Goal: Task Accomplishment & Management: Use online tool/utility

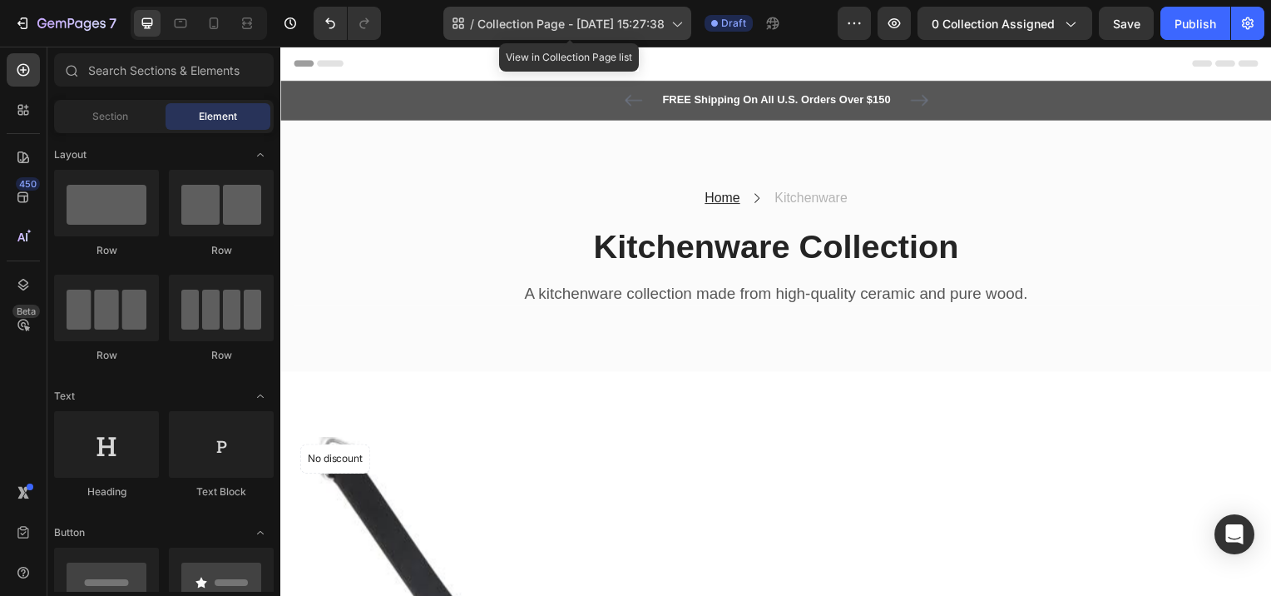
click at [576, 19] on span "Collection Page - Aug 28, 15:27:38" at bounding box center [570, 23] width 187 height 17
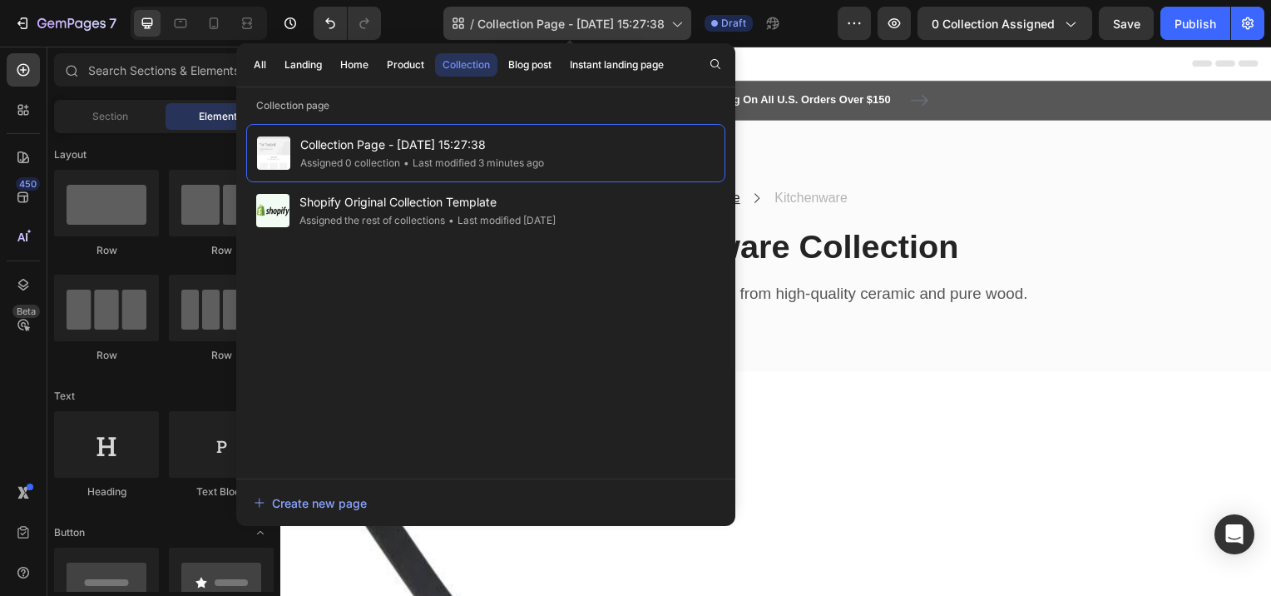
click at [525, 17] on span "Collection Page - Aug 28, 15:27:38" at bounding box center [570, 23] width 187 height 17
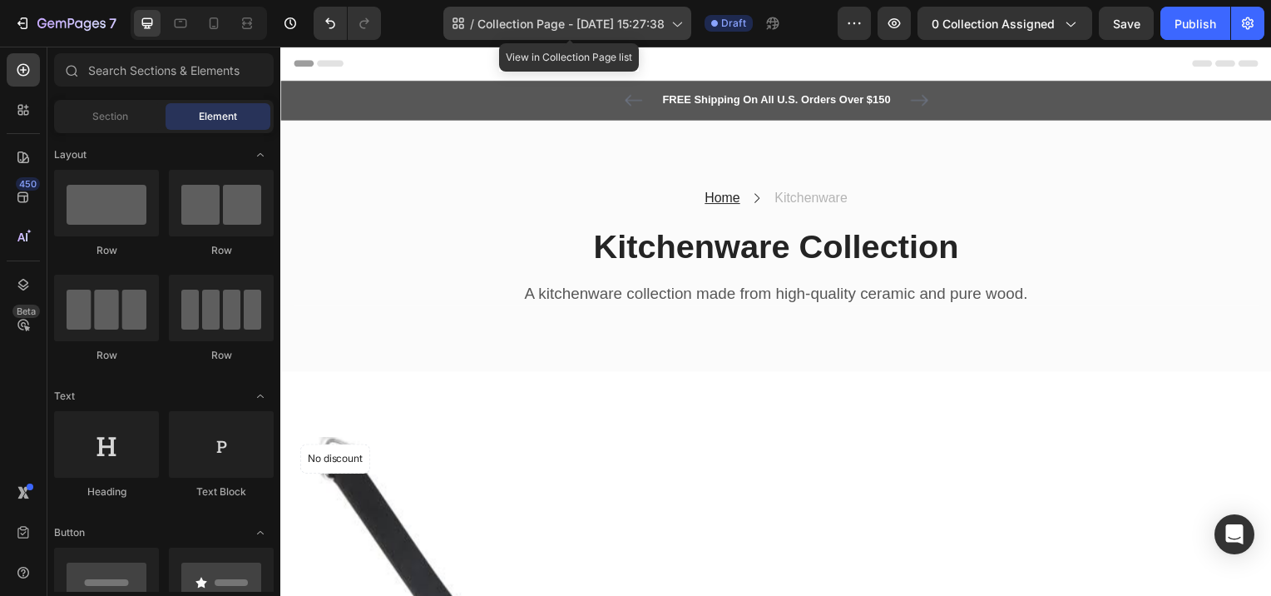
click at [675, 24] on icon at bounding box center [676, 23] width 17 height 17
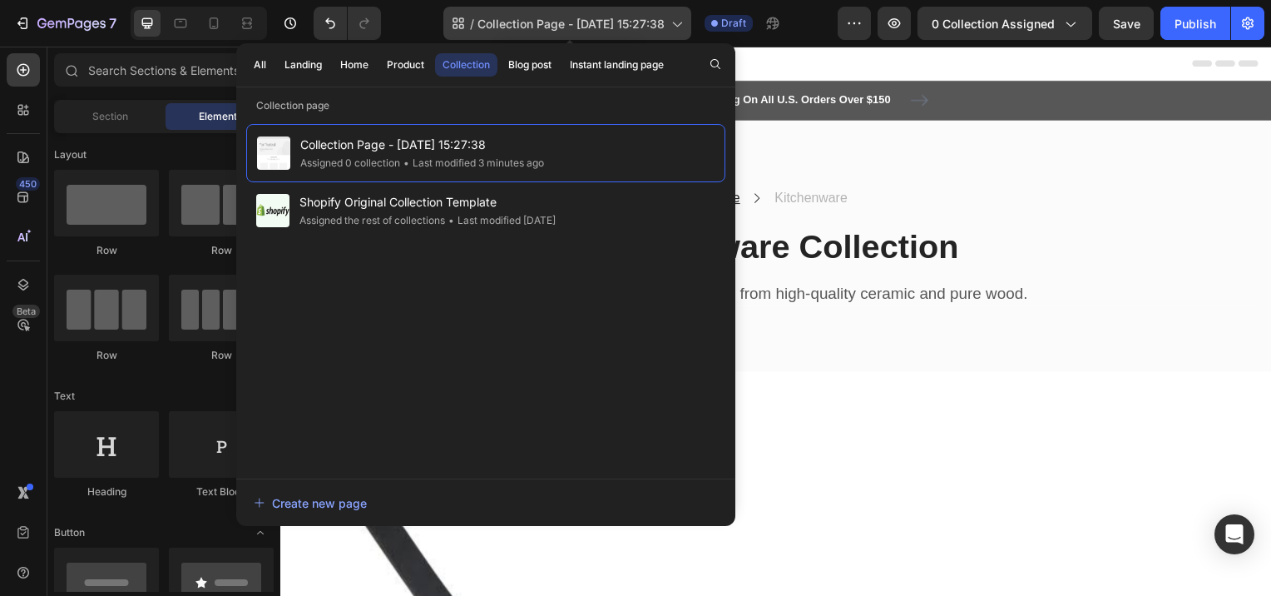
click at [680, 22] on icon at bounding box center [676, 23] width 17 height 17
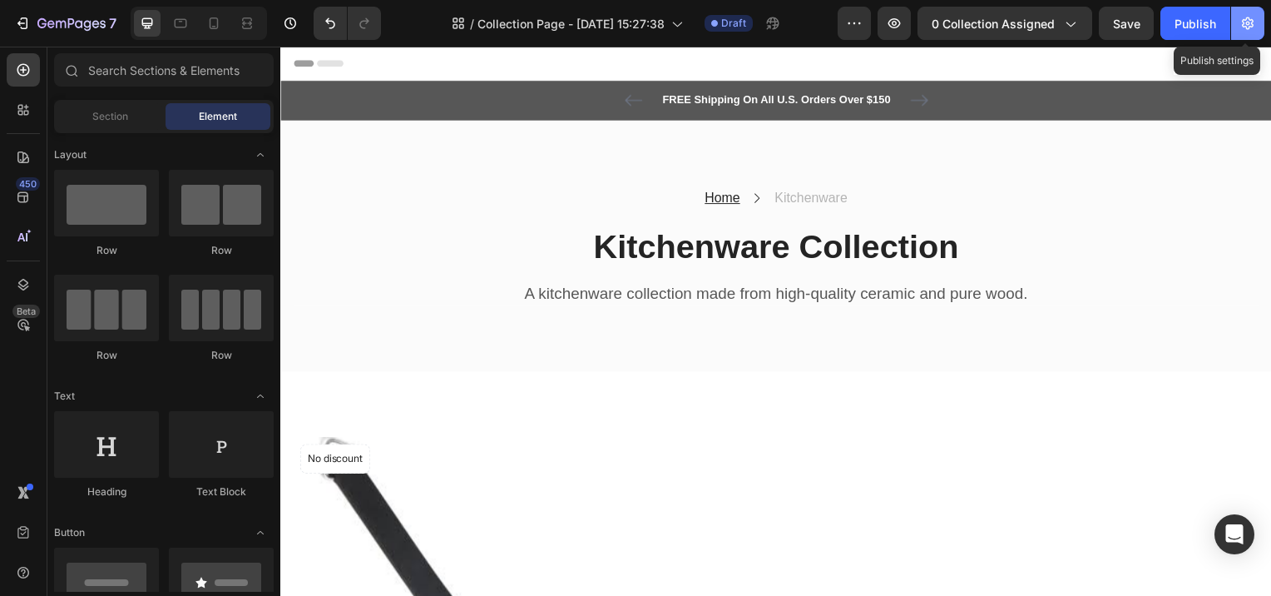
click at [1242, 27] on icon "button" at bounding box center [1247, 23] width 17 height 17
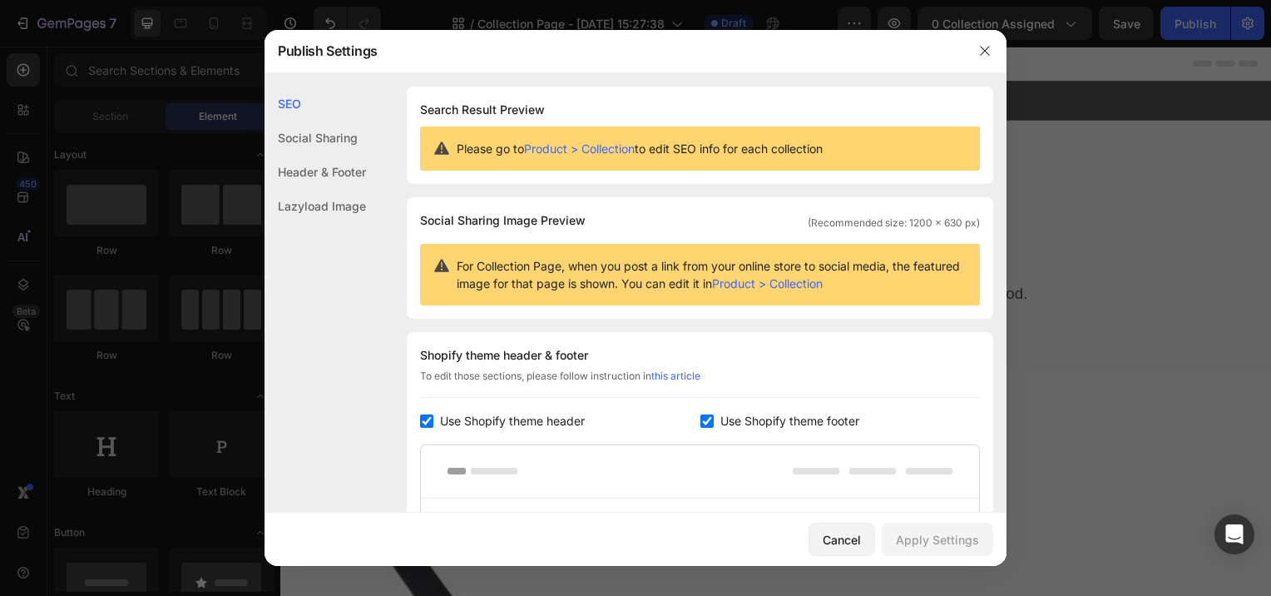
click at [300, 102] on div "SEO" at bounding box center [315, 104] width 101 height 34
click at [982, 57] on icon "button" at bounding box center [984, 50] width 13 height 13
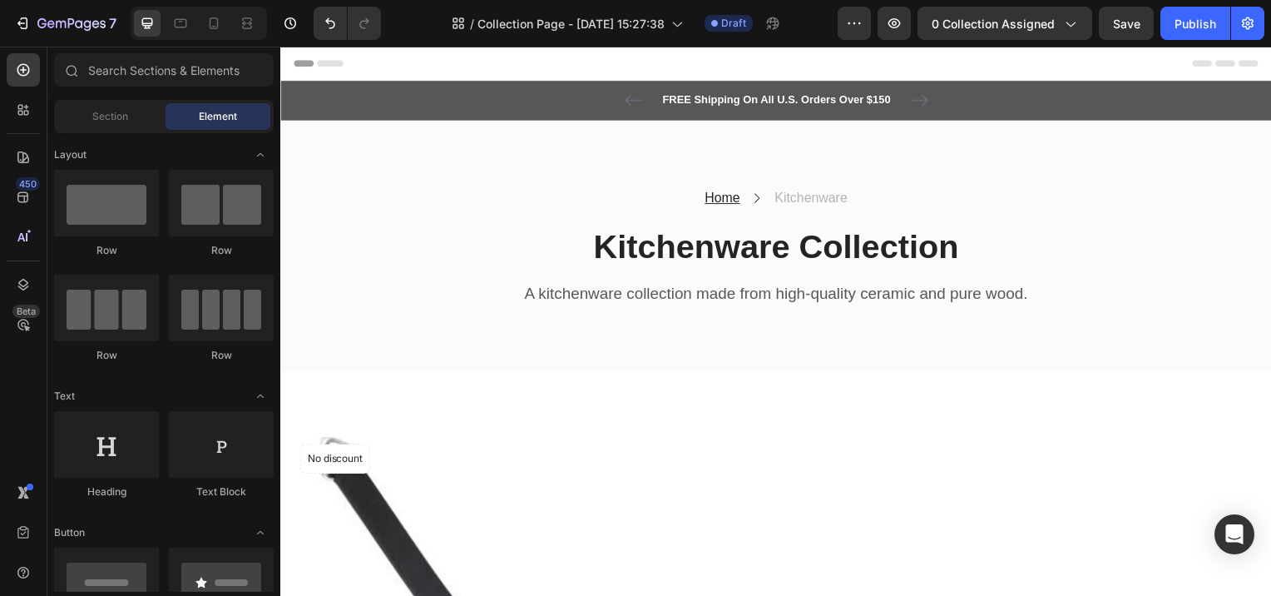
click at [328, 63] on span "Header" at bounding box center [330, 63] width 37 height 17
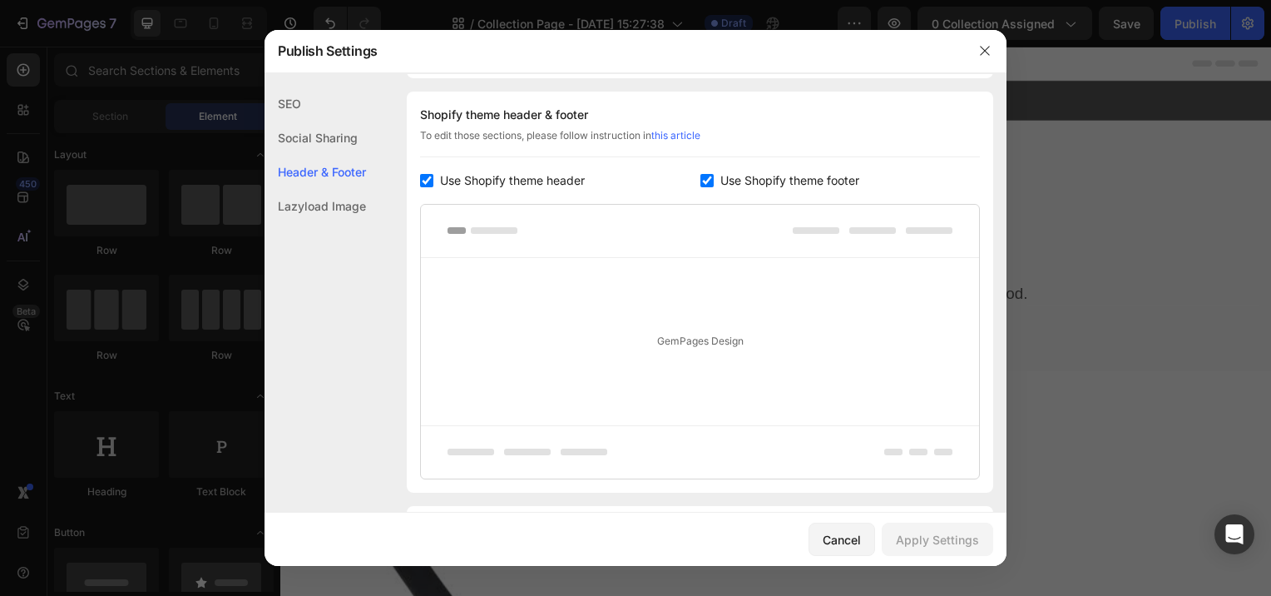
scroll to position [242, 0]
click at [429, 181] on input "checkbox" at bounding box center [426, 178] width 13 height 13
checkbox input "false"
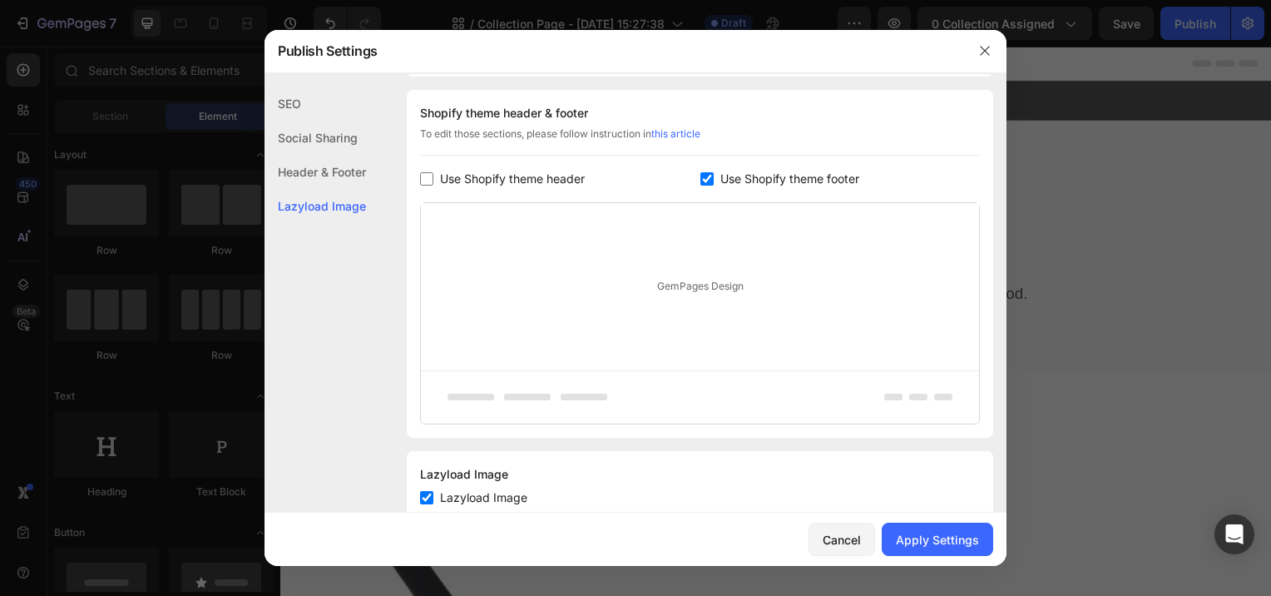
click at [704, 181] on input "checkbox" at bounding box center [706, 178] width 13 height 13
checkbox input "false"
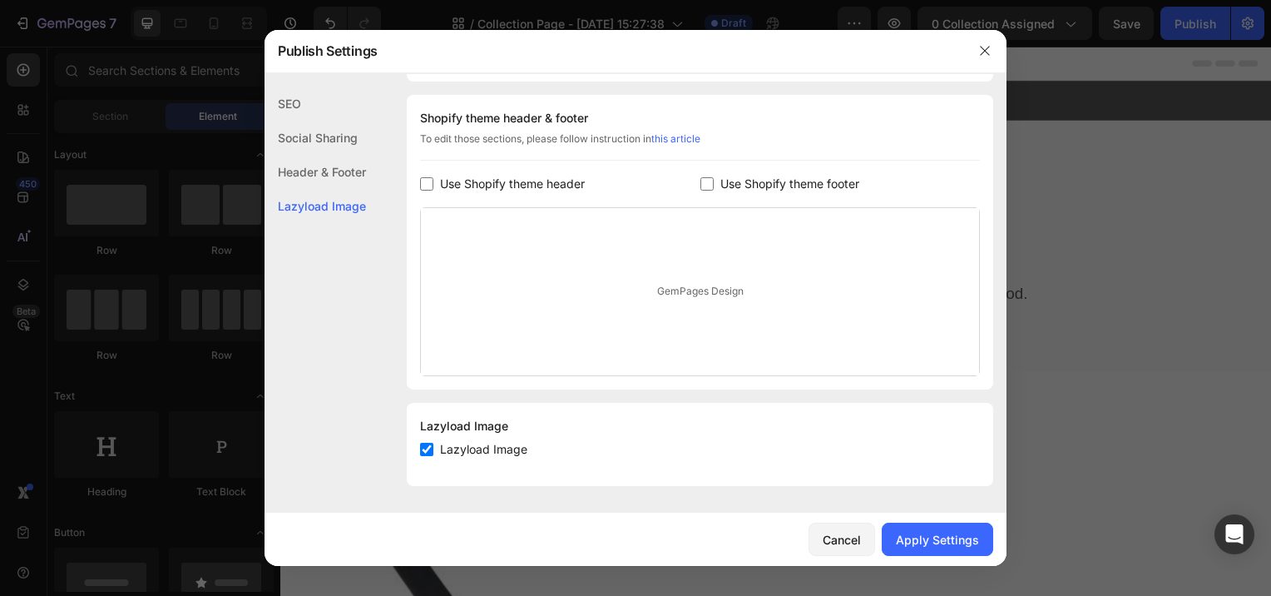
scroll to position [236, 0]
click at [635, 294] on div "GemPages Design" at bounding box center [700, 292] width 558 height 167
click at [690, 289] on div "GemPages Design" at bounding box center [700, 292] width 558 height 167
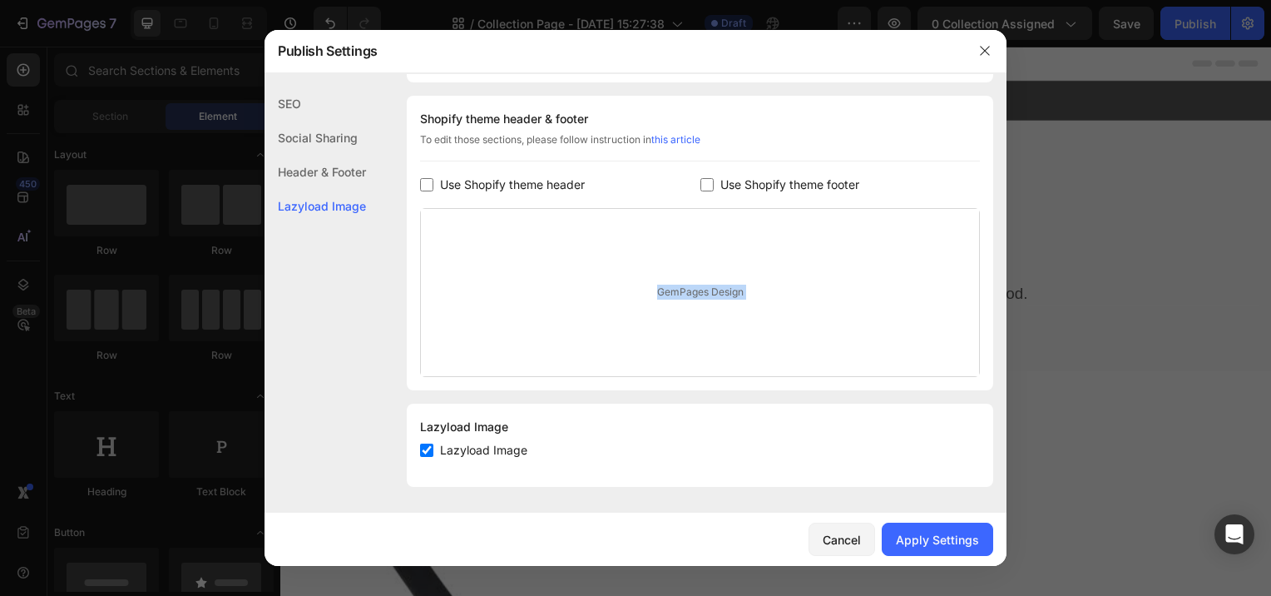
click at [690, 289] on div "GemPages Design" at bounding box center [700, 292] width 558 height 167
drag, startPoint x: 690, startPoint y: 289, endPoint x: 645, endPoint y: 177, distance: 121.0
click at [651, 176] on div "Use Shopify theme header" at bounding box center [560, 185] width 280 height 20
checkbox input "true"
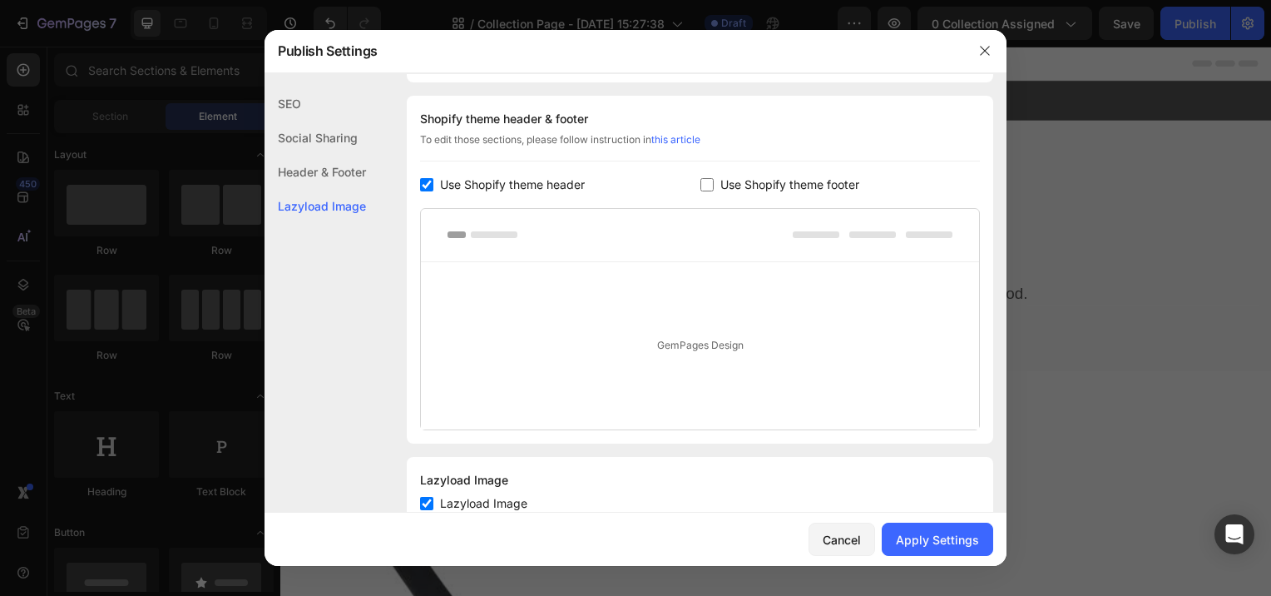
click at [494, 237] on rect at bounding box center [494, 234] width 47 height 7
click at [811, 231] on rect at bounding box center [816, 234] width 47 height 7
click at [882, 229] on div at bounding box center [700, 235] width 558 height 53
drag, startPoint x: 939, startPoint y: 242, endPoint x: 1005, endPoint y: 469, distance: 236.4
click at [939, 249] on div at bounding box center [700, 235] width 558 height 53
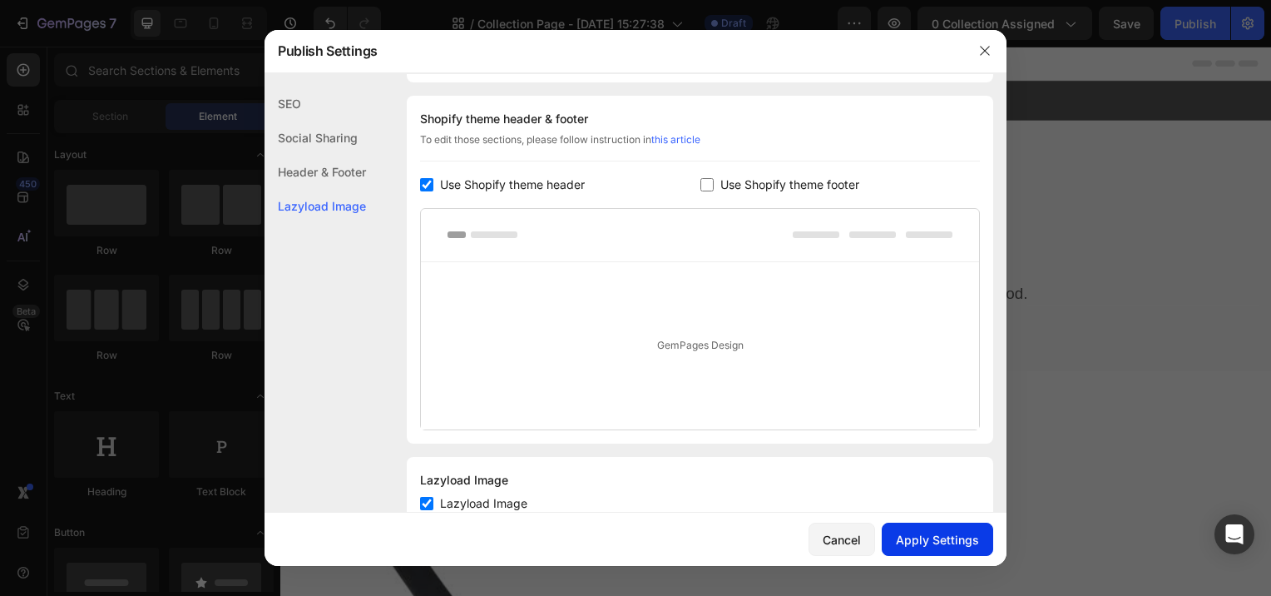
click at [935, 539] on div "Apply Settings" at bounding box center [937, 539] width 83 height 17
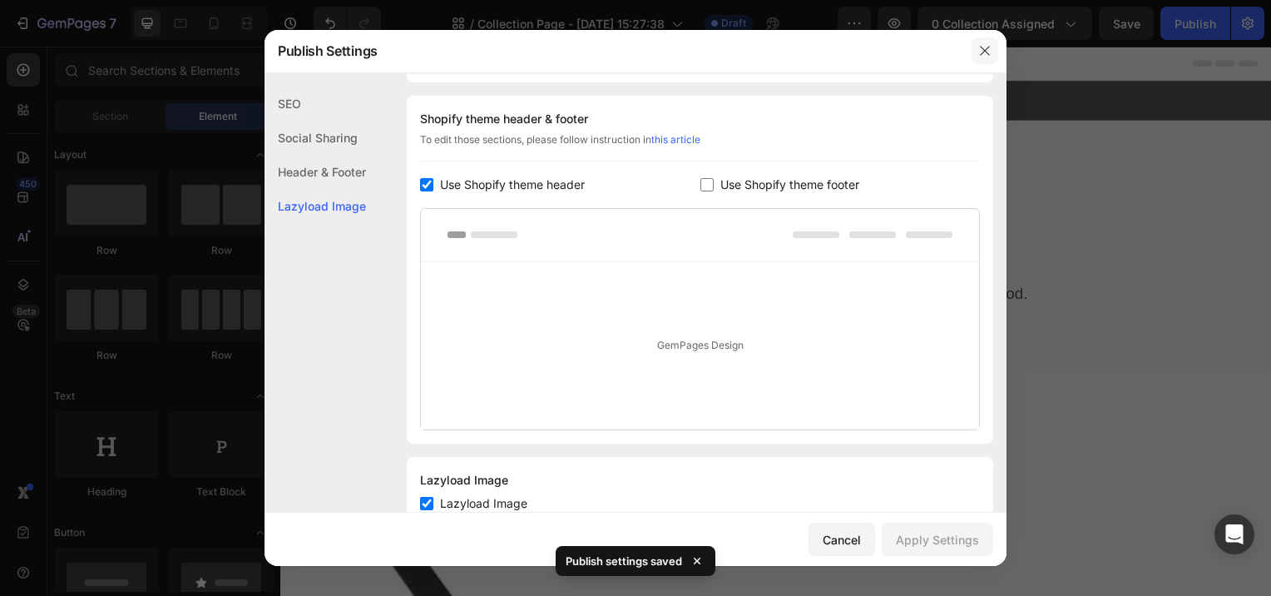
click at [985, 52] on icon "button" at bounding box center [984, 51] width 9 height 9
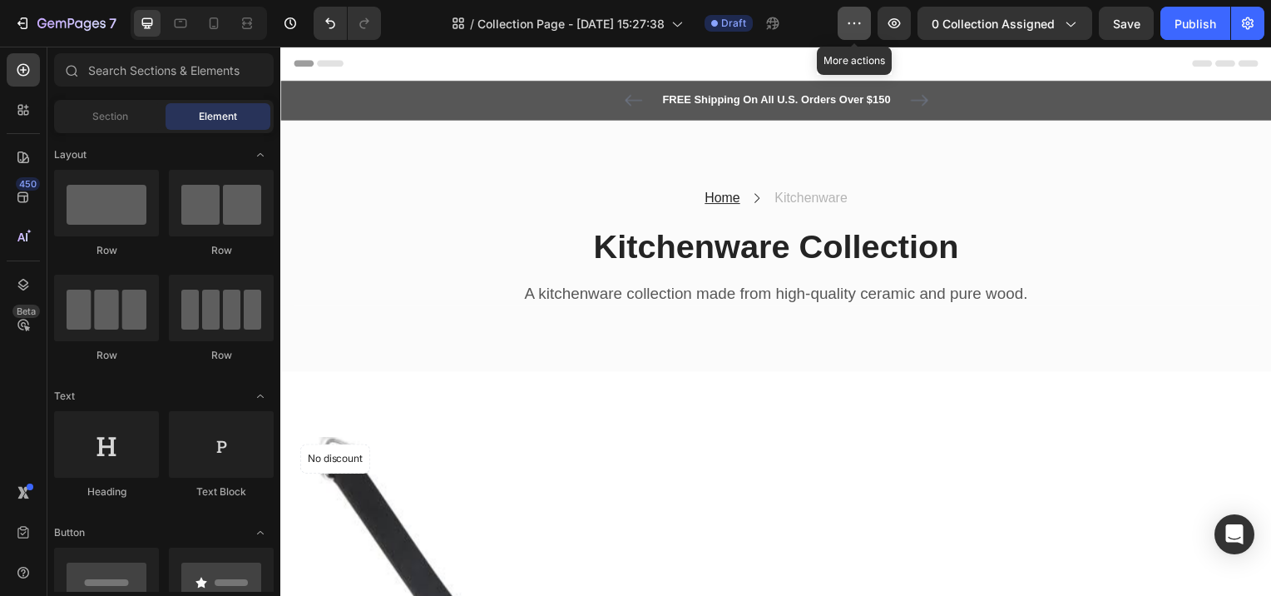
click at [847, 23] on button "button" at bounding box center [854, 23] width 33 height 33
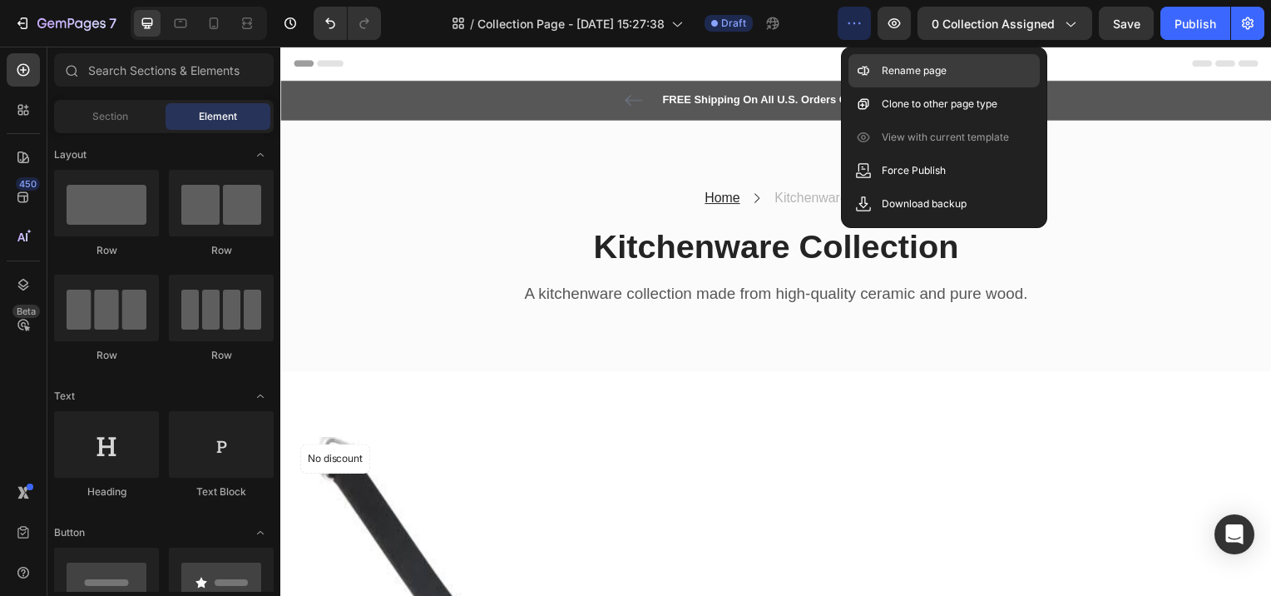
click at [888, 72] on p "Rename page" at bounding box center [914, 70] width 65 height 17
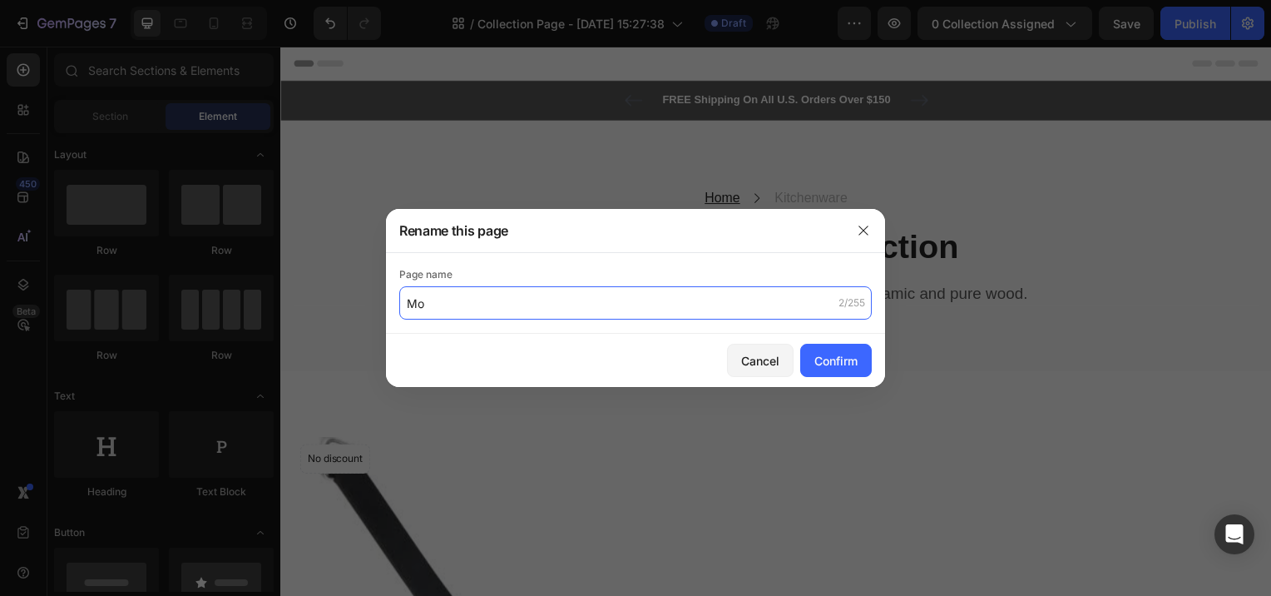
type input "M"
type input "Collection-by-car-mobile"
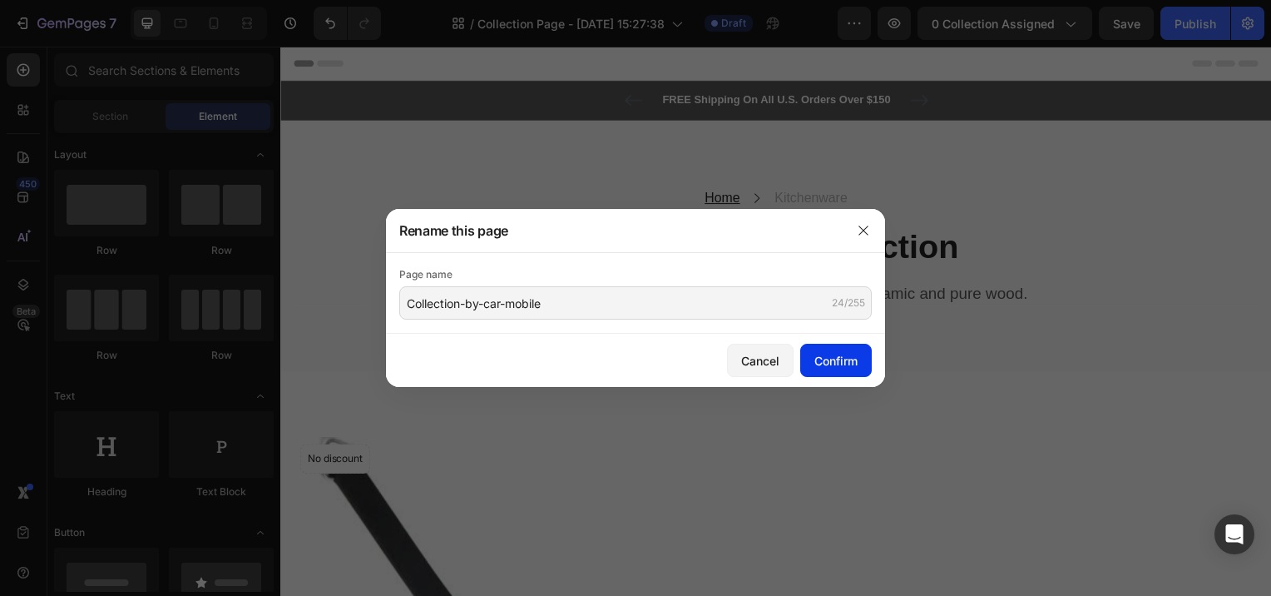
click at [820, 366] on div "Confirm" at bounding box center [835, 360] width 43 height 17
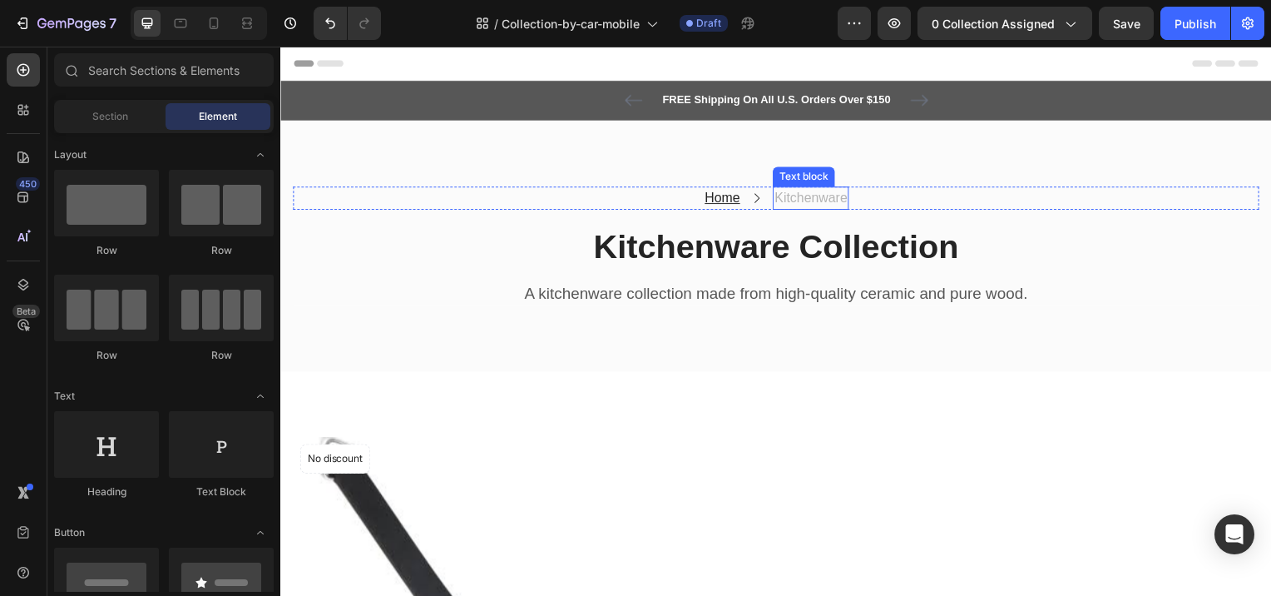
click at [803, 201] on p "Kitchenware" at bounding box center [814, 199] width 73 height 20
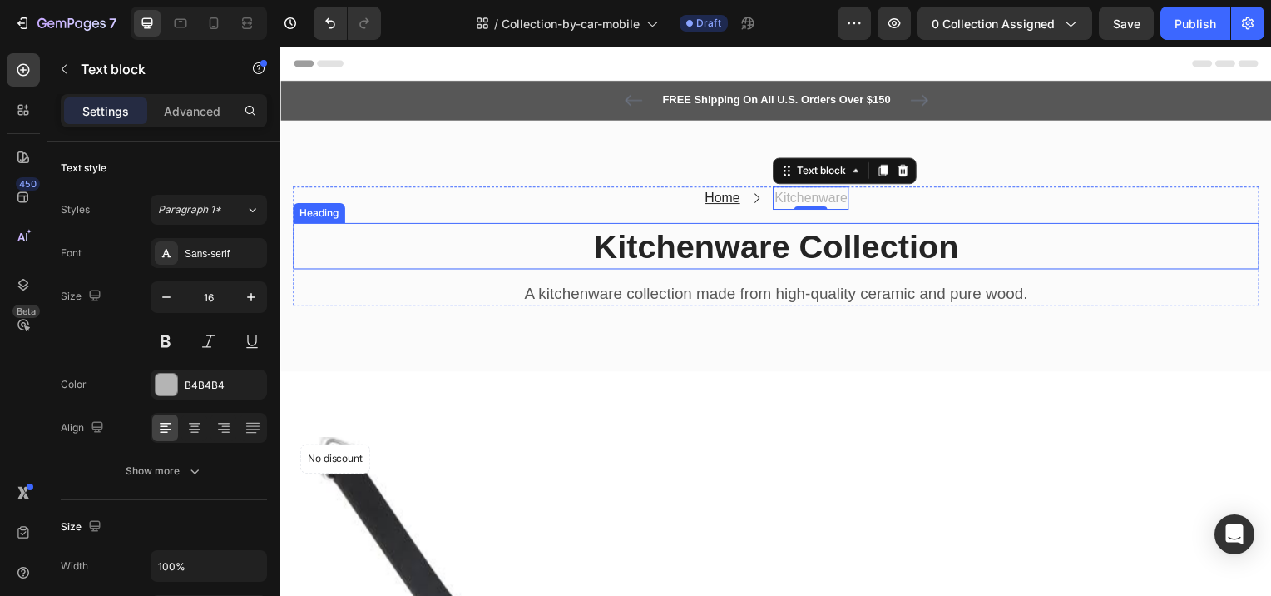
click at [894, 247] on p "Kitchenware Collection" at bounding box center [779, 246] width 970 height 43
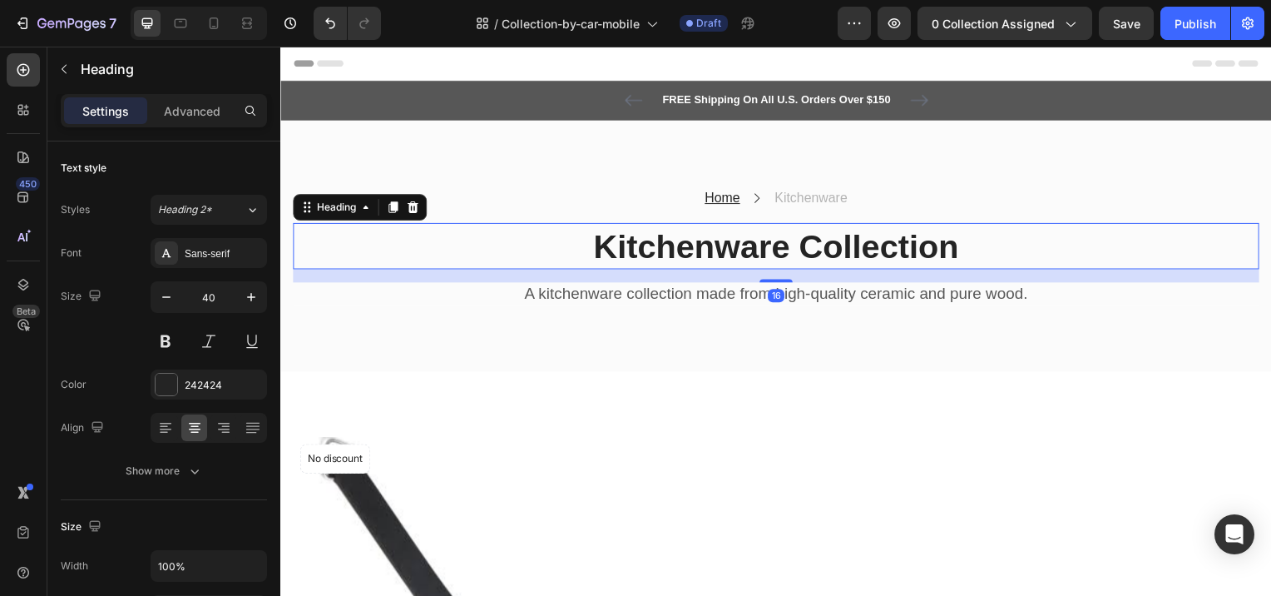
click at [954, 249] on p "Kitchenware Collection" at bounding box center [779, 246] width 970 height 43
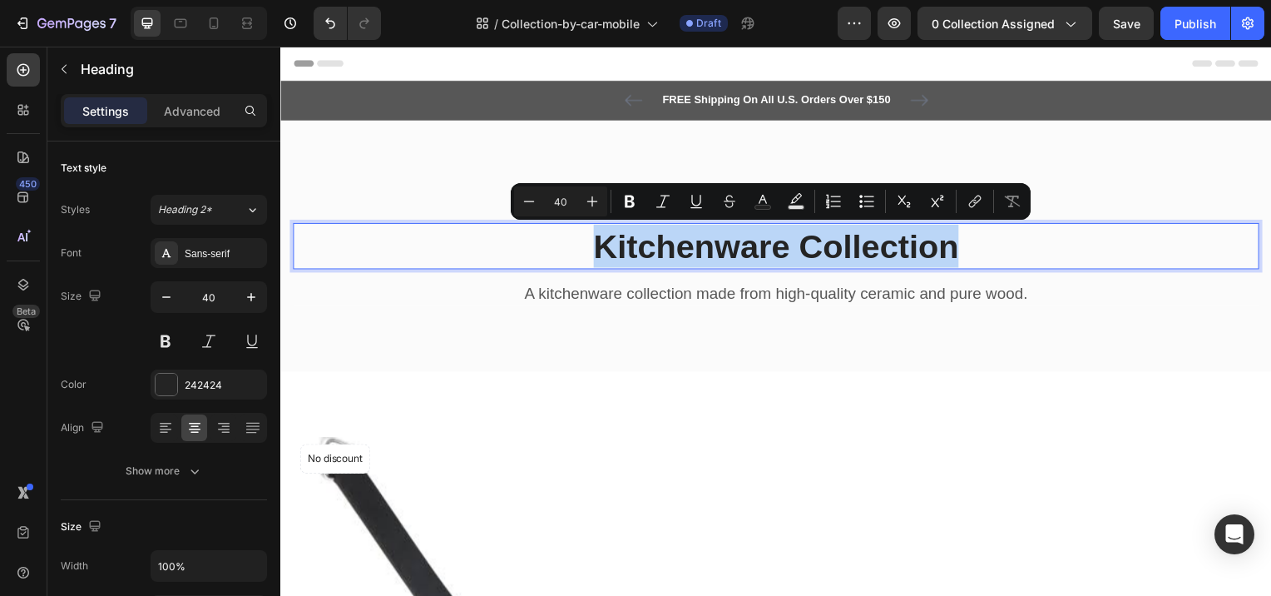
drag, startPoint x: 957, startPoint y: 251, endPoint x: 597, endPoint y: 251, distance: 359.4
click at [597, 251] on p "Kitchenware Collection" at bounding box center [779, 246] width 970 height 43
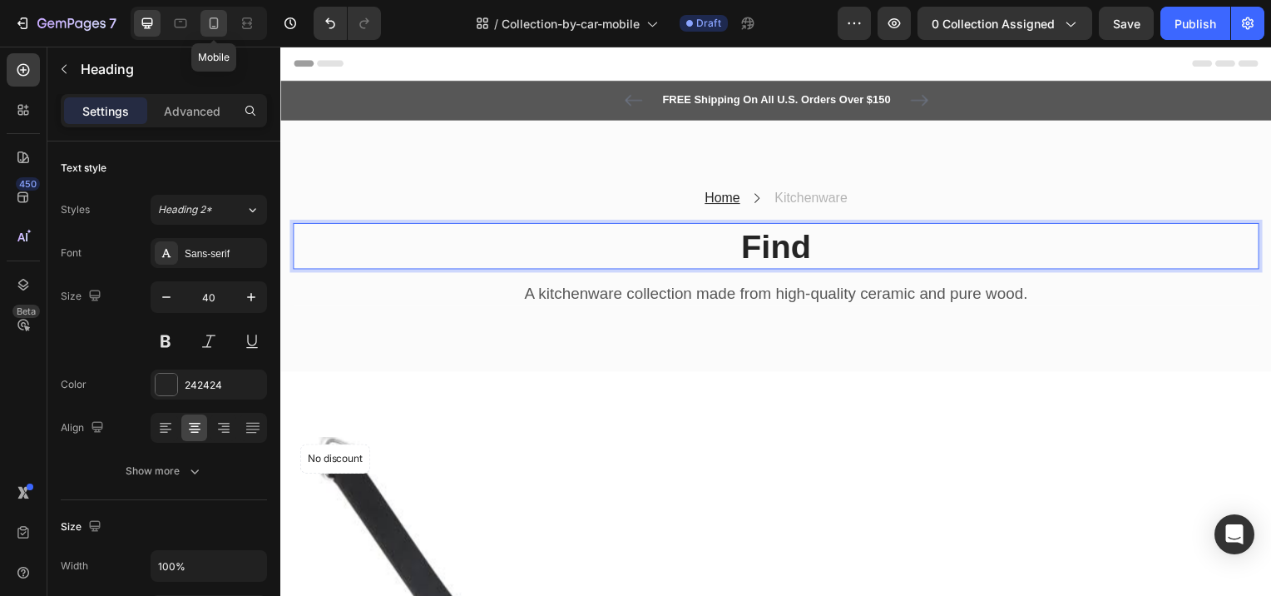
click at [217, 27] on icon at bounding box center [214, 23] width 9 height 12
type input "33"
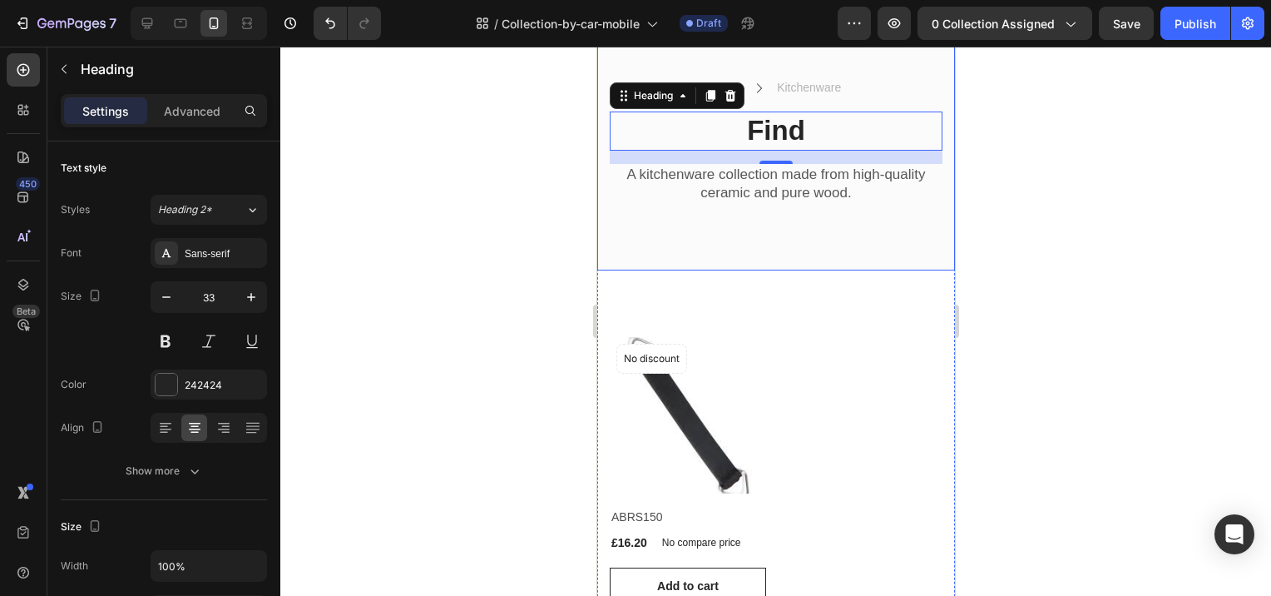
scroll to position [114, 0]
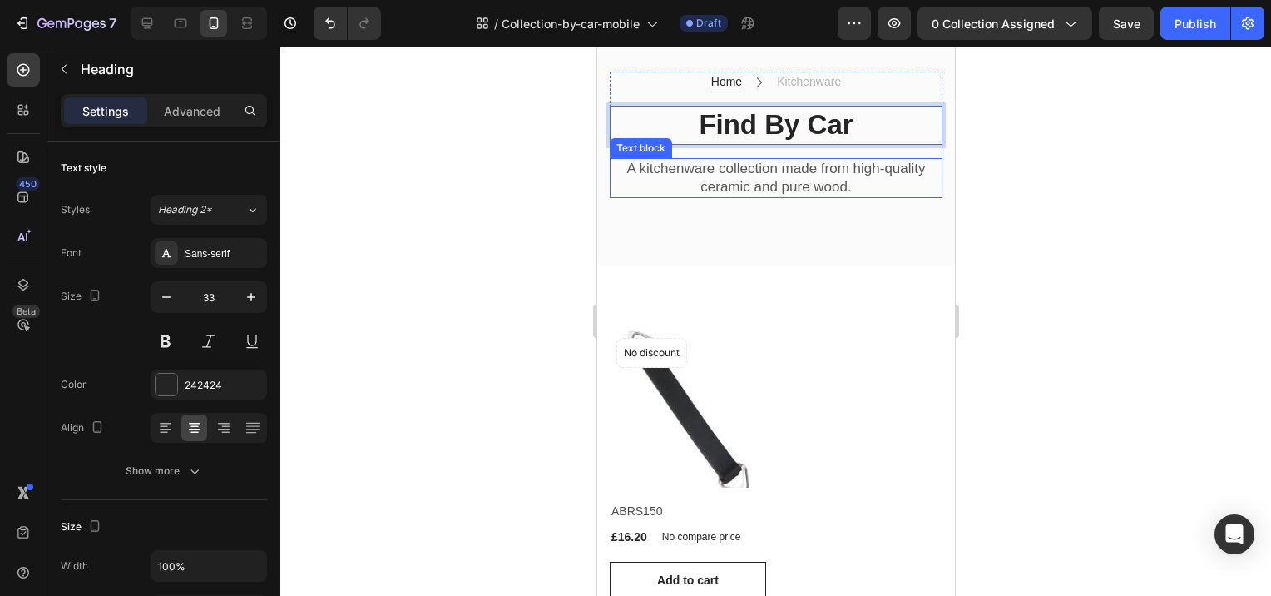
click at [839, 212] on div "Home Text block Icon Kitchenware Text block Row Find By Car Heading 16 A kitche…" at bounding box center [775, 135] width 358 height 260
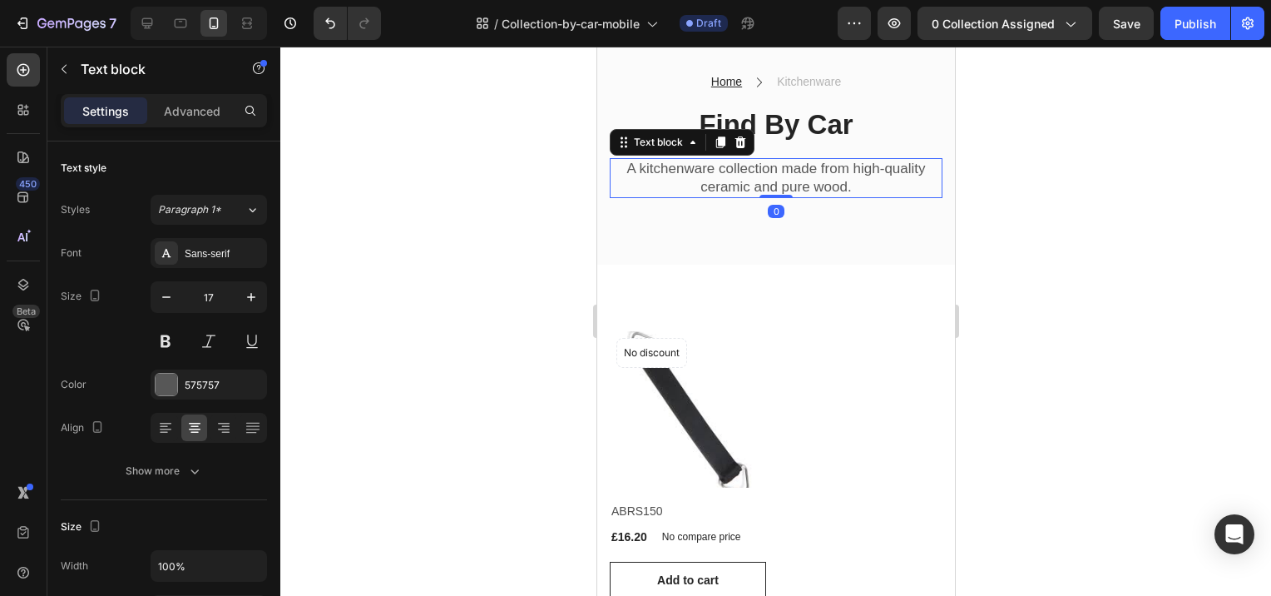
click at [857, 181] on p "A kitchenware collection made from high-quality ceramic and pure wood." at bounding box center [775, 178] width 329 height 37
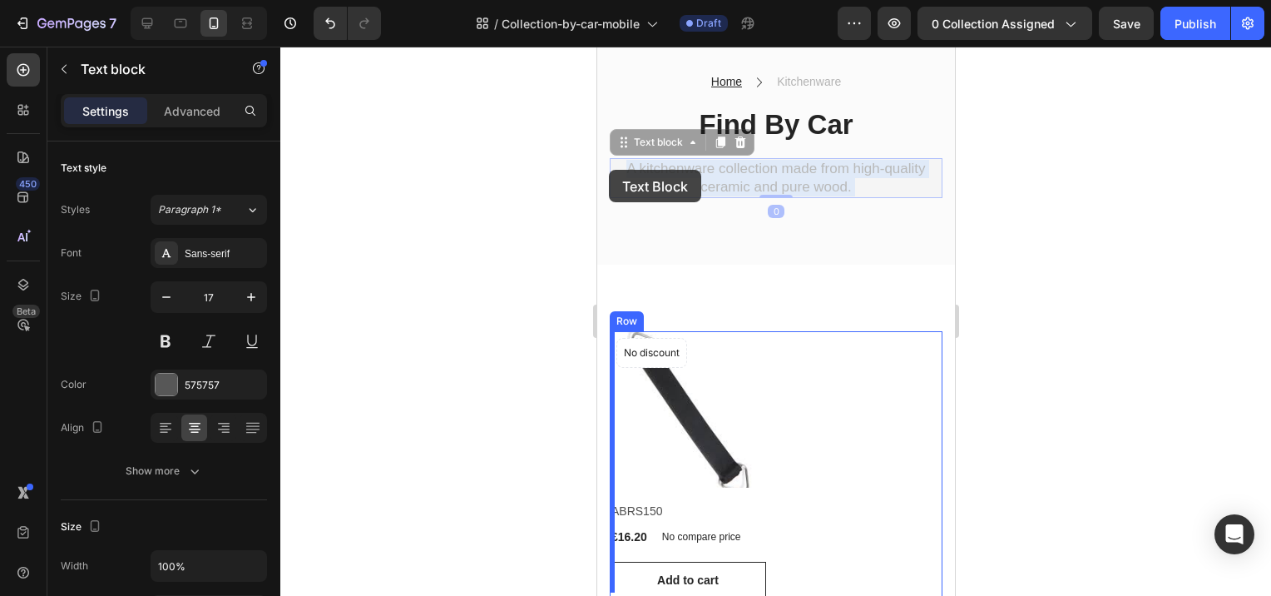
drag, startPoint x: 851, startPoint y: 186, endPoint x: 608, endPoint y: 170, distance: 243.5
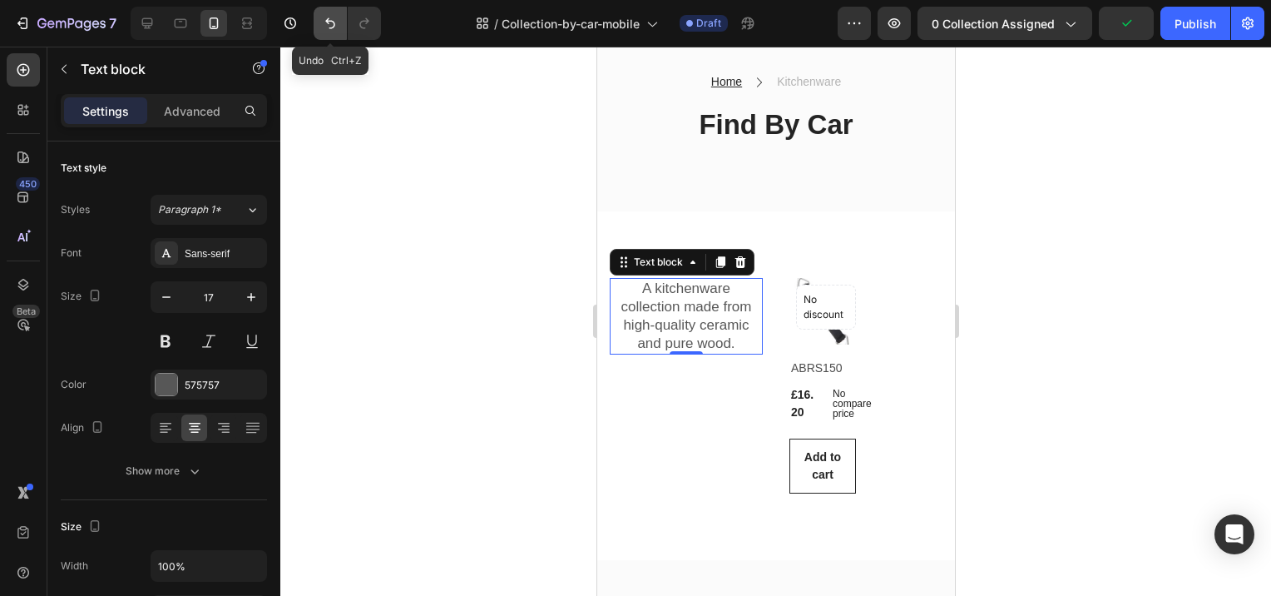
click at [325, 22] on icon "Undo/Redo" at bounding box center [330, 23] width 17 height 17
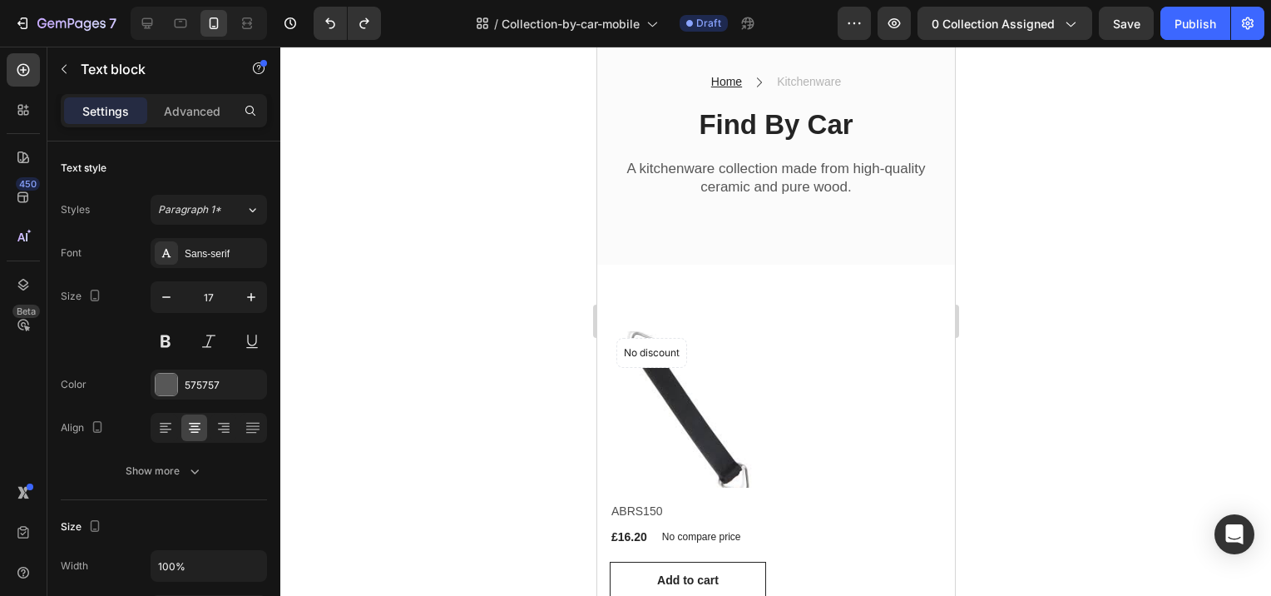
click at [812, 191] on p "A kitchenware collection made from high-quality ceramic and pure wood." at bounding box center [775, 178] width 329 height 37
click at [813, 184] on p "A kitchenware collection made from high-quality ceramic and pure wood." at bounding box center [775, 178] width 329 height 37
click at [773, 173] on p "A kitchenware collection made from high-quality ceramic and pure wood." at bounding box center [775, 178] width 329 height 37
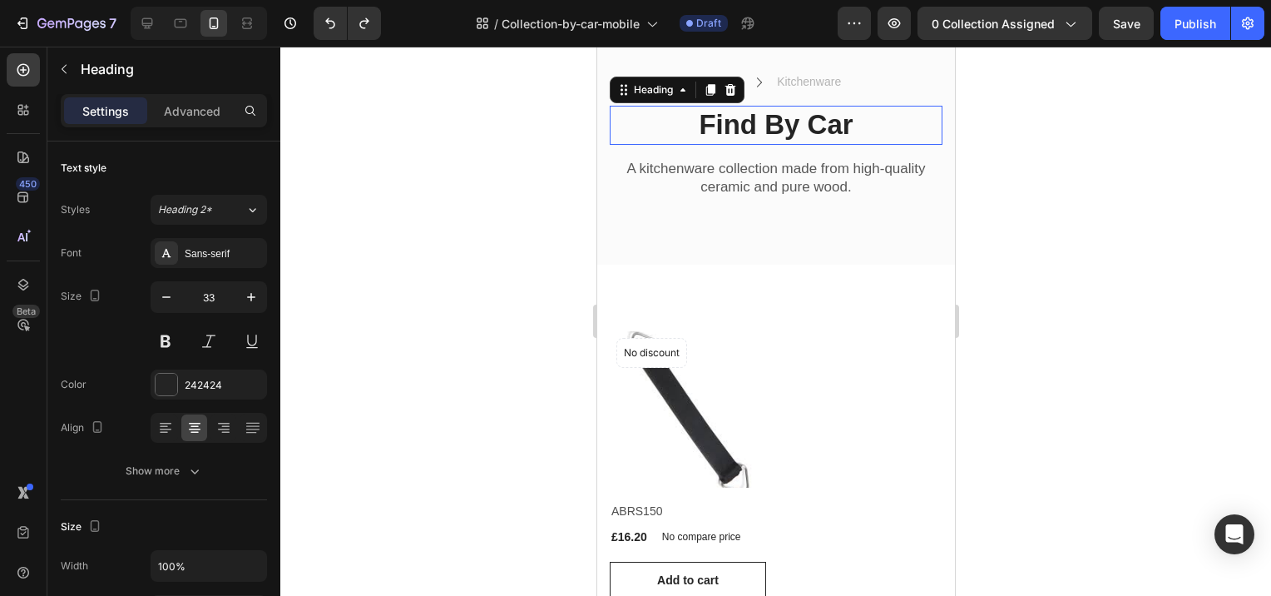
click at [651, 136] on p "Find By Car" at bounding box center [775, 125] width 329 height 36
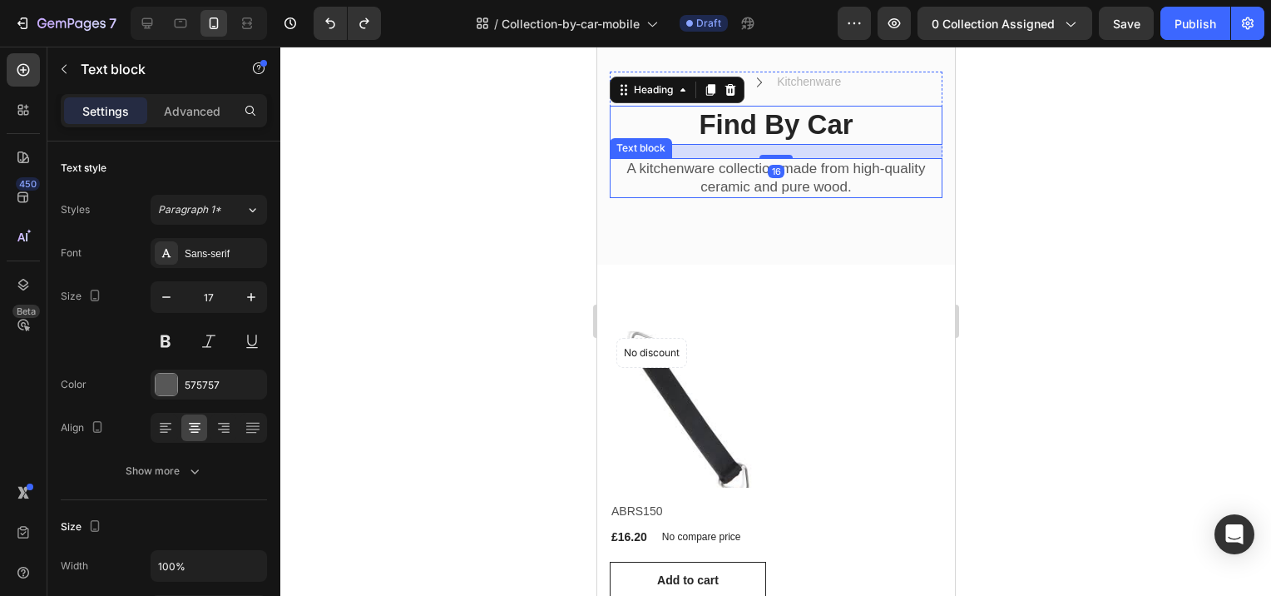
click at [789, 184] on p "A kitchenware collection made from high-quality ceramic and pure wood." at bounding box center [775, 178] width 329 height 37
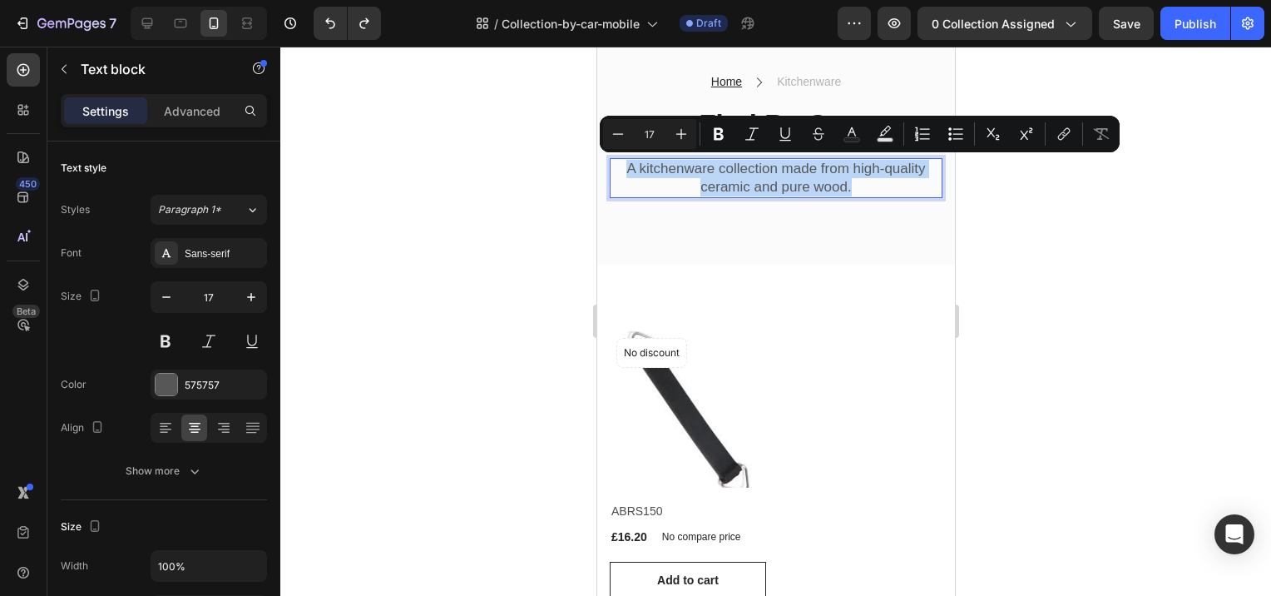
drag, startPoint x: 855, startPoint y: 182, endPoint x: 616, endPoint y: 172, distance: 239.8
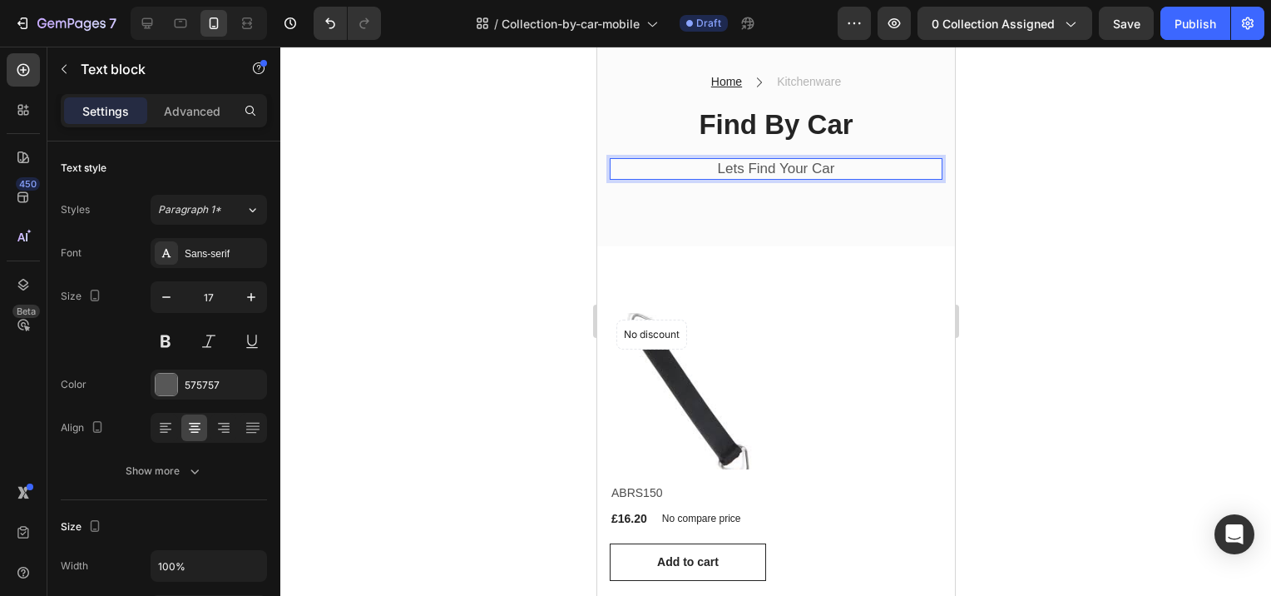
click at [999, 233] on div at bounding box center [775, 321] width 991 height 549
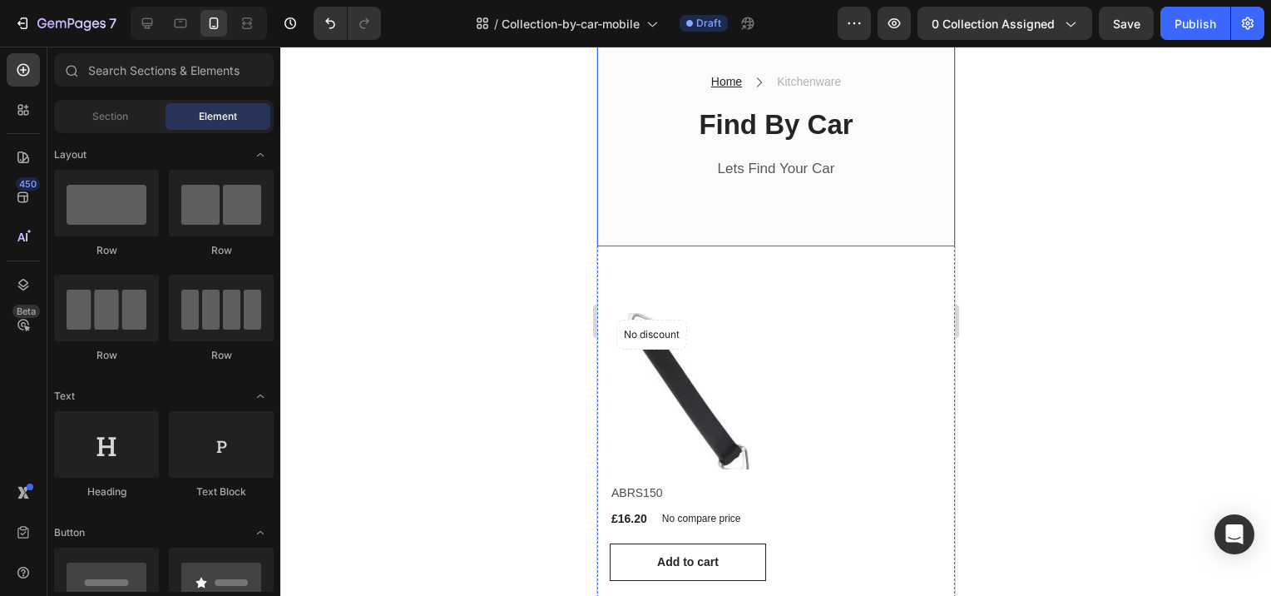
click at [725, 220] on div "Home Text block Icon Kitchenware Text block Row Find By Car Heading Lets Find Y…" at bounding box center [775, 125] width 358 height 241
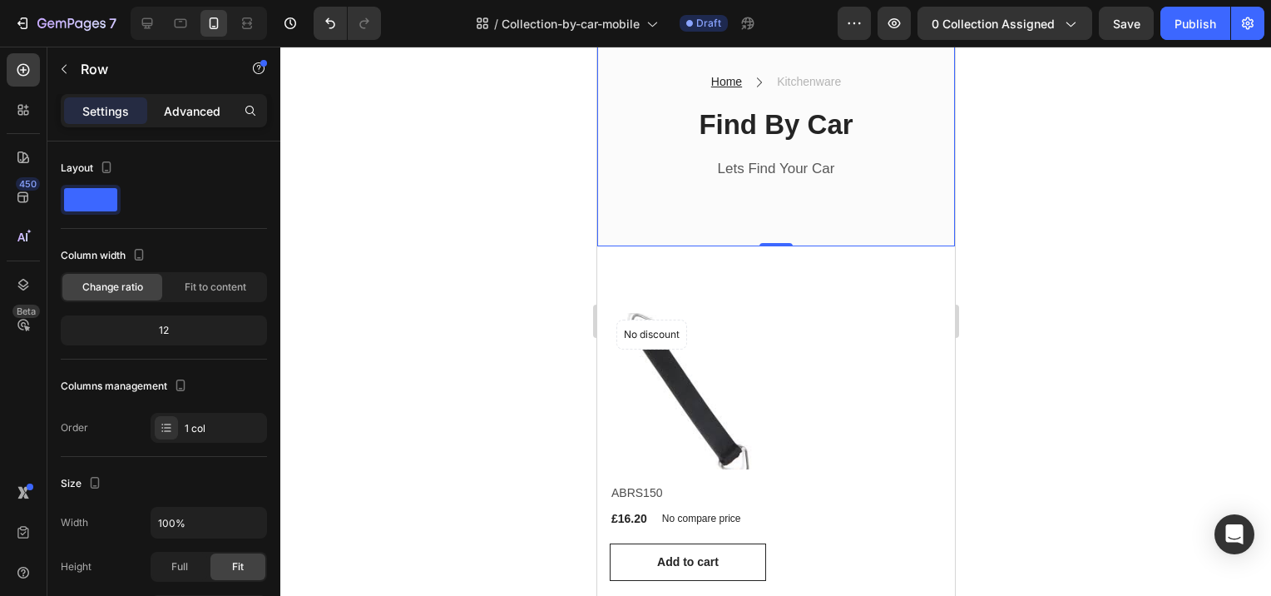
drag, startPoint x: 193, startPoint y: 124, endPoint x: 190, endPoint y: 114, distance: 10.5
click at [190, 121] on div "Settings Advanced" at bounding box center [164, 110] width 206 height 33
click at [190, 113] on p "Advanced" at bounding box center [192, 110] width 57 height 17
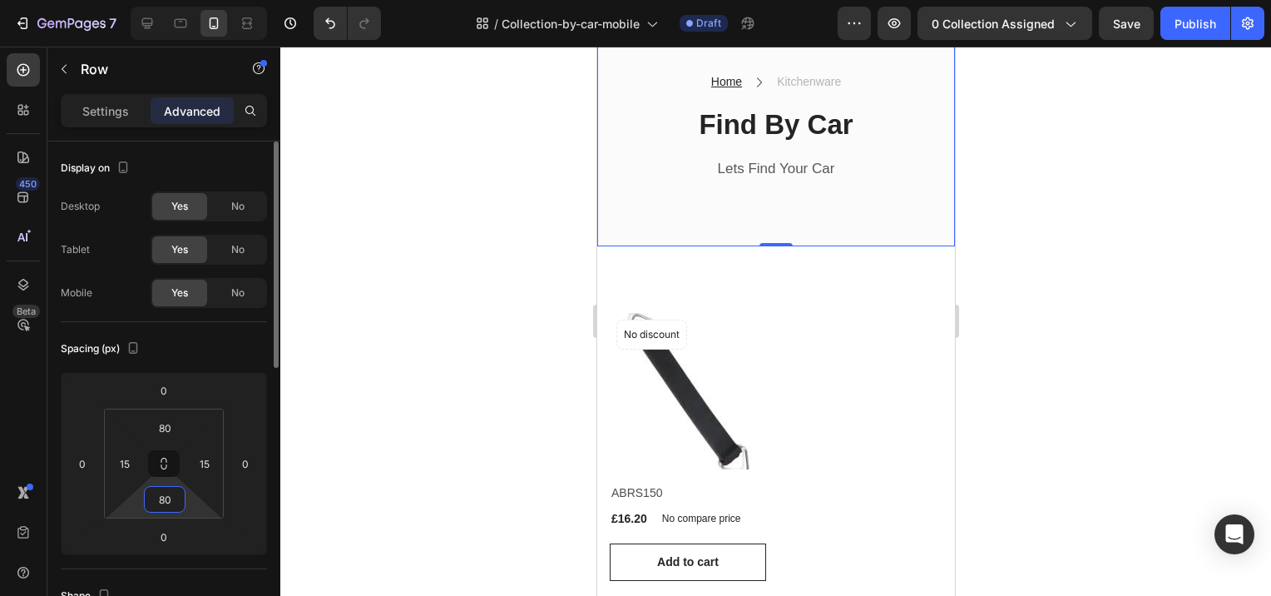
drag, startPoint x: 173, startPoint y: 498, endPoint x: 156, endPoint y: 498, distance: 16.6
click at [156, 498] on input "80" at bounding box center [164, 499] width 33 height 25
type input "0"
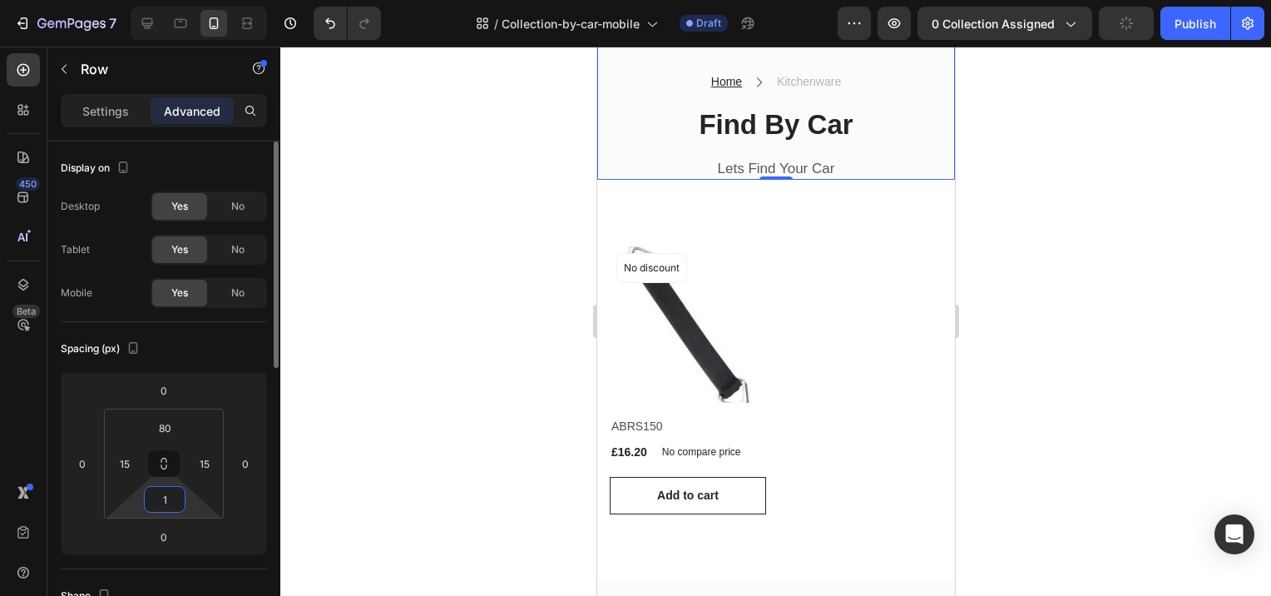
type input "10"
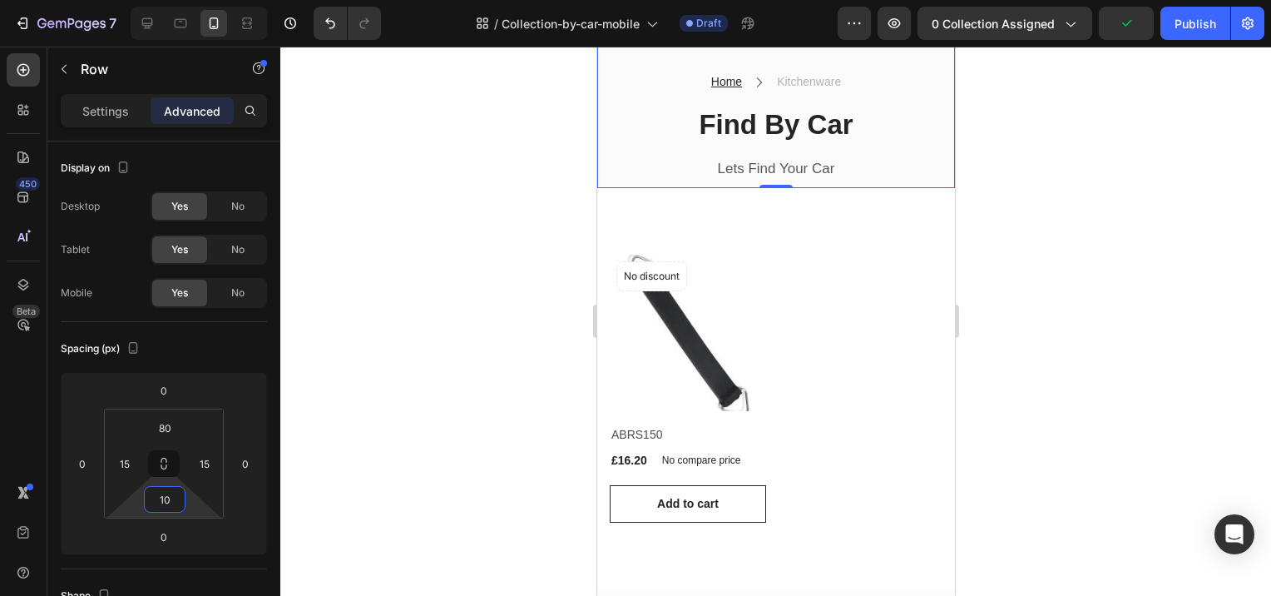
click at [413, 438] on div at bounding box center [775, 321] width 991 height 549
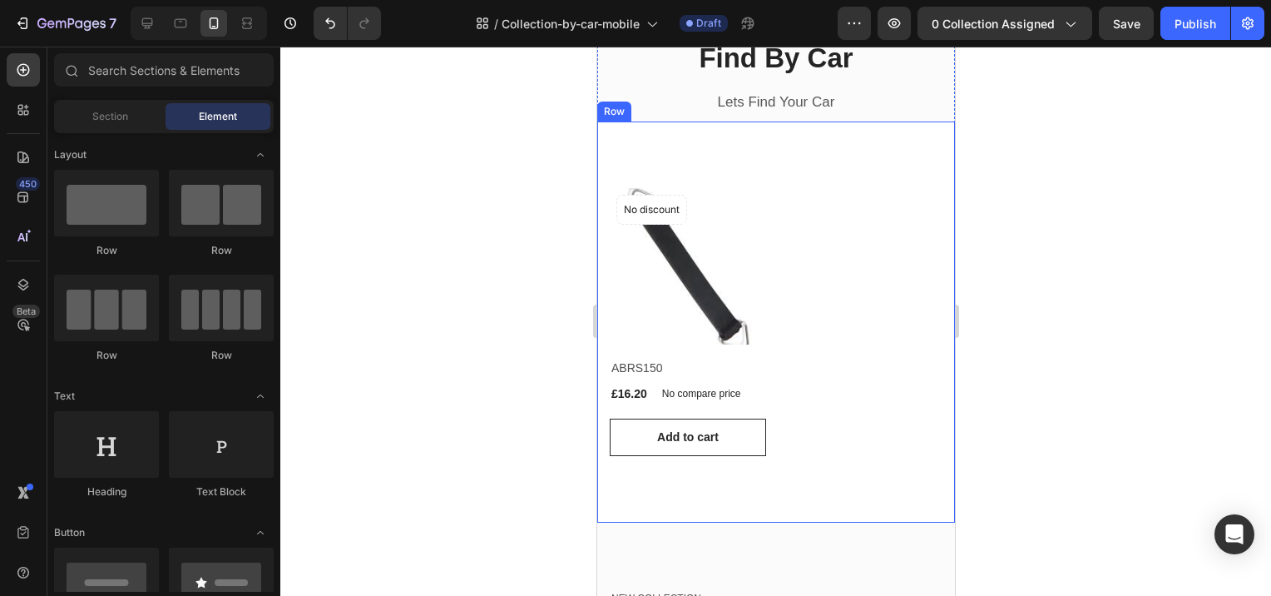
scroll to position [197, 0]
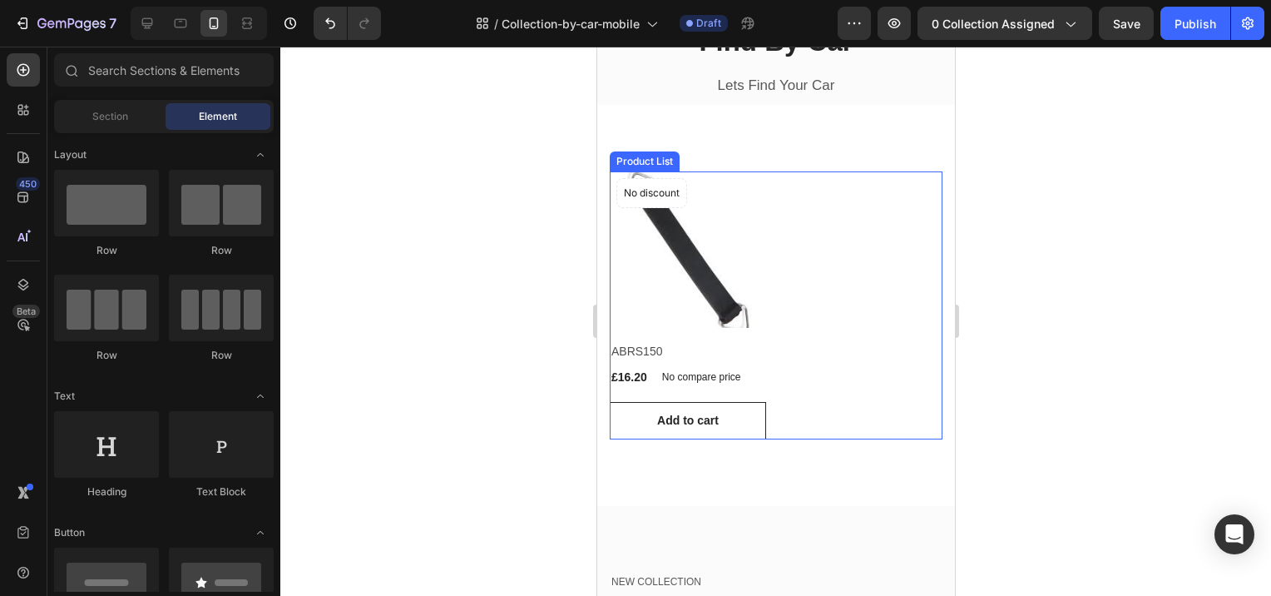
click at [866, 250] on div "Product Images No discount Not be displayed when published Product Badge Row AB…" at bounding box center [775, 305] width 333 height 268
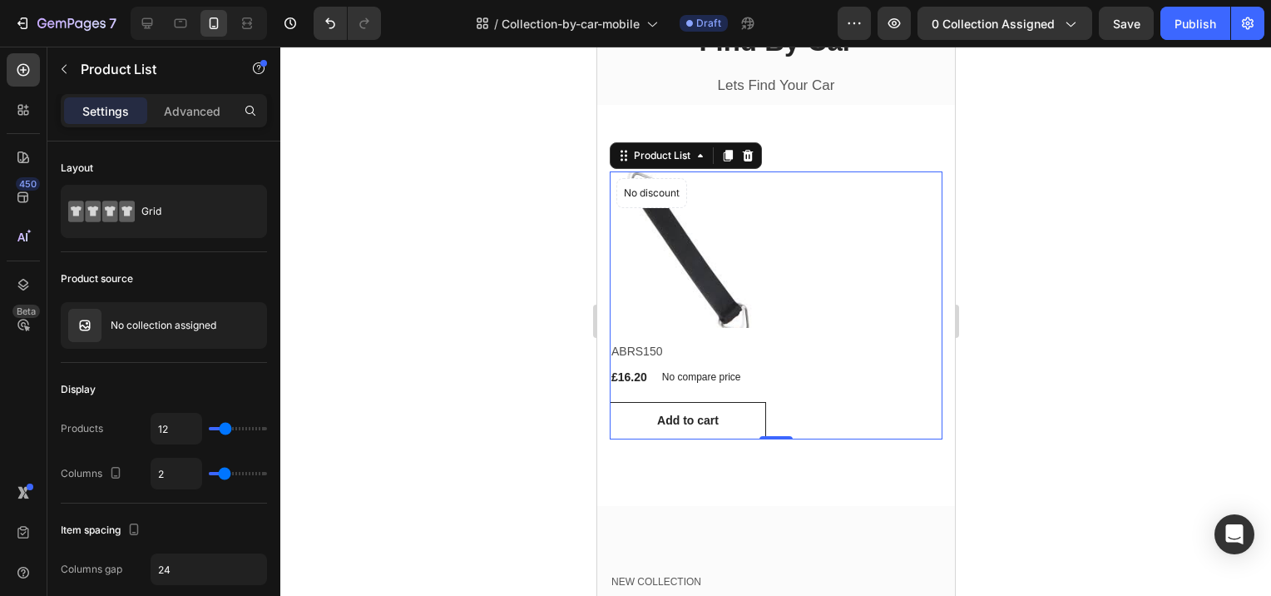
scroll to position [114, 0]
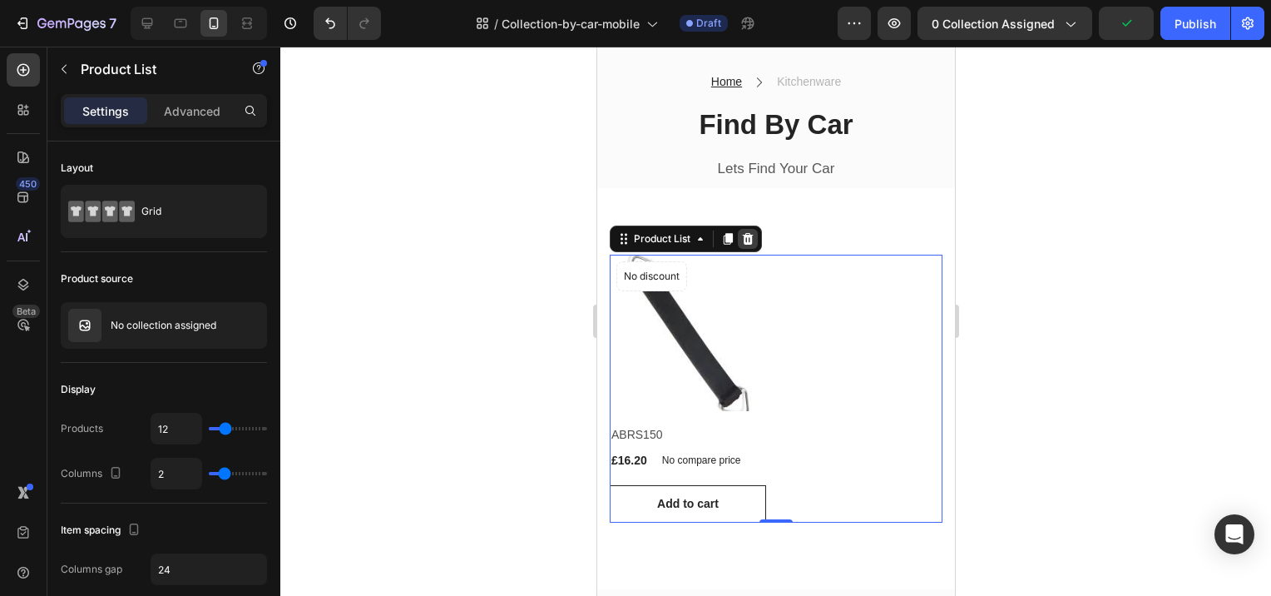
click at [749, 240] on icon at bounding box center [746, 238] width 13 height 13
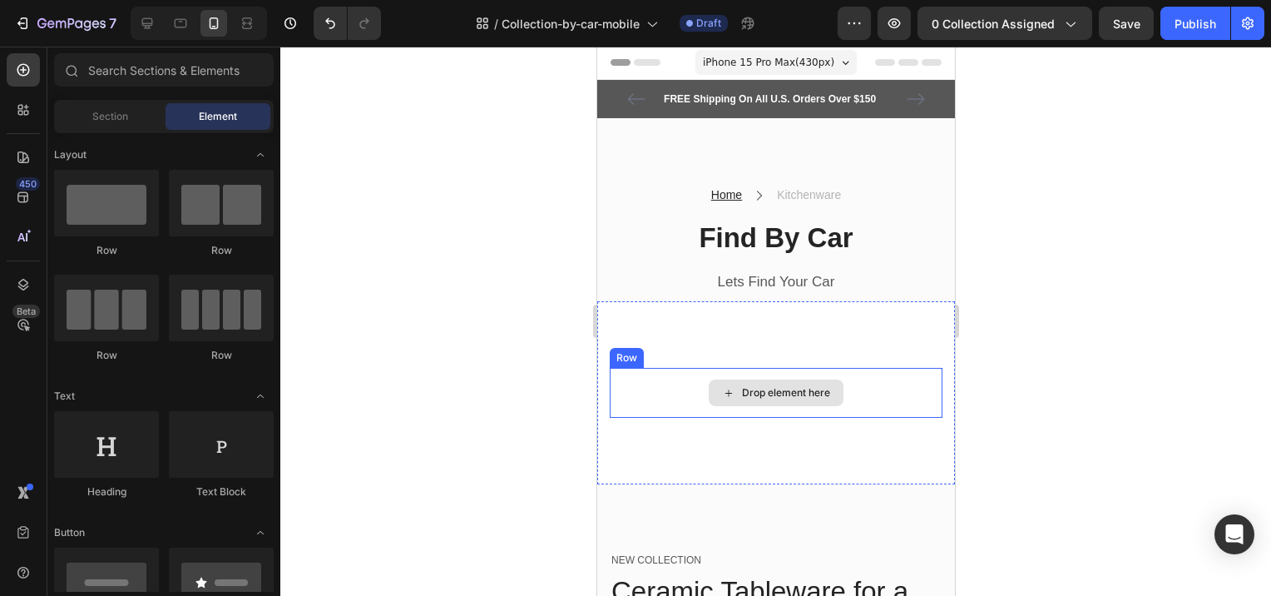
scroll to position [0, 0]
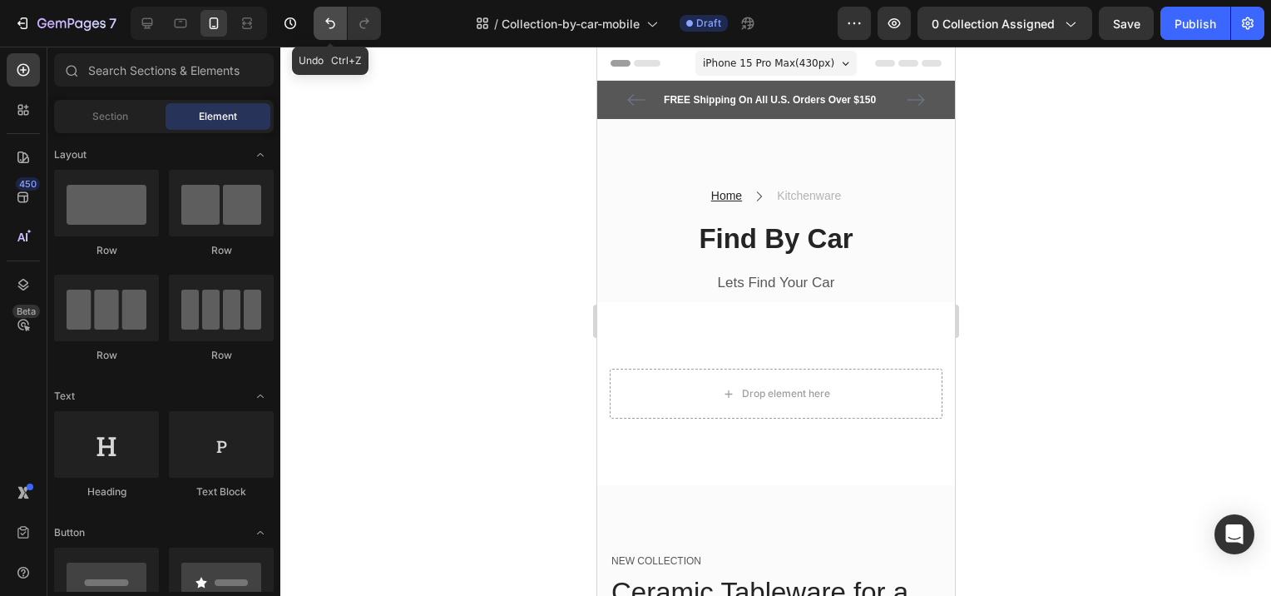
click at [326, 26] on icon "Undo/Redo" at bounding box center [330, 23] width 17 height 17
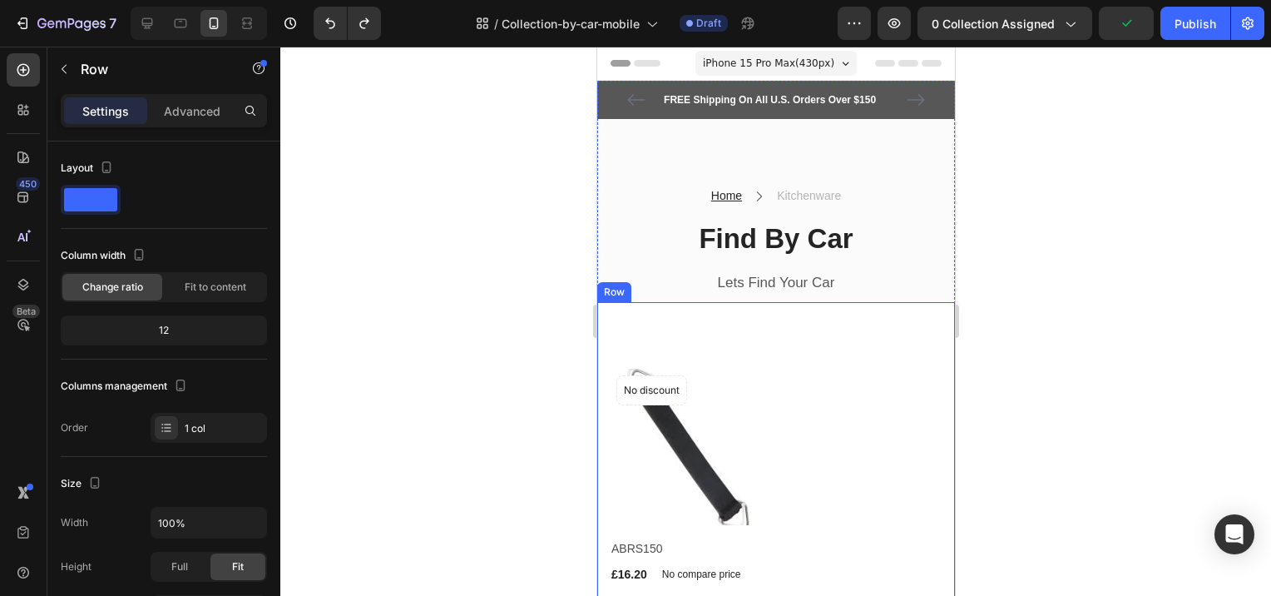
click at [616, 295] on div "Row" at bounding box center [613, 292] width 27 height 15
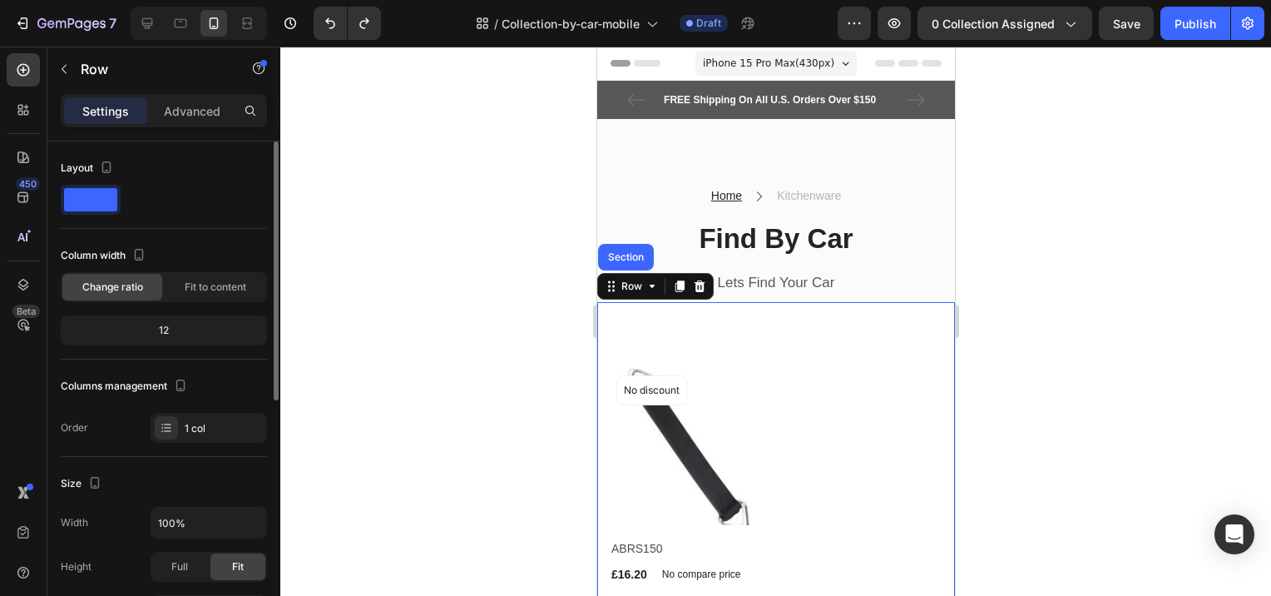
scroll to position [250, 0]
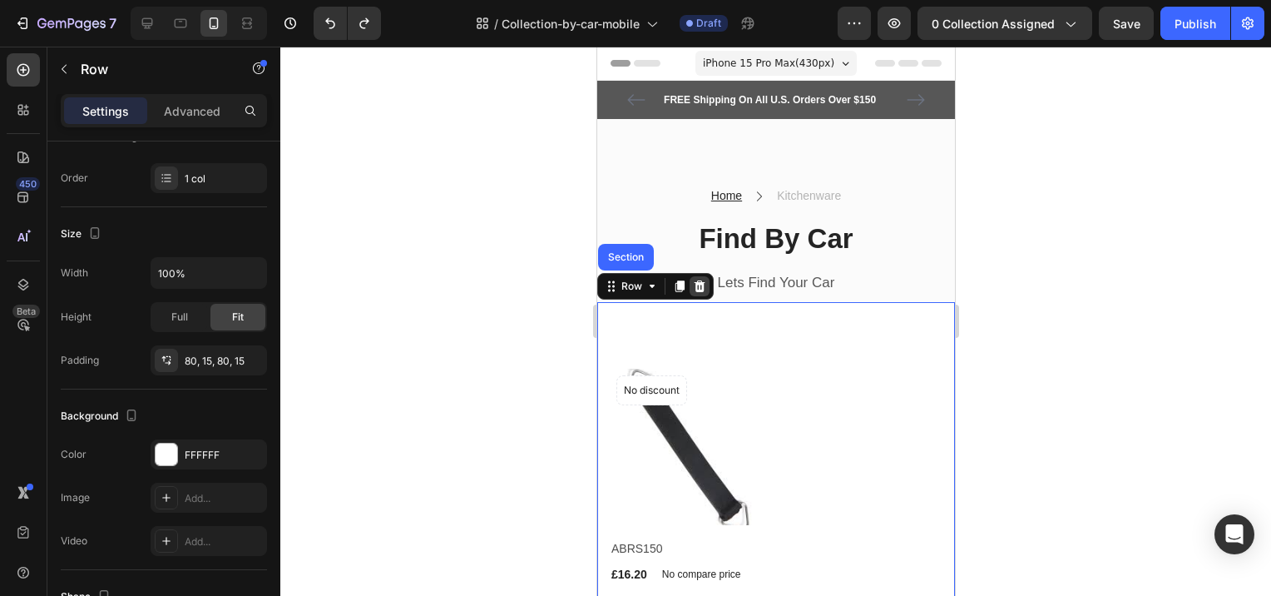
click at [701, 290] on icon at bounding box center [699, 286] width 11 height 12
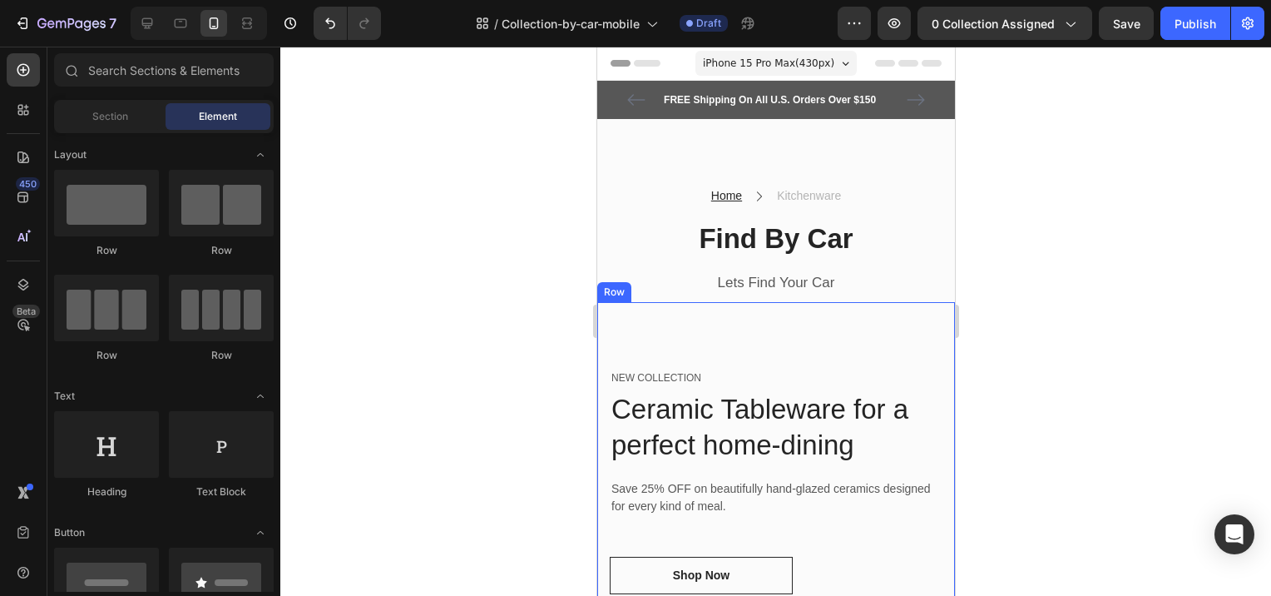
click at [613, 294] on div "Row" at bounding box center [613, 292] width 27 height 15
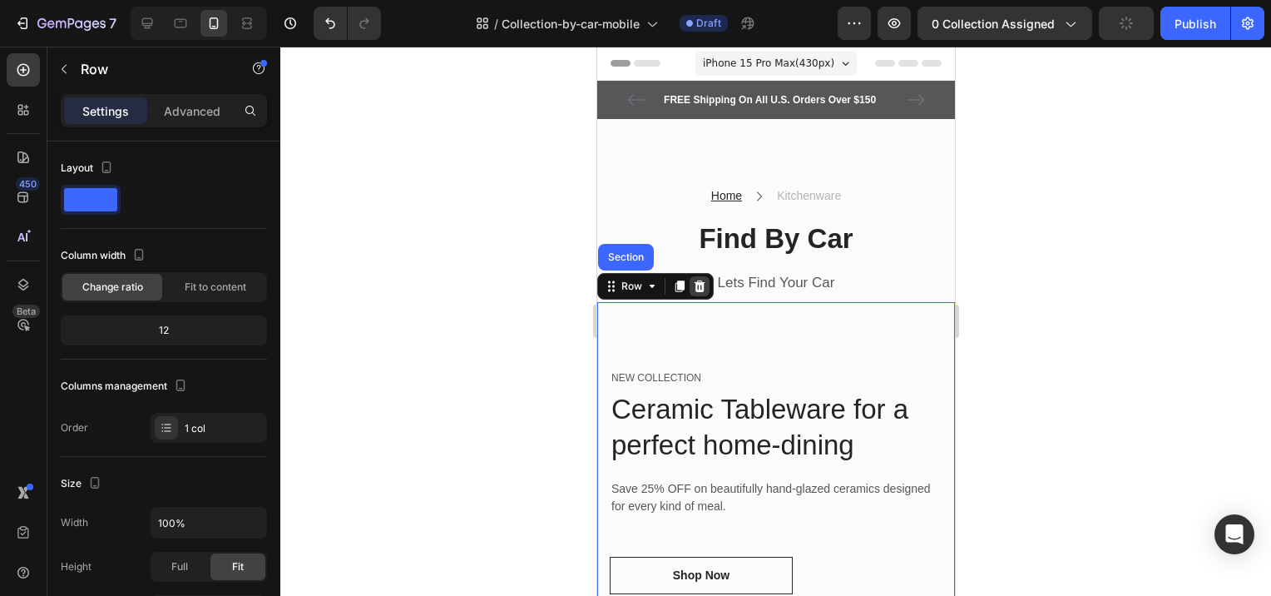
click at [696, 289] on icon at bounding box center [698, 286] width 13 height 13
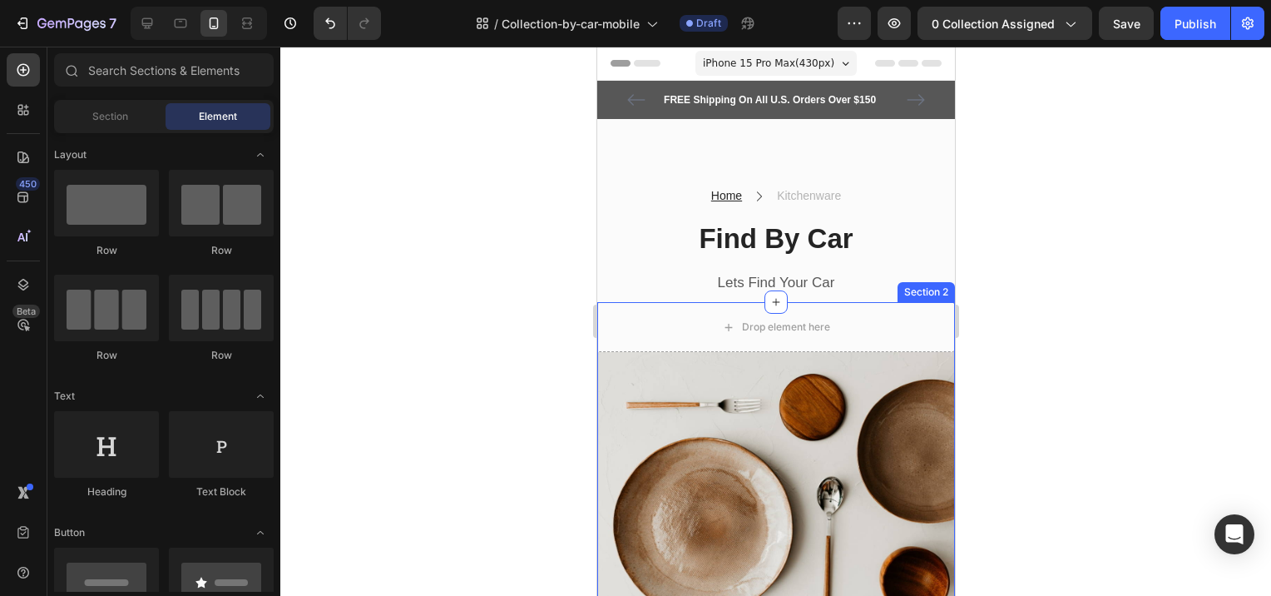
click at [906, 292] on div "Section 2" at bounding box center [925, 292] width 51 height 15
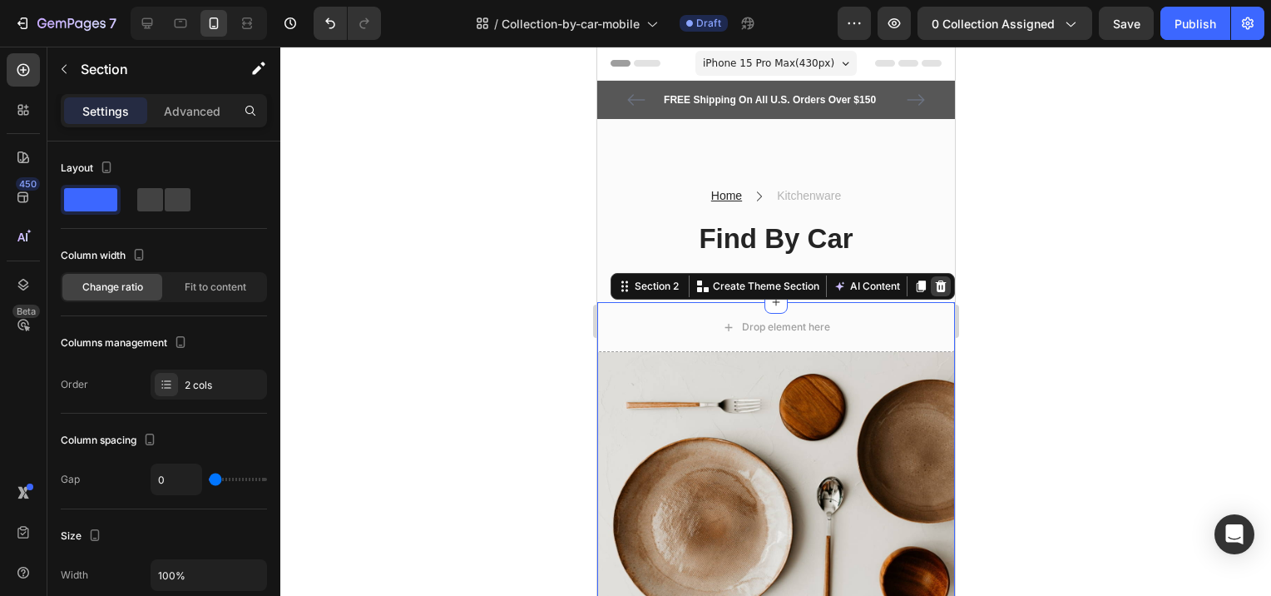
click at [935, 288] on icon at bounding box center [940, 286] width 11 height 12
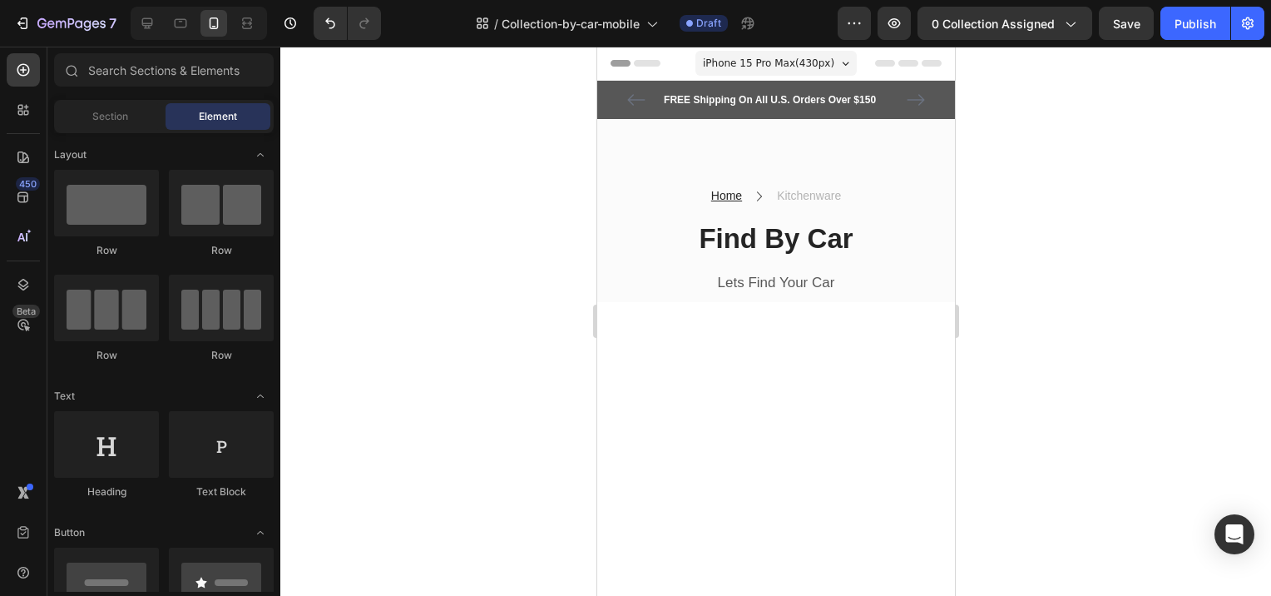
click at [809, 349] on div at bounding box center [775, 501] width 358 height 398
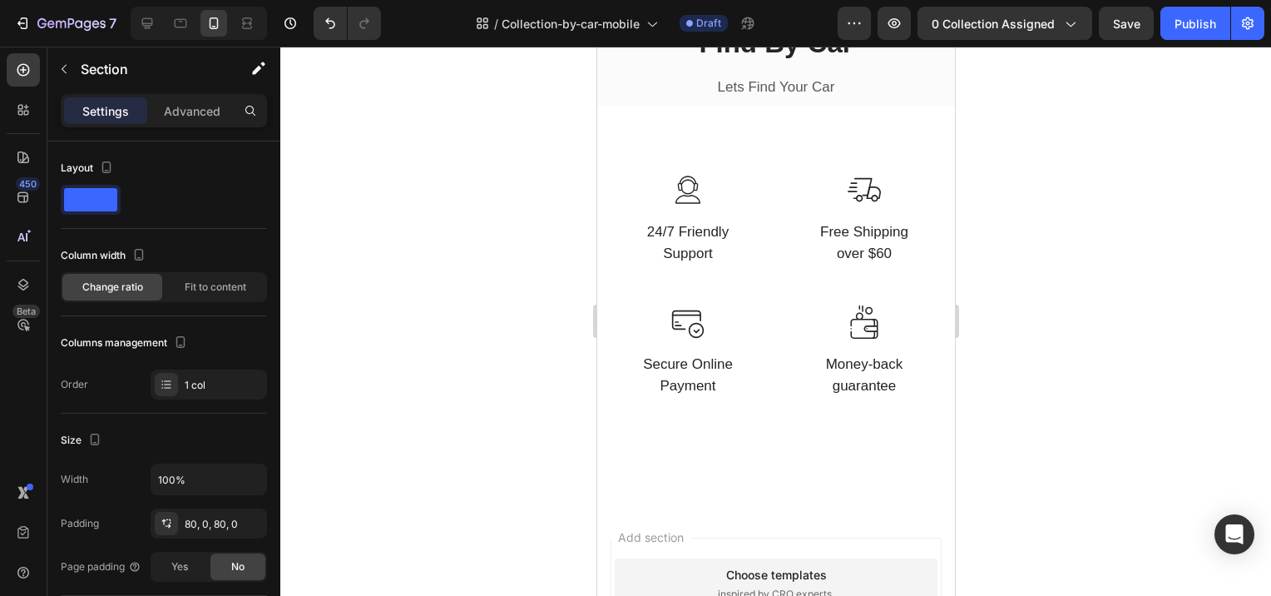
scroll to position [166, 0]
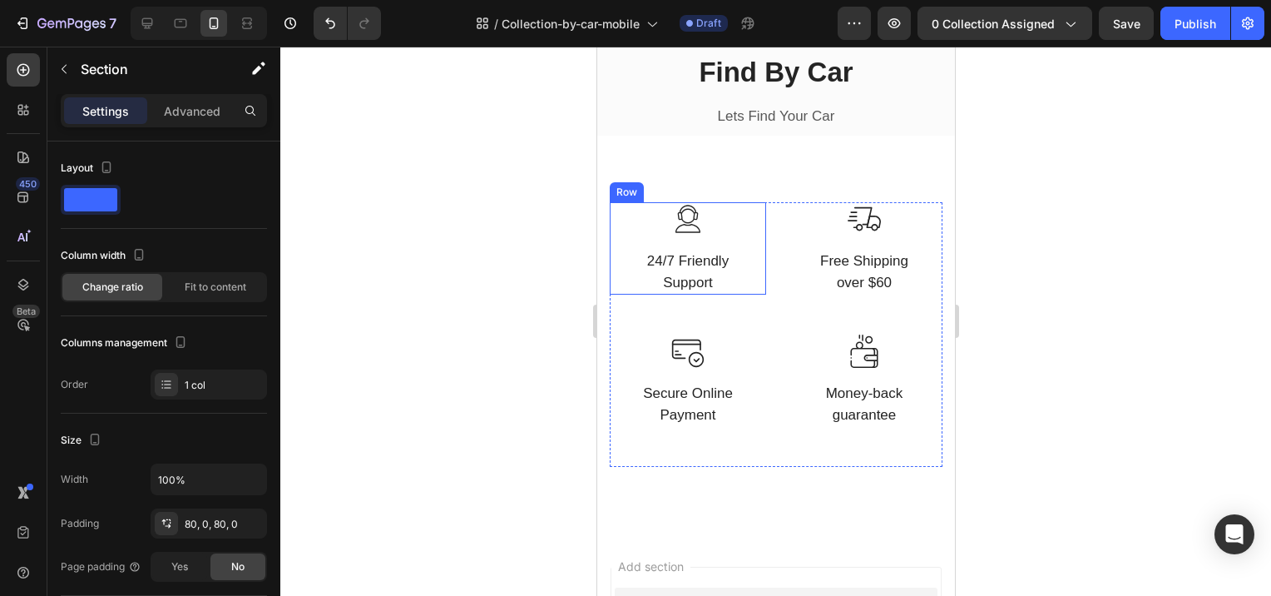
click at [736, 251] on div "Image 24/7 Friendly Support Text block Row" at bounding box center [687, 248] width 156 height 92
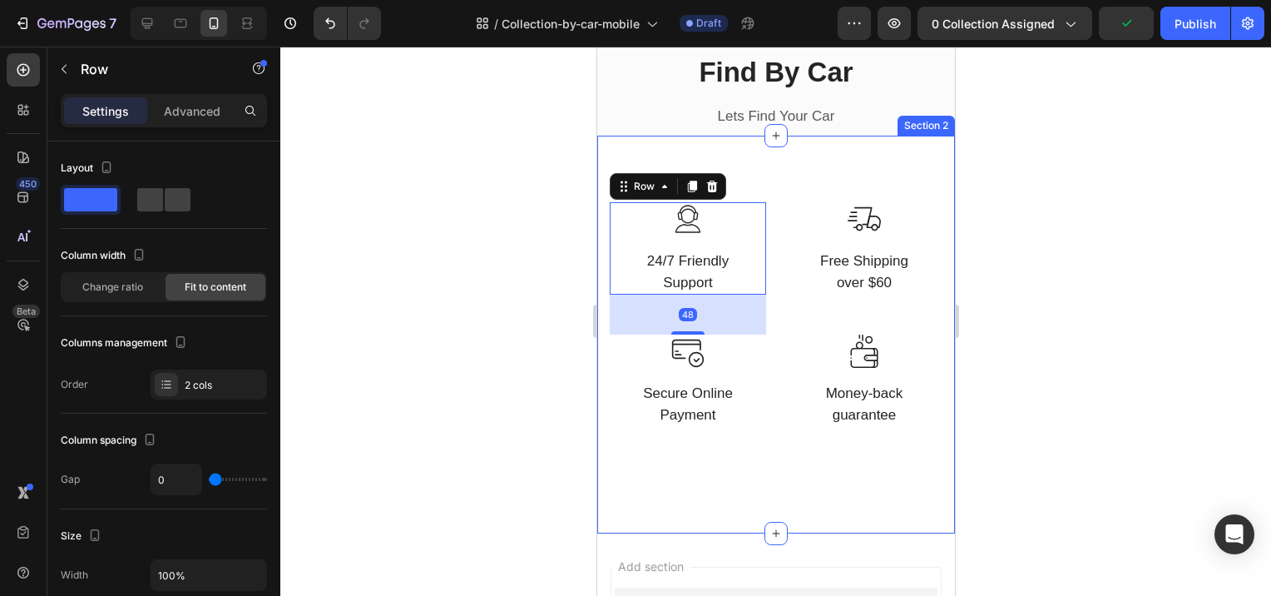
click at [802, 177] on div "Image 24/7 Friendly Support Text block Row 48 Image Free Shipping over $60 Text…" at bounding box center [775, 335] width 358 height 398
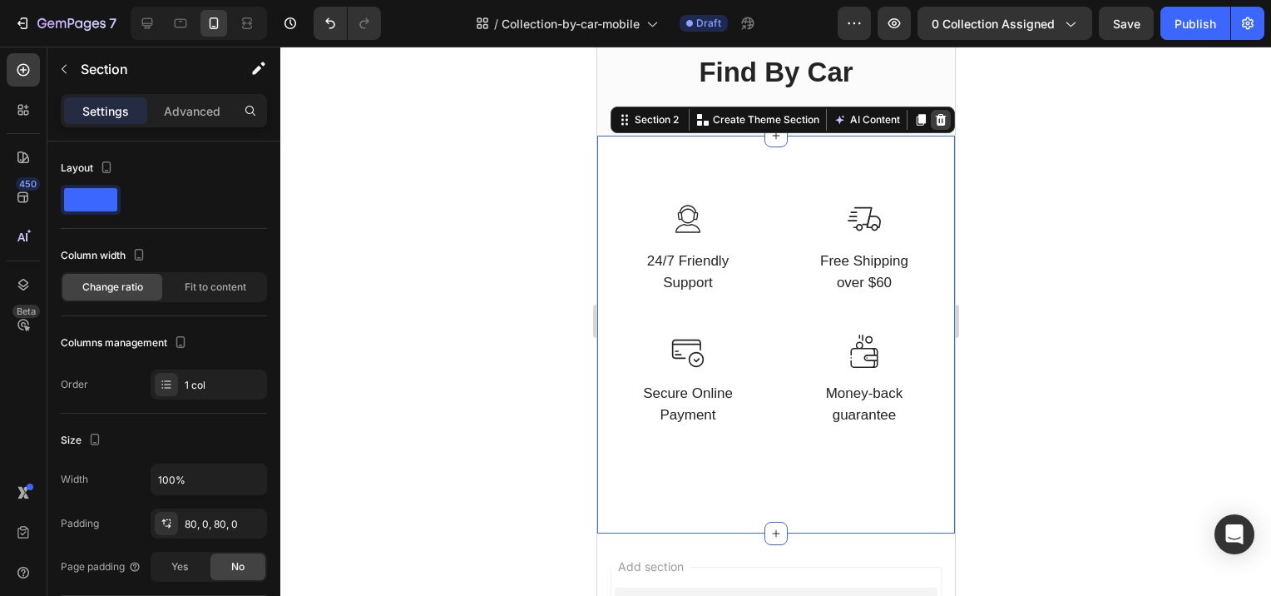
click at [933, 120] on icon at bounding box center [939, 119] width 13 height 13
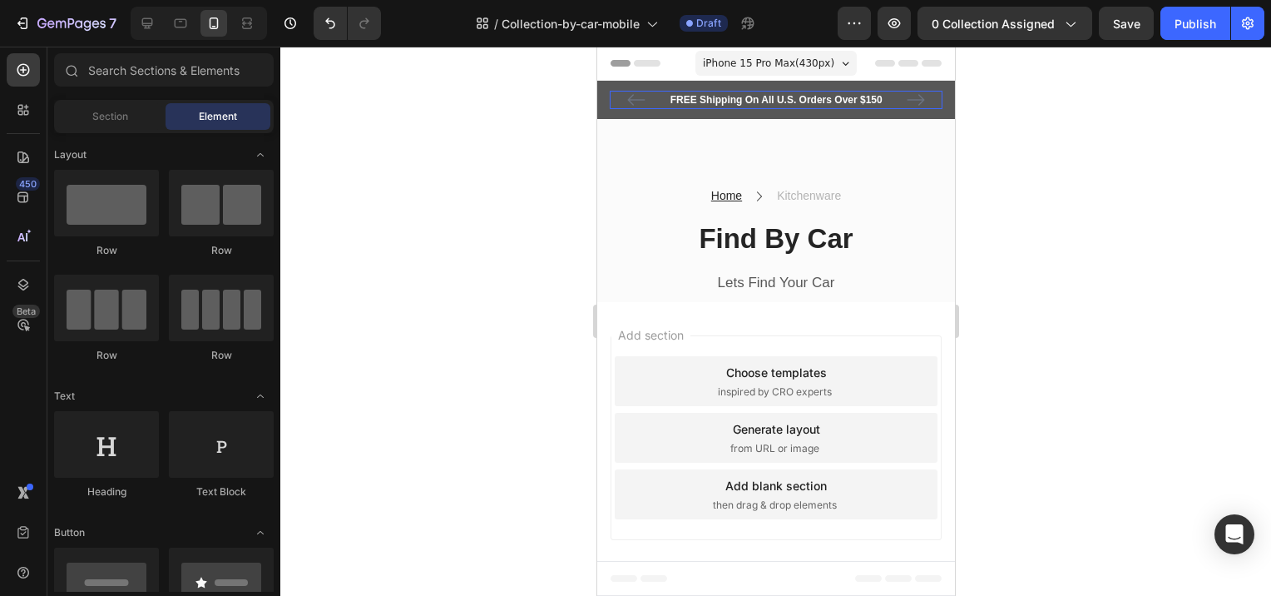
click at [794, 93] on p "FREE Shipping On All U.S. Orders Over $150" at bounding box center [775, 99] width 329 height 15
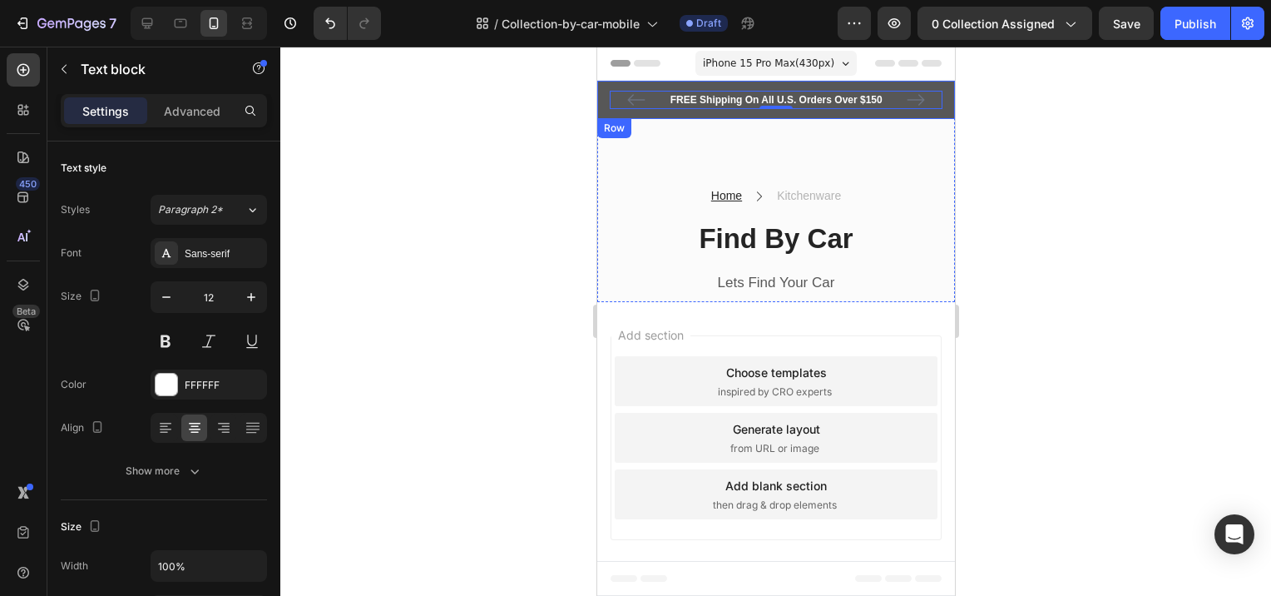
click at [943, 90] on div "FREE Shipping On All U.S. Orders Over $150 Text block 0 5000+ Text block Icon I…" at bounding box center [775, 100] width 358 height 38
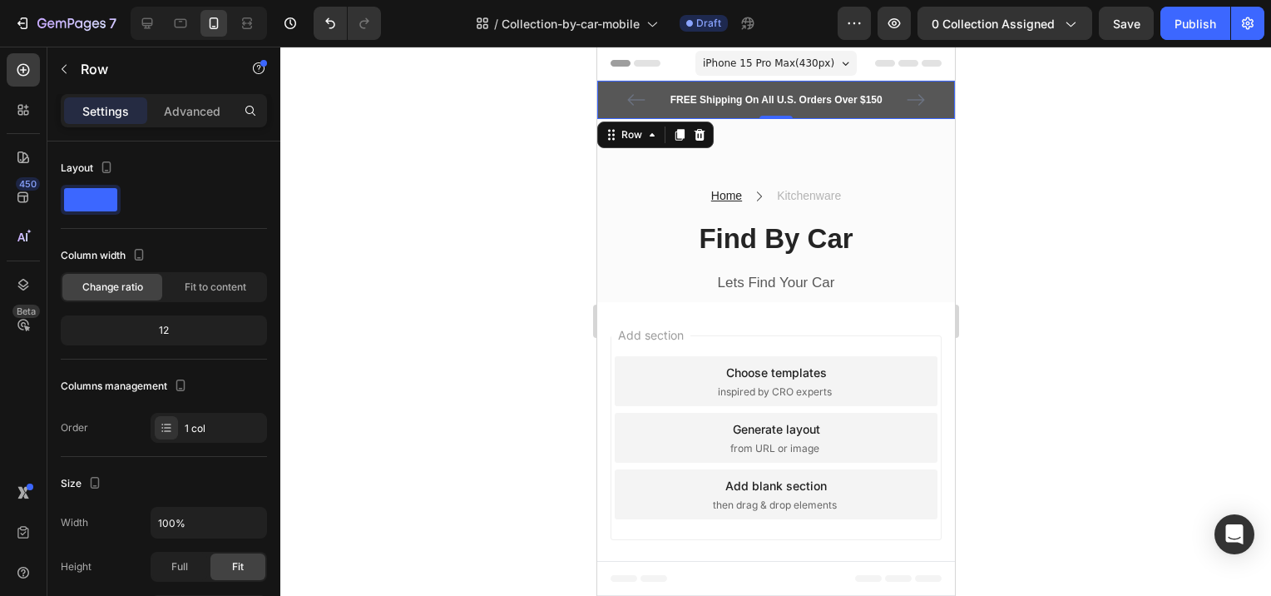
click at [948, 90] on div "FREE Shipping On All U.S. Orders Over $150 Text block 5000+ Text block Icon Ico…" at bounding box center [775, 100] width 358 height 38
click at [696, 131] on icon at bounding box center [699, 135] width 11 height 12
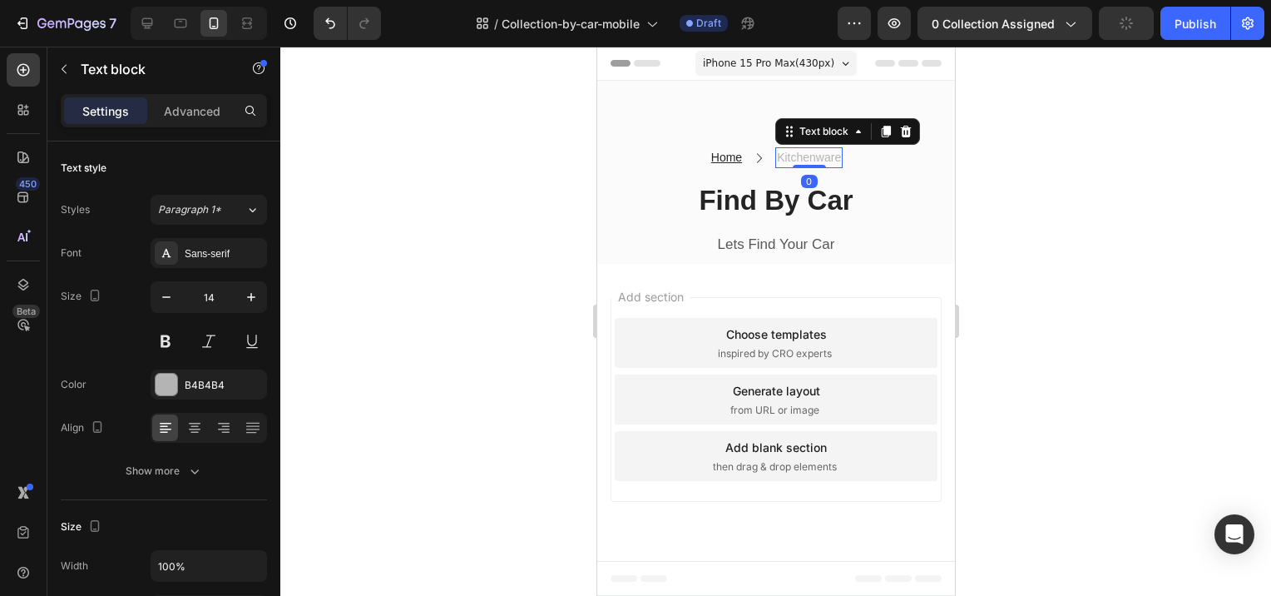
click at [806, 153] on p "Kitchenware" at bounding box center [808, 157] width 64 height 17
click at [822, 158] on p "Kitchenware" at bounding box center [808, 157] width 64 height 17
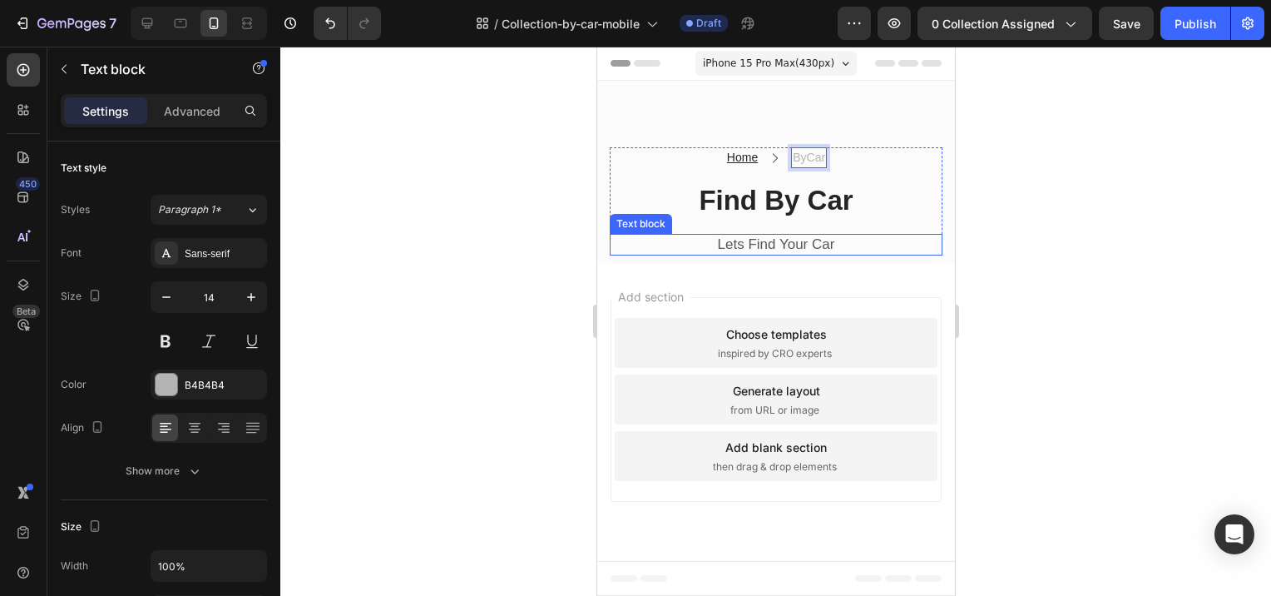
click at [865, 235] on p "Lets Find Your Car" at bounding box center [775, 244] width 329 height 18
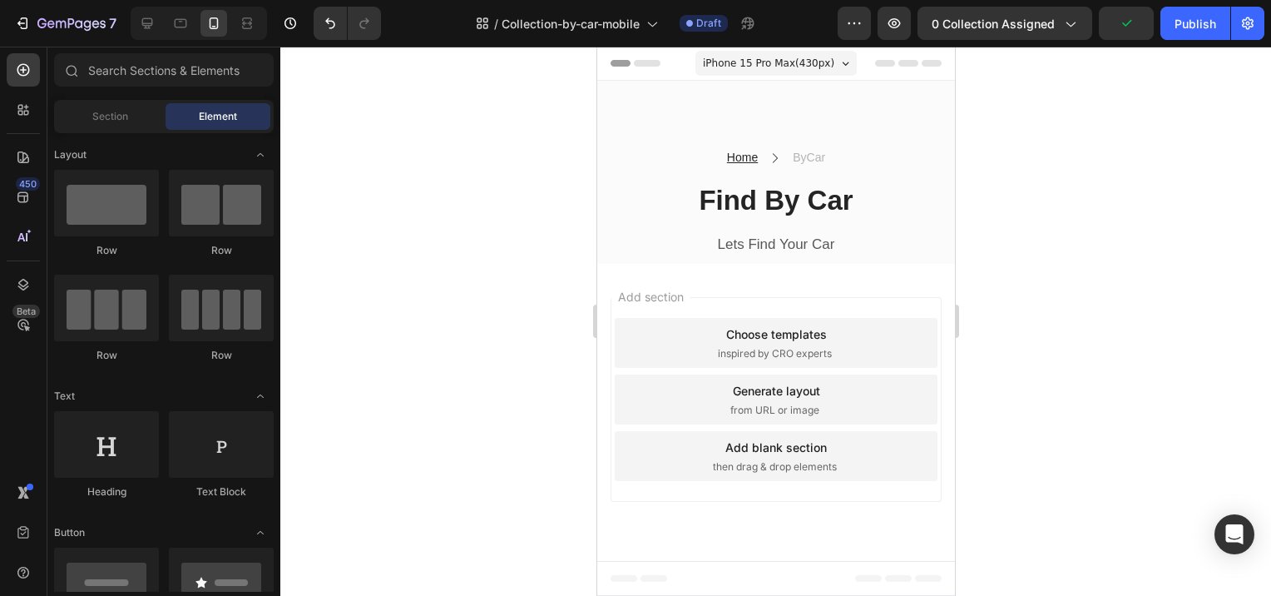
click at [772, 294] on div "Add section Choose templates inspired by CRO experts Generate layout from URL o…" at bounding box center [775, 403] width 358 height 278
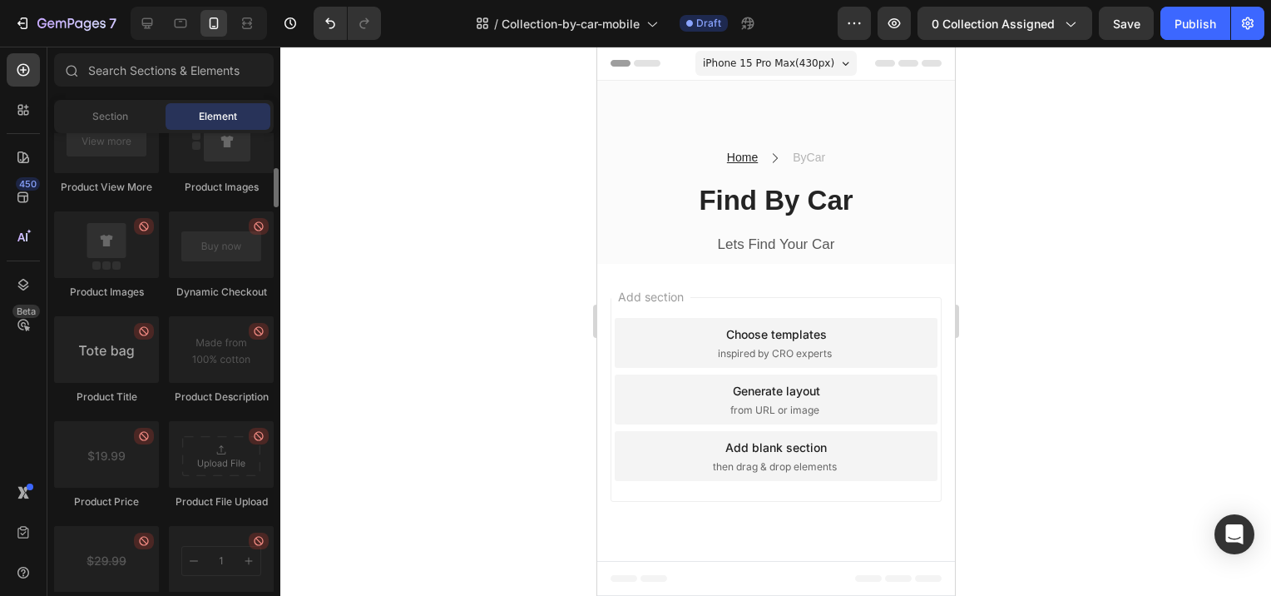
scroll to position [2579, 0]
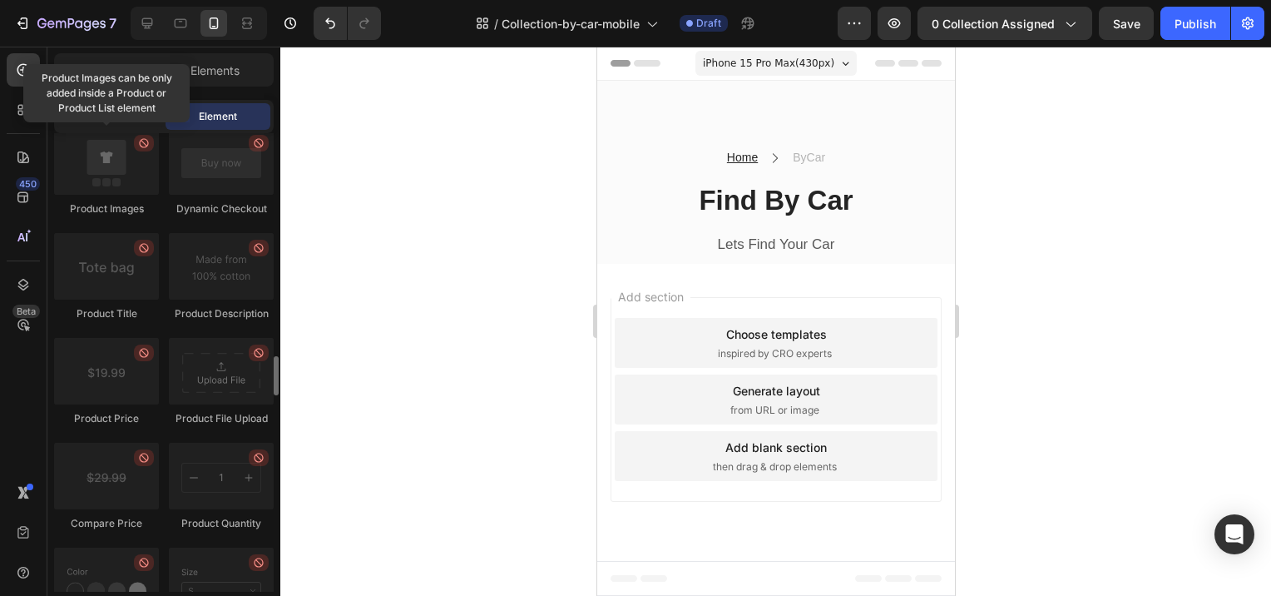
click at [127, 116] on span "Section" at bounding box center [110, 116] width 36 height 15
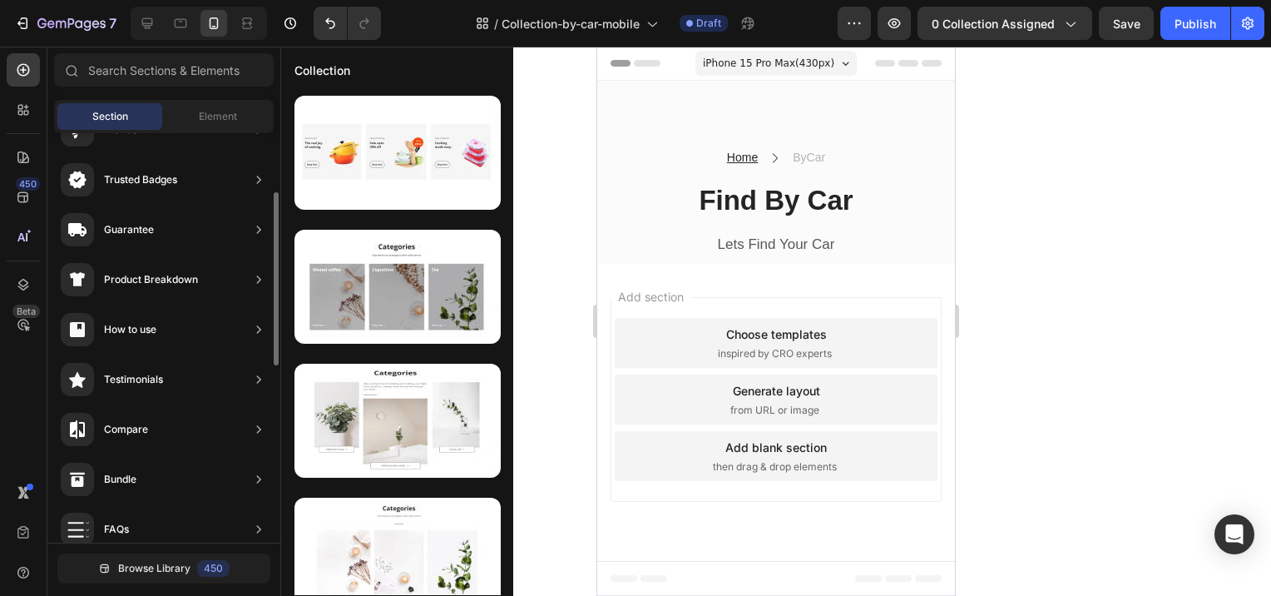
scroll to position [0, 0]
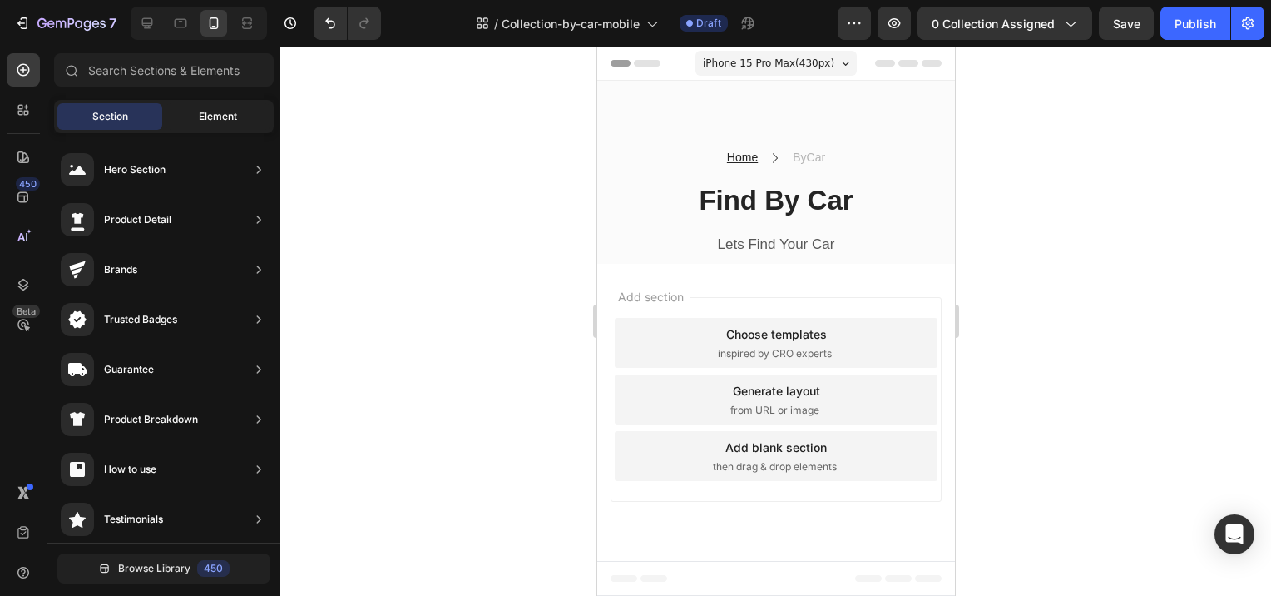
click at [232, 111] on span "Element" at bounding box center [218, 116] width 38 height 15
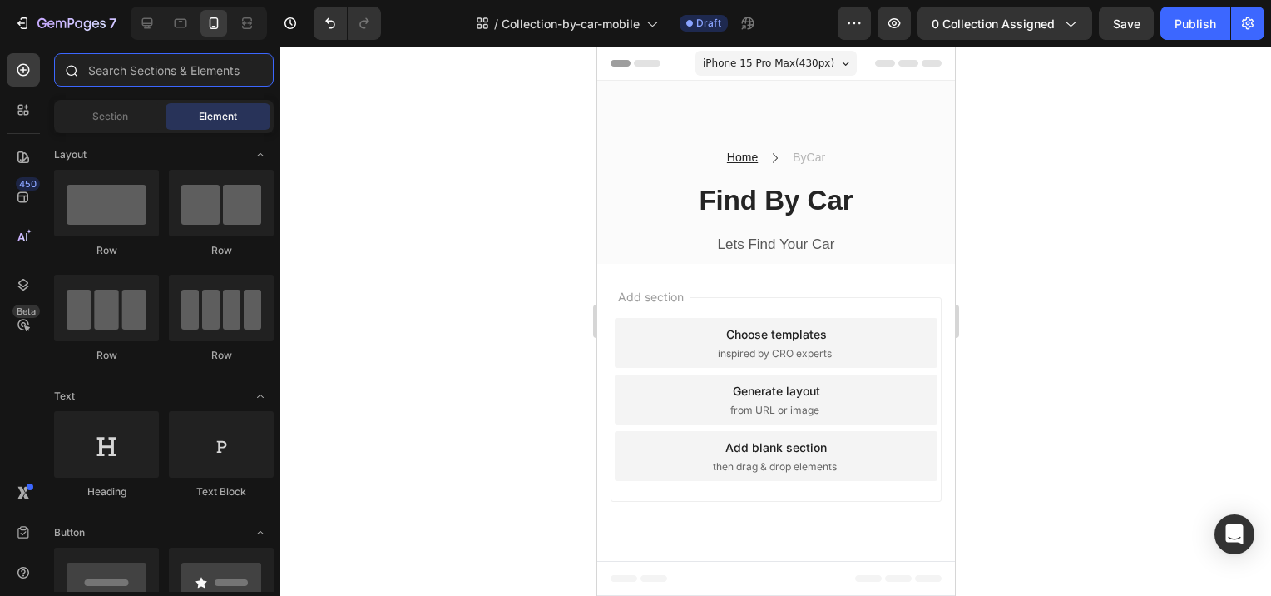
click at [131, 63] on input "text" at bounding box center [164, 69] width 220 height 33
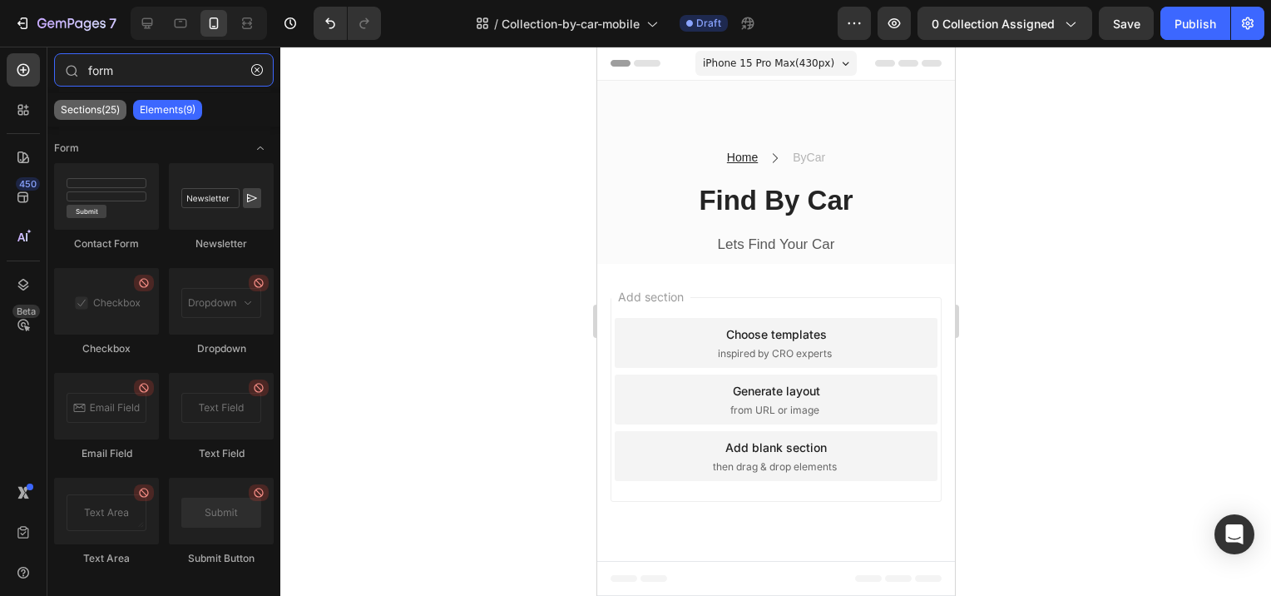
type input "form"
click at [84, 116] on div "Sections(25)" at bounding box center [90, 110] width 72 height 20
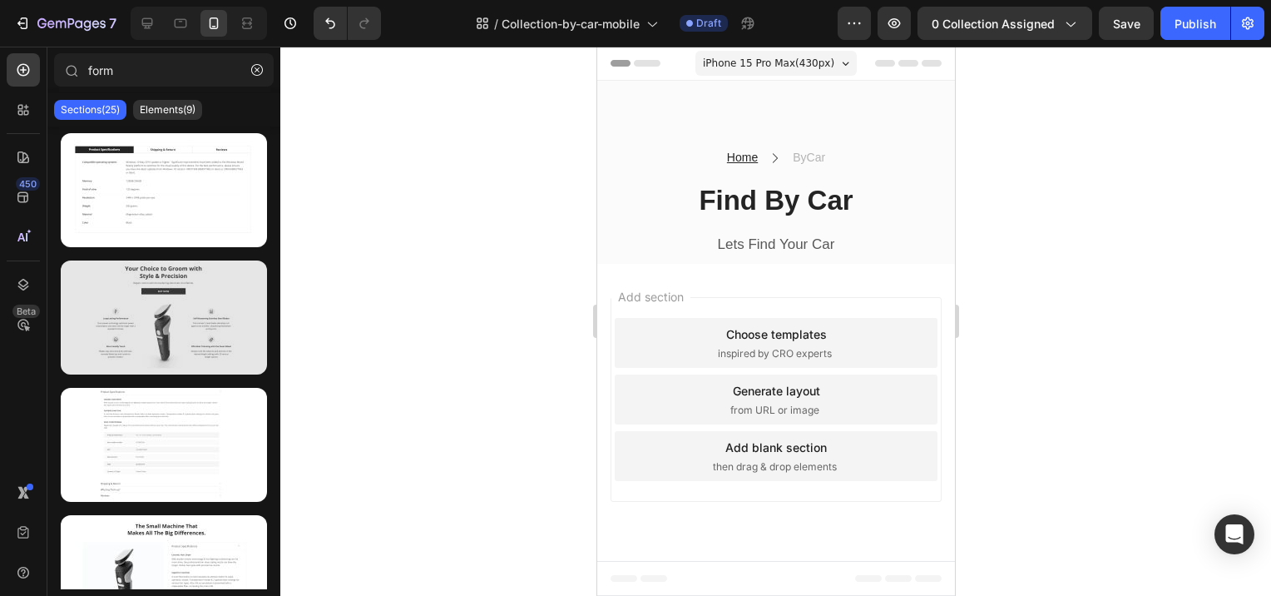
scroll to position [250, 0]
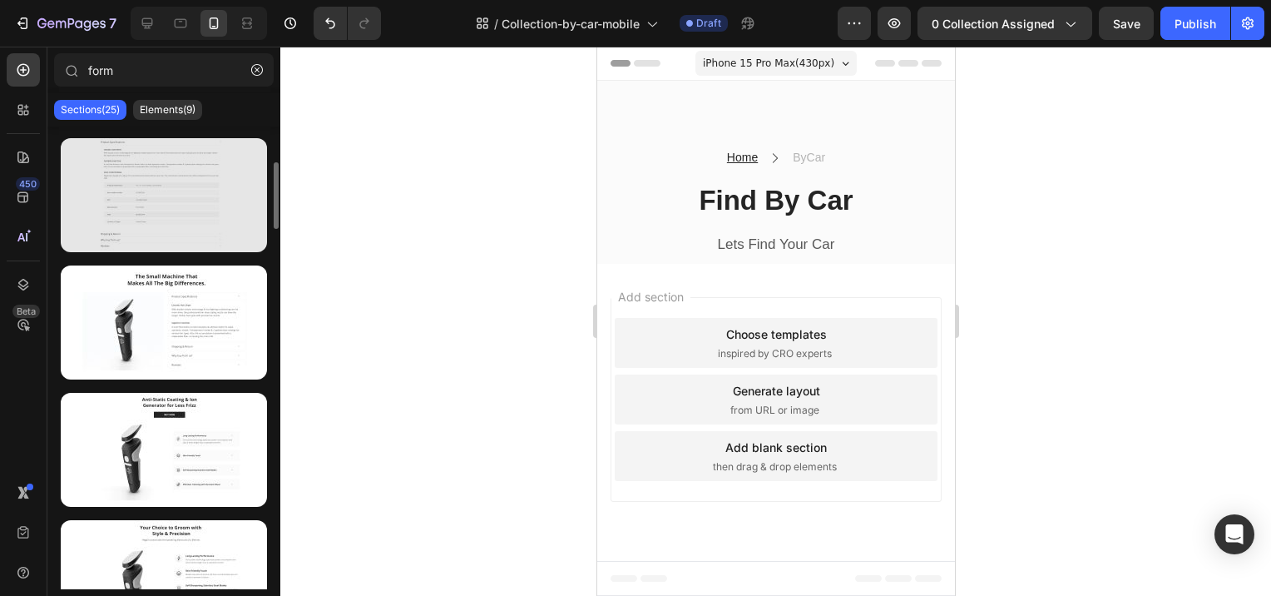
click at [133, 187] on div at bounding box center [164, 195] width 206 height 114
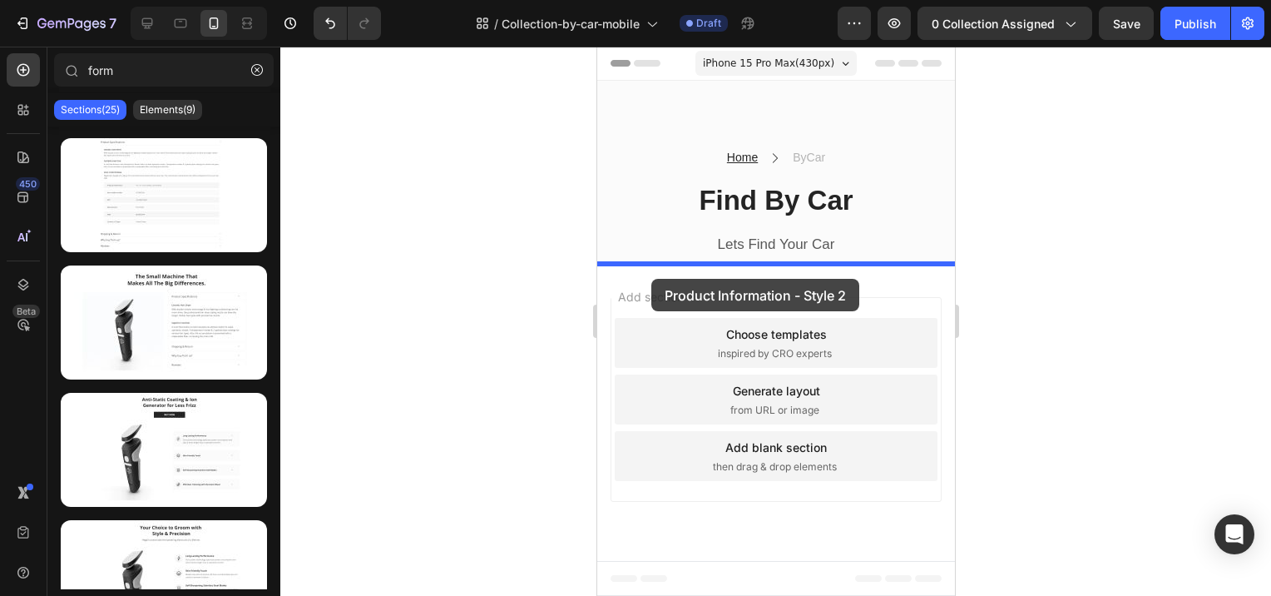
drag, startPoint x: 730, startPoint y: 234, endPoint x: 651, endPoint y: 279, distance: 90.9
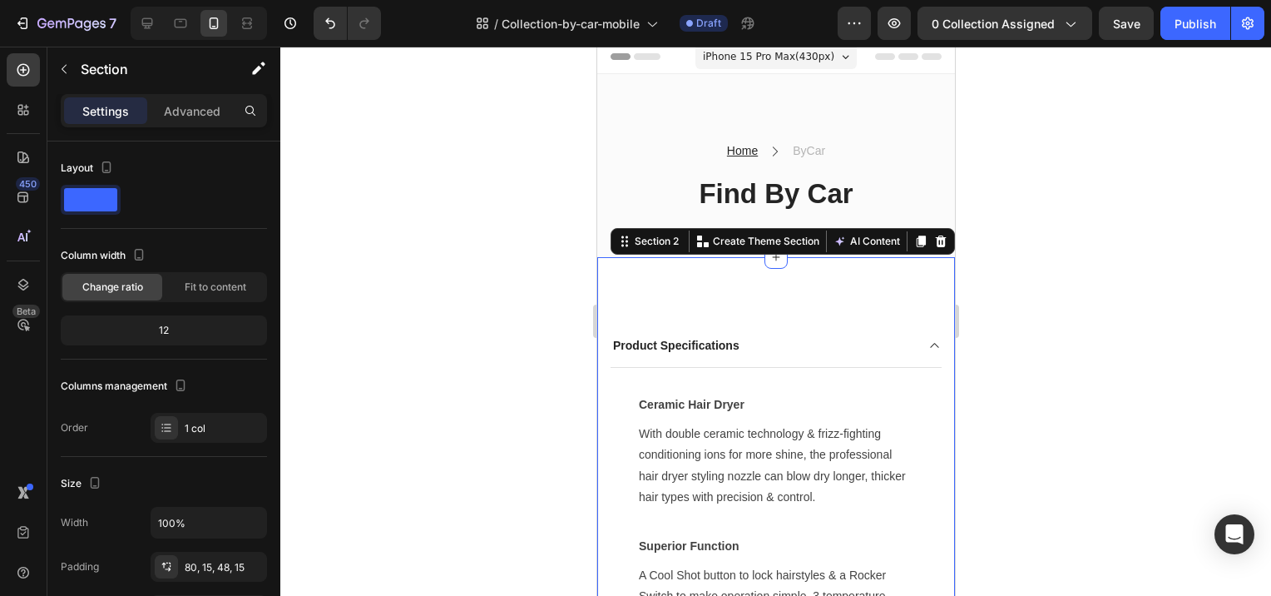
scroll to position [0, 0]
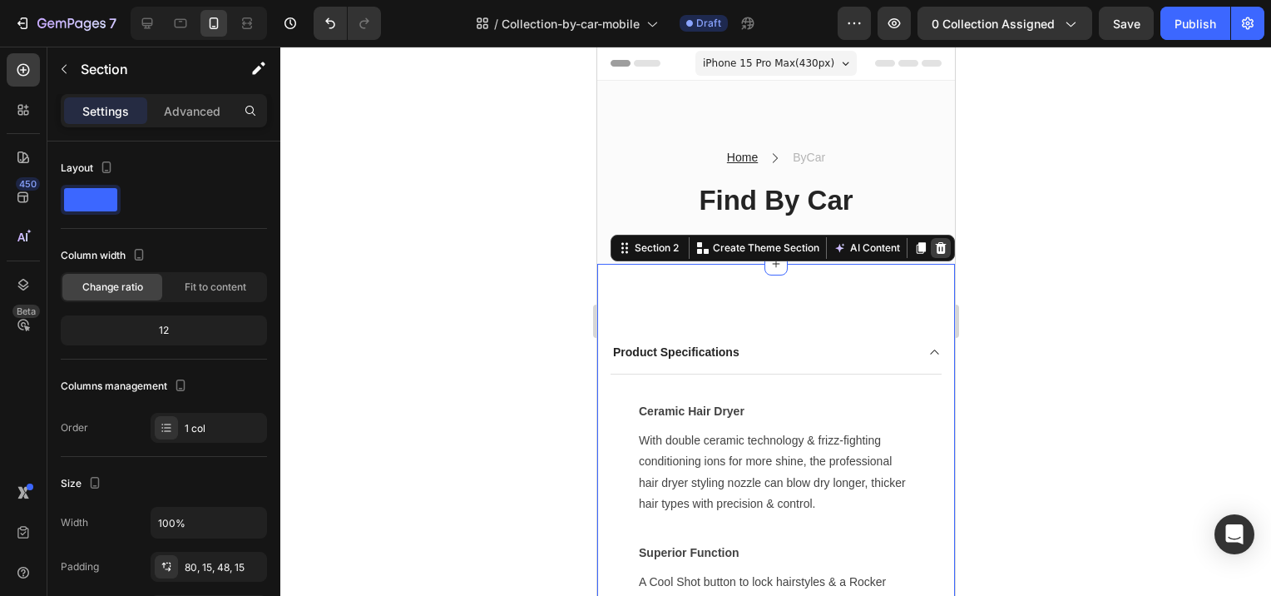
click at [933, 241] on icon at bounding box center [939, 247] width 13 height 13
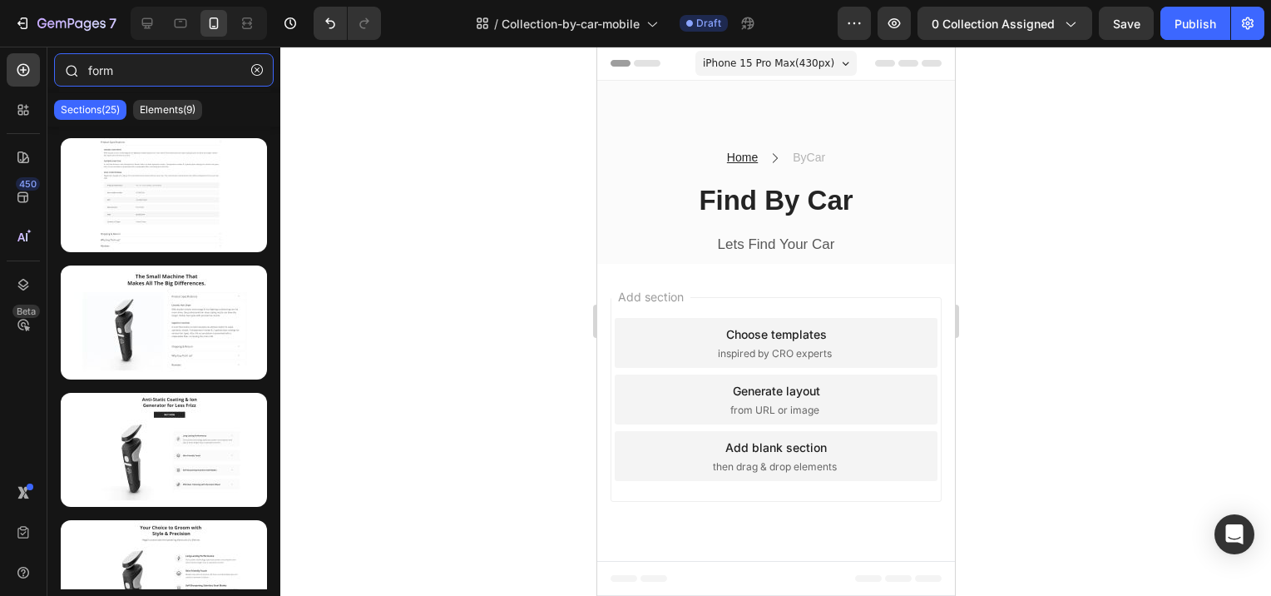
click at [126, 72] on input "form" at bounding box center [164, 69] width 220 height 33
click at [91, 112] on p "Sections(25)" at bounding box center [90, 109] width 59 height 13
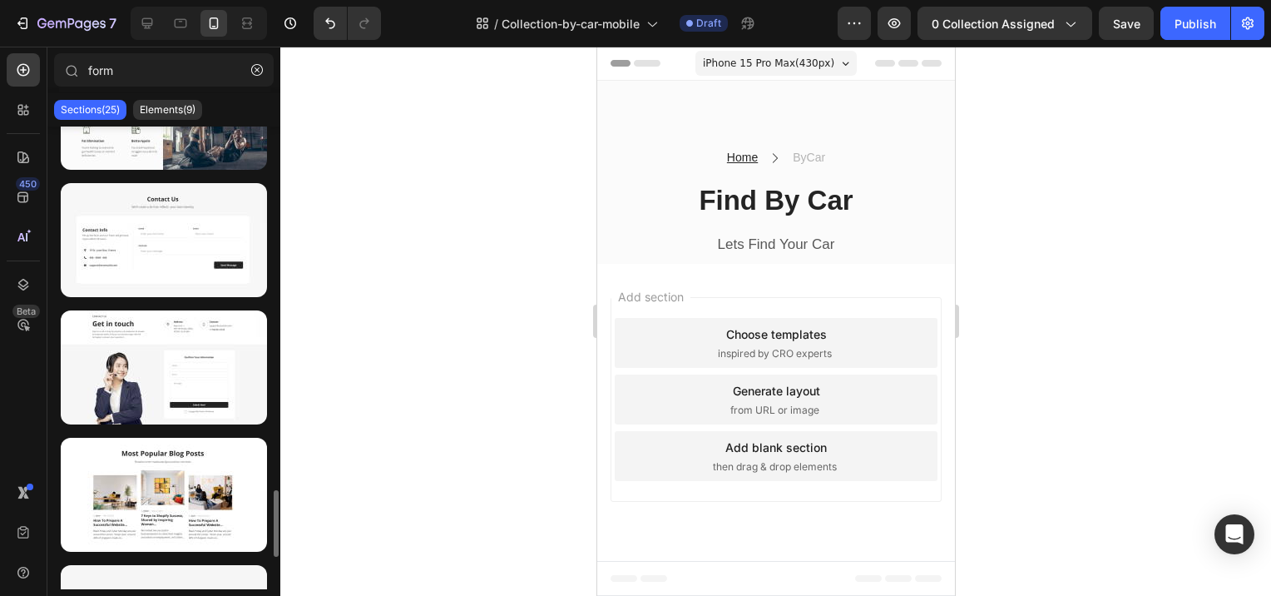
scroll to position [2712, 0]
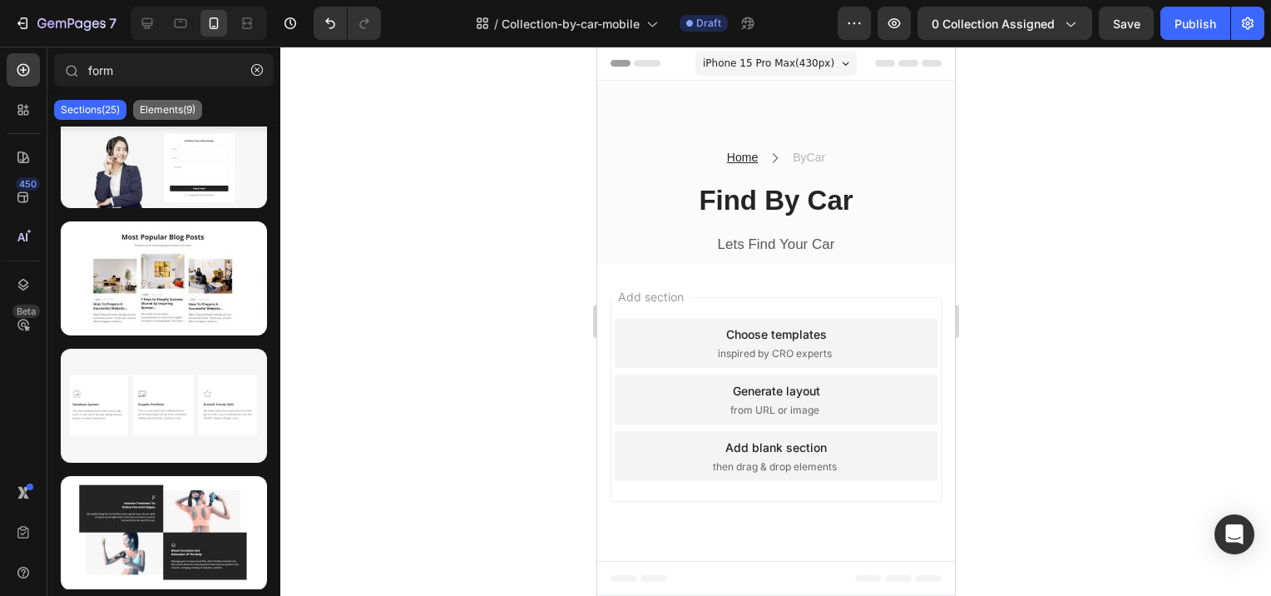
click at [169, 110] on p "Elements(9)" at bounding box center [168, 109] width 56 height 13
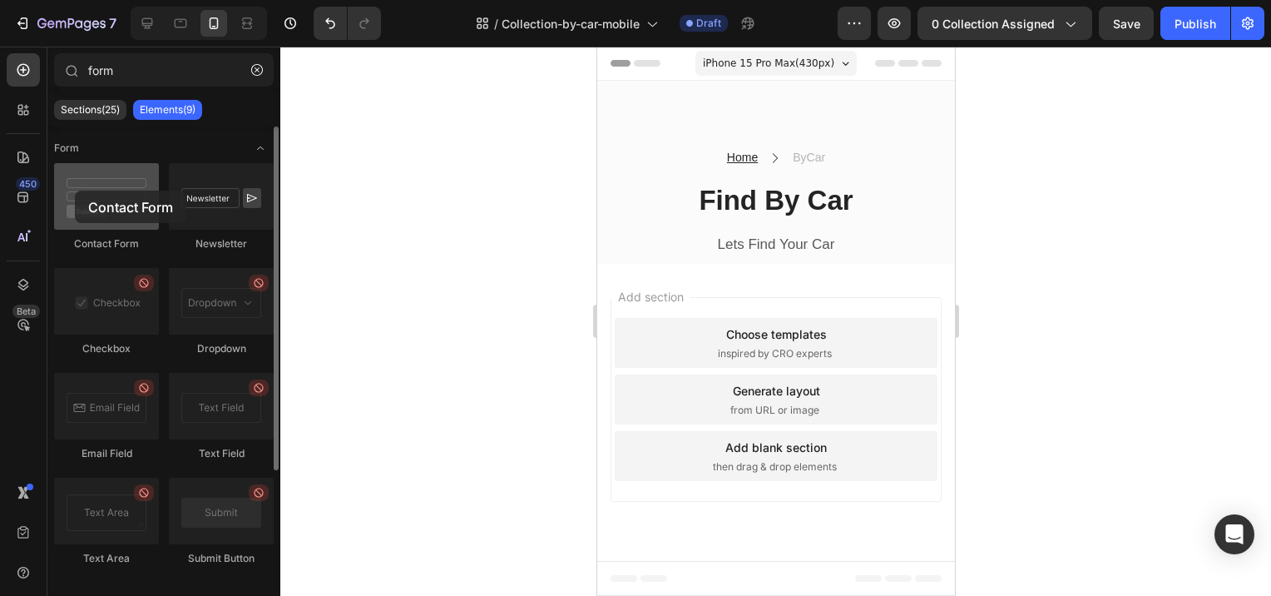
drag, startPoint x: 123, startPoint y: 186, endPoint x: 75, endPoint y: 190, distance: 48.5
click at [75, 190] on div at bounding box center [106, 196] width 105 height 67
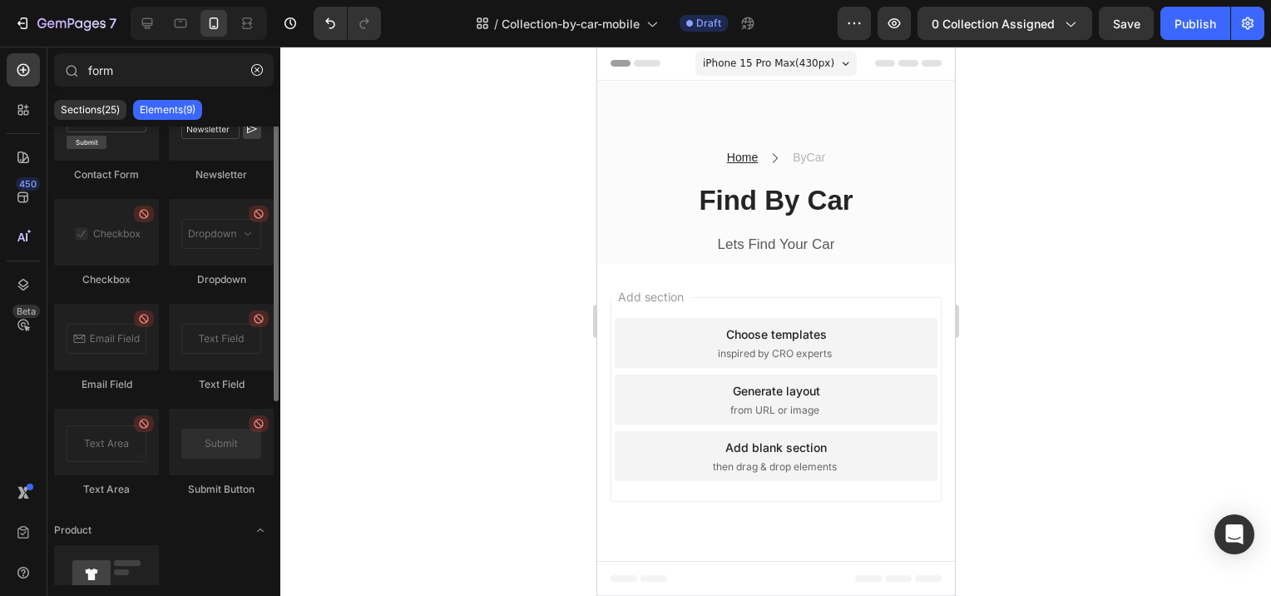
scroll to position [0, 0]
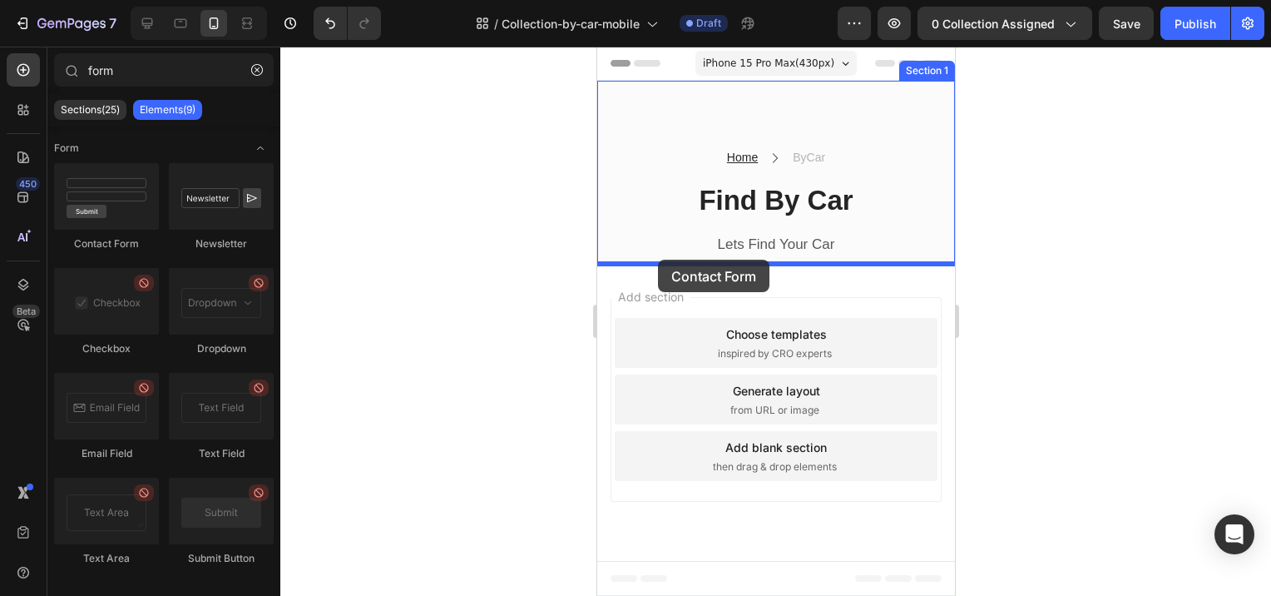
drag, startPoint x: 689, startPoint y: 243, endPoint x: 657, endPoint y: 260, distance: 35.7
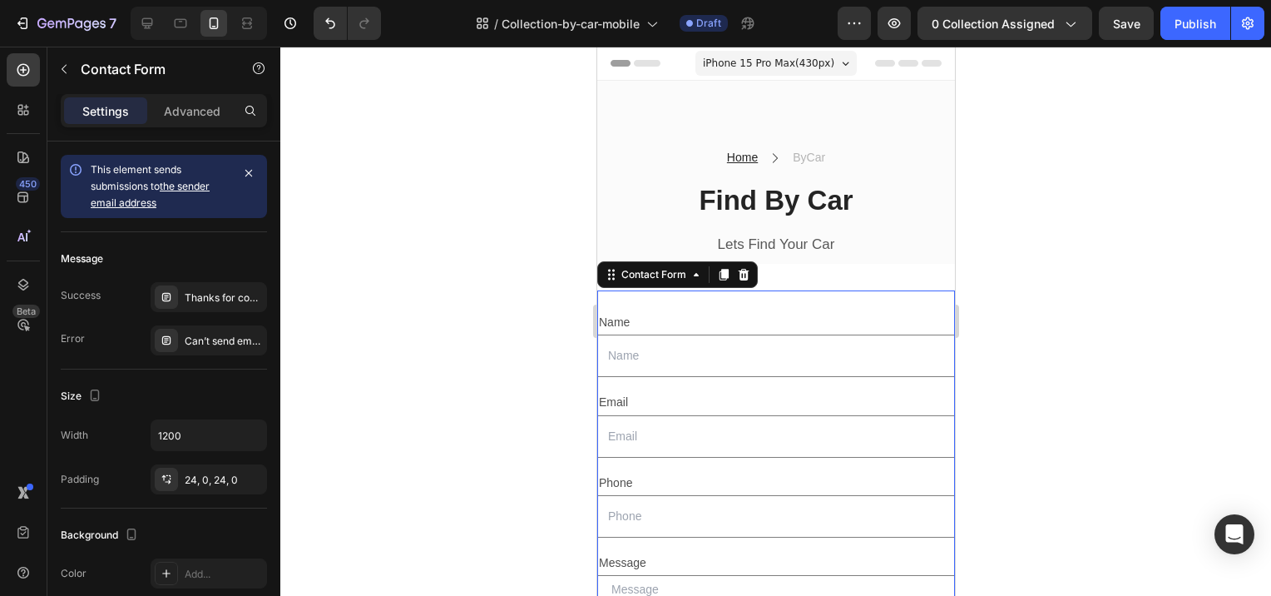
click at [1023, 300] on div at bounding box center [775, 321] width 991 height 549
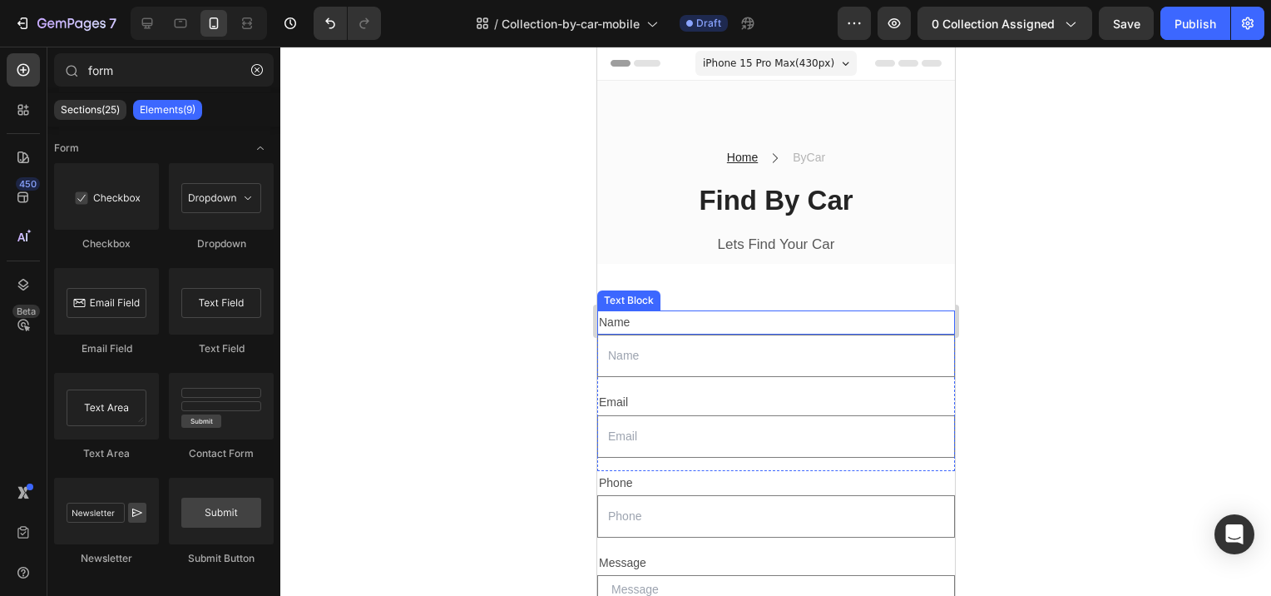
click at [651, 319] on div "Name" at bounding box center [775, 322] width 358 height 24
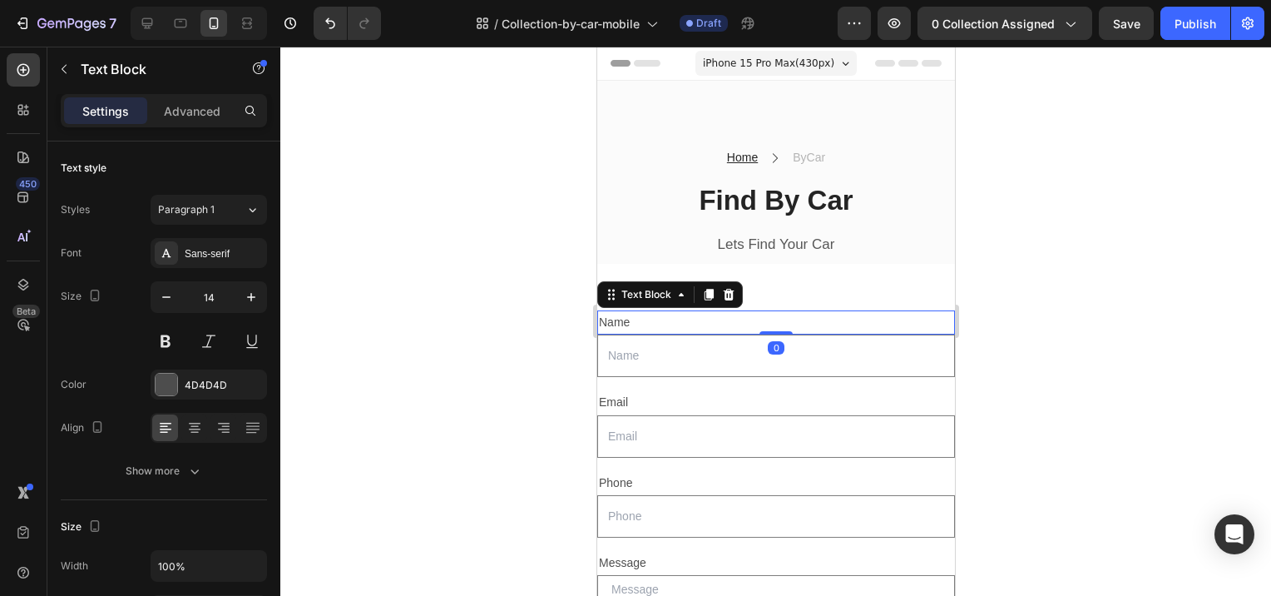
click at [602, 319] on div "Name" at bounding box center [775, 322] width 358 height 24
click at [633, 322] on p "Name" at bounding box center [775, 322] width 354 height 21
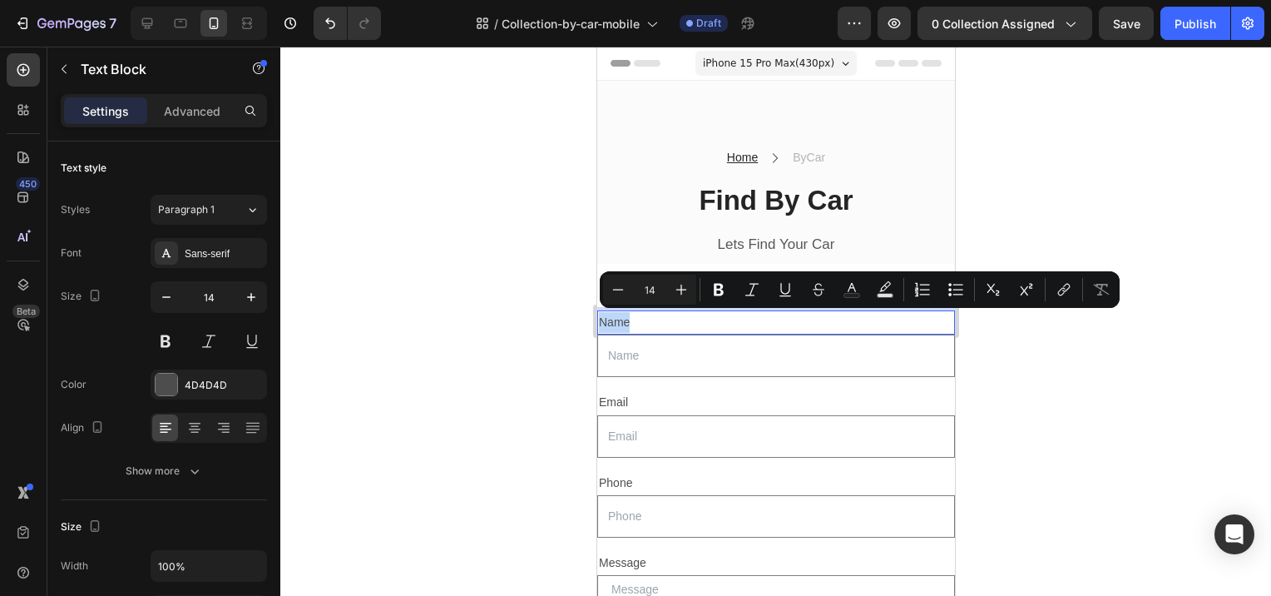
drag, startPoint x: 633, startPoint y: 322, endPoint x: 601, endPoint y: 323, distance: 32.5
click at [601, 323] on p "Name" at bounding box center [775, 322] width 354 height 21
click at [62, 67] on icon "button" at bounding box center [63, 68] width 13 height 13
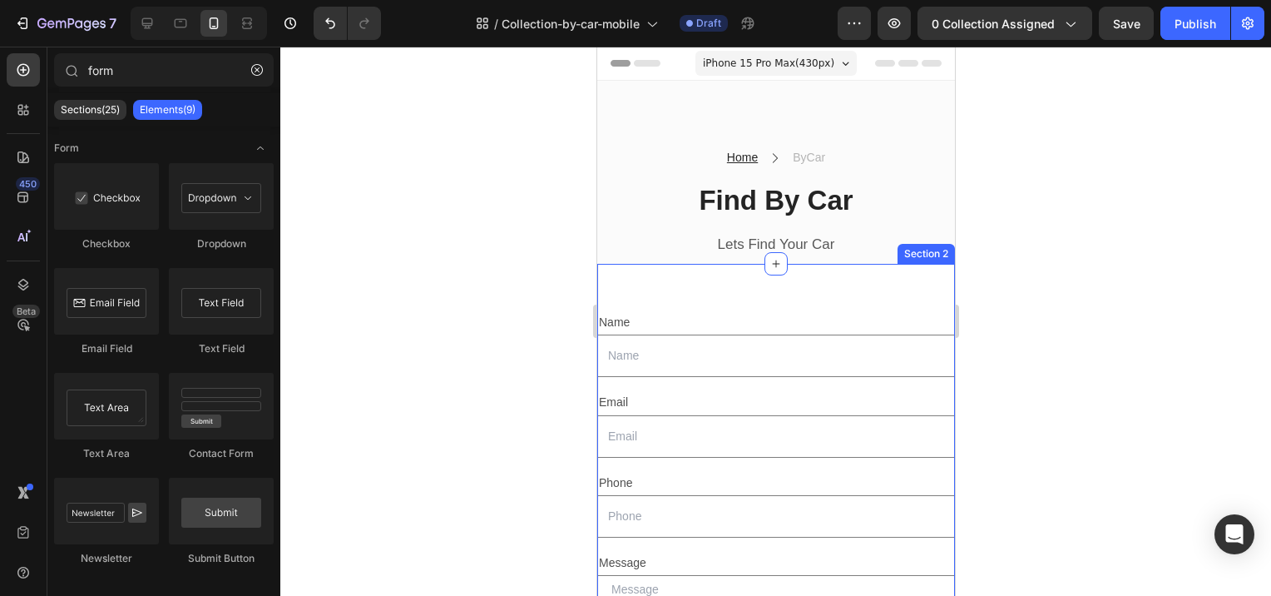
click at [918, 260] on div "Section 2" at bounding box center [925, 254] width 57 height 20
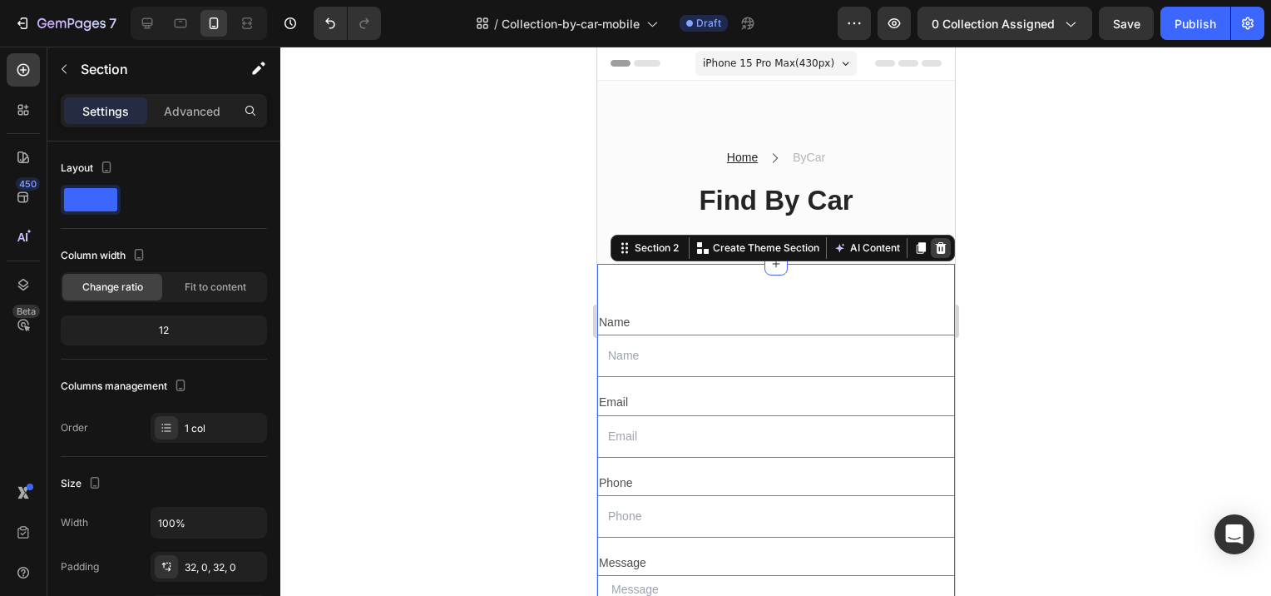
click at [933, 249] on icon at bounding box center [939, 247] width 13 height 13
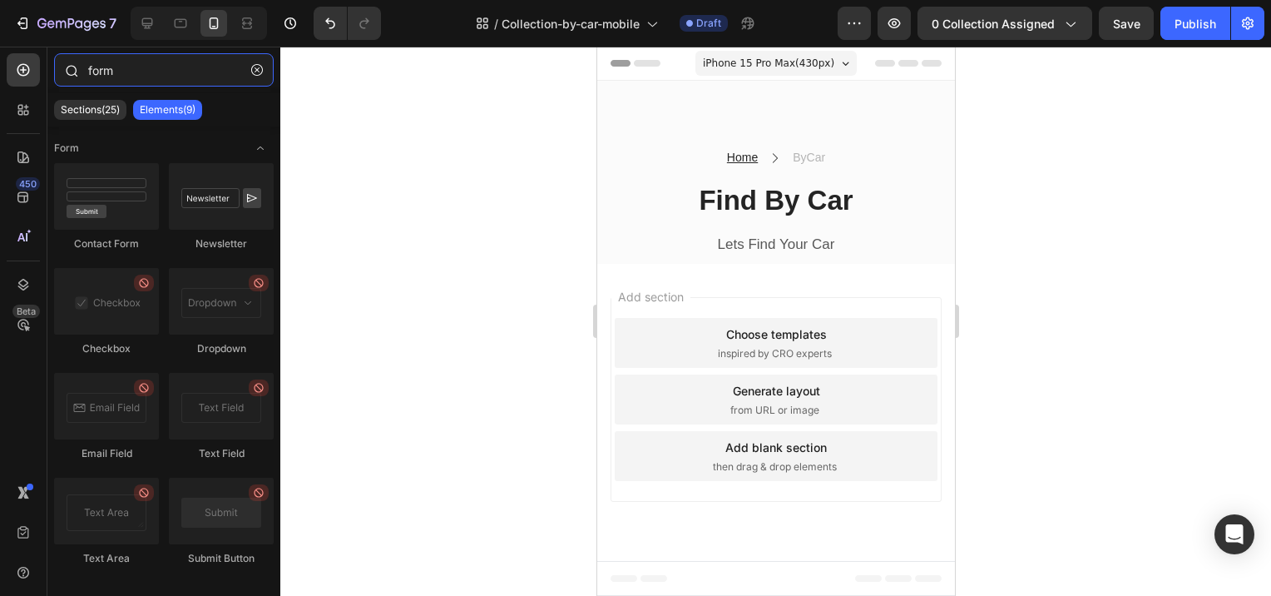
click at [140, 72] on input "form" at bounding box center [164, 69] width 220 height 33
click at [170, 104] on p "Elements(9)" at bounding box center [168, 109] width 56 height 13
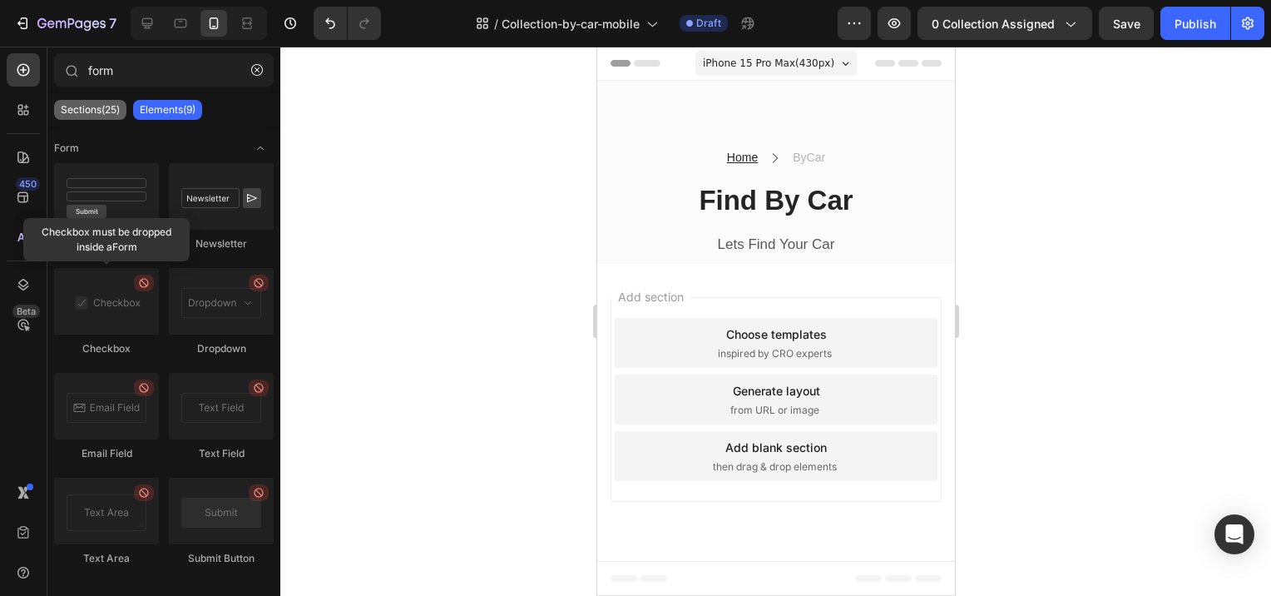
click at [82, 109] on p "Sections(25)" at bounding box center [90, 109] width 59 height 13
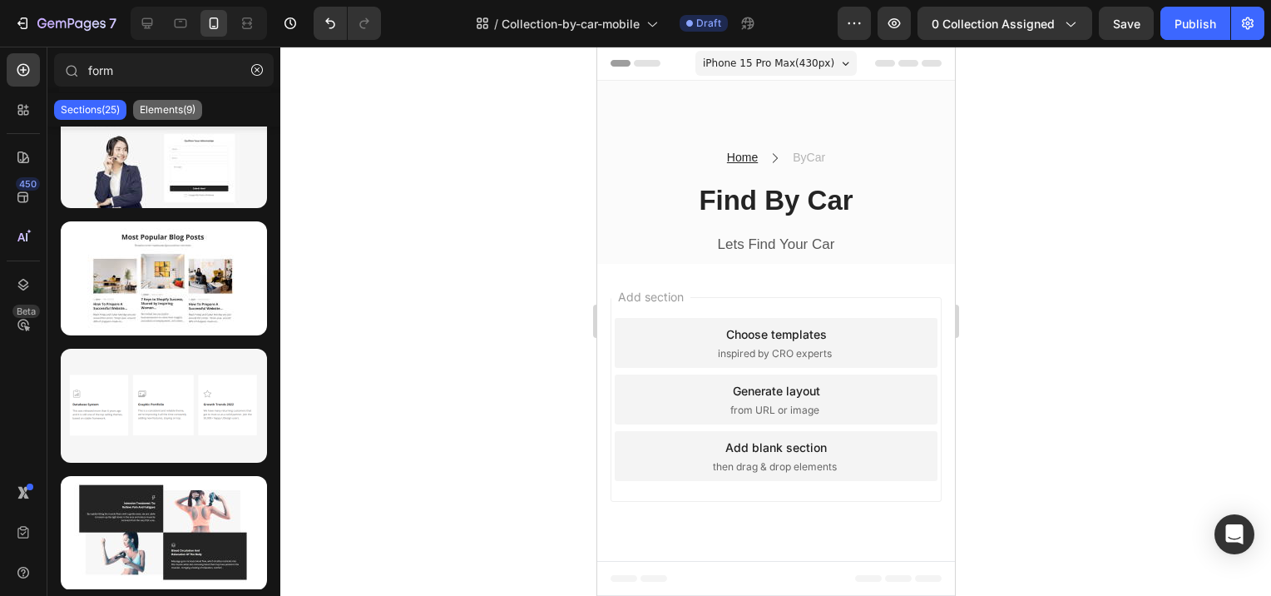
click at [170, 110] on p "Elements(9)" at bounding box center [168, 109] width 56 height 13
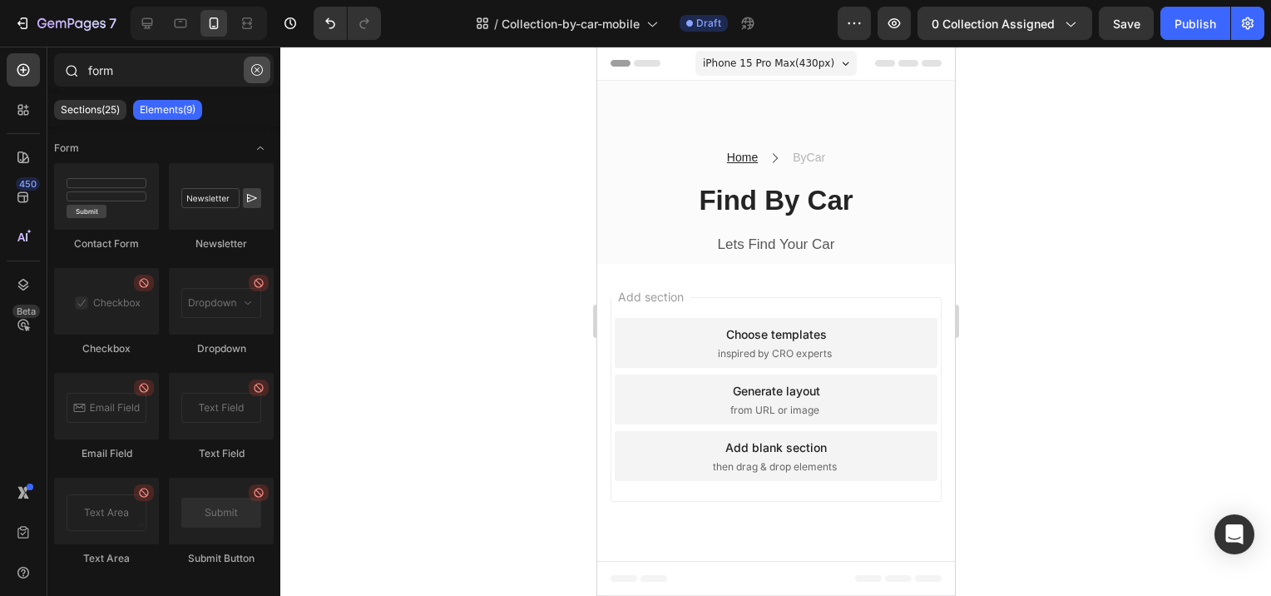
click at [257, 73] on icon "button" at bounding box center [257, 70] width 12 height 12
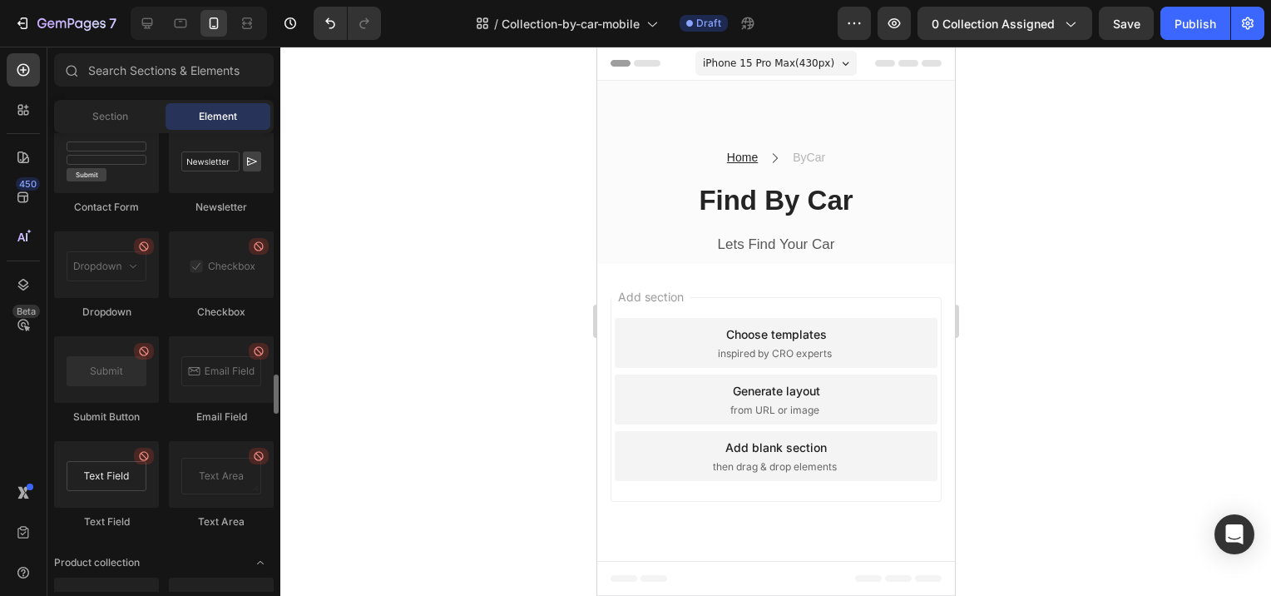
scroll to position [3743, 0]
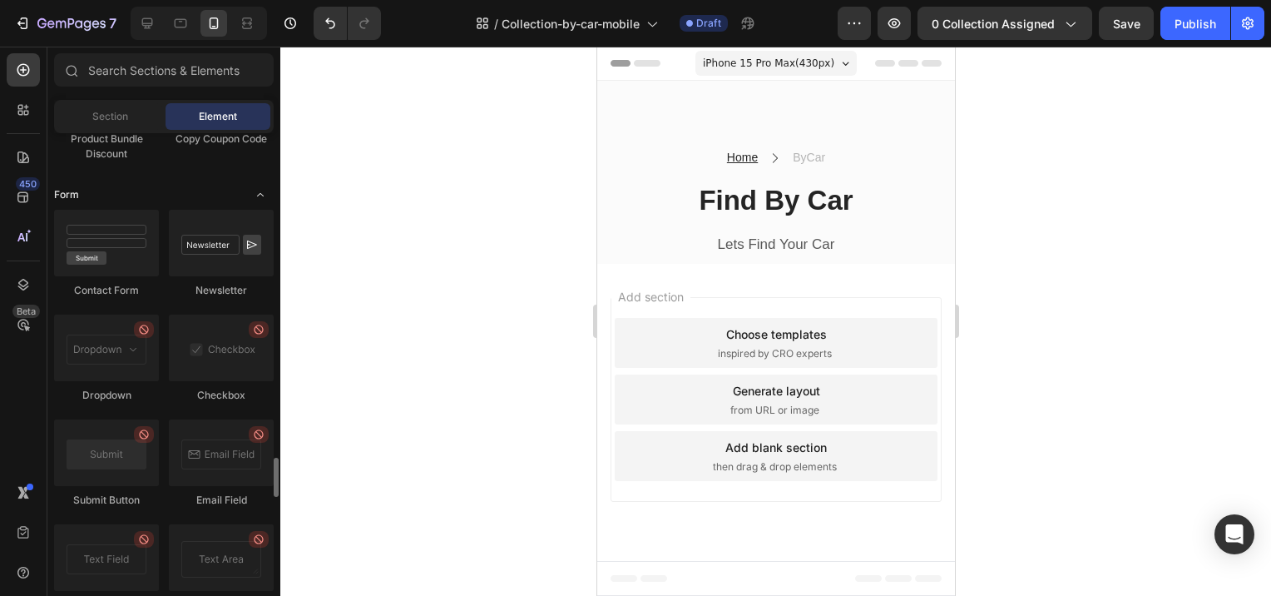
click at [261, 195] on icon "Toggle open" at bounding box center [260, 194] width 7 height 3
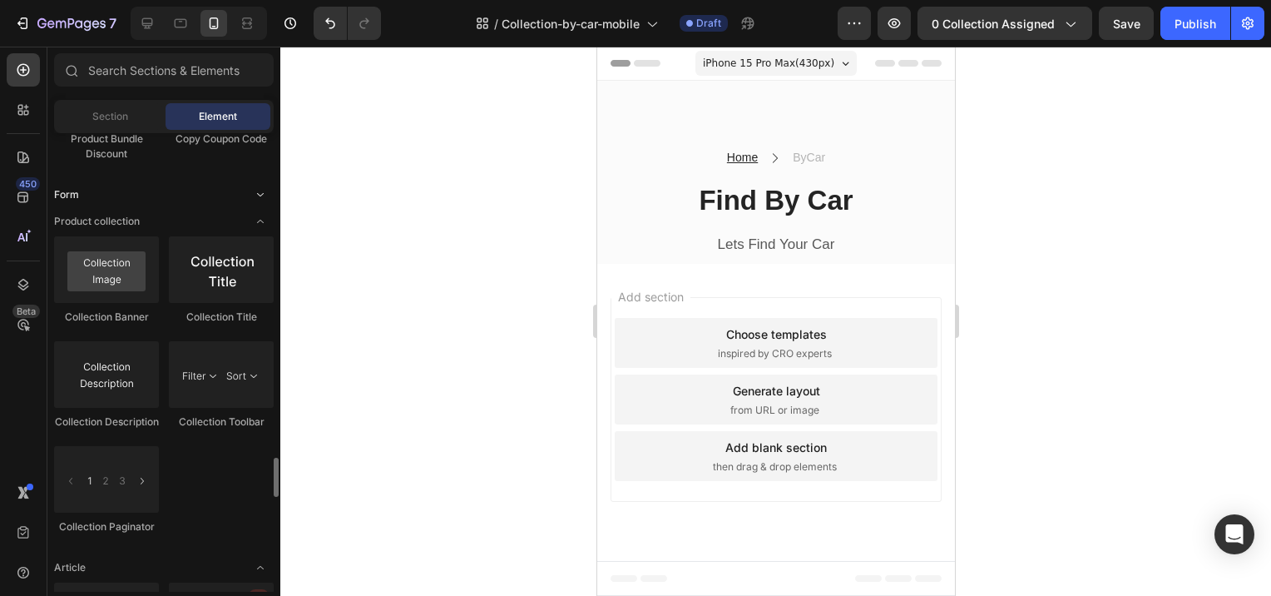
click at [261, 195] on icon "Toggle open" at bounding box center [260, 194] width 13 height 13
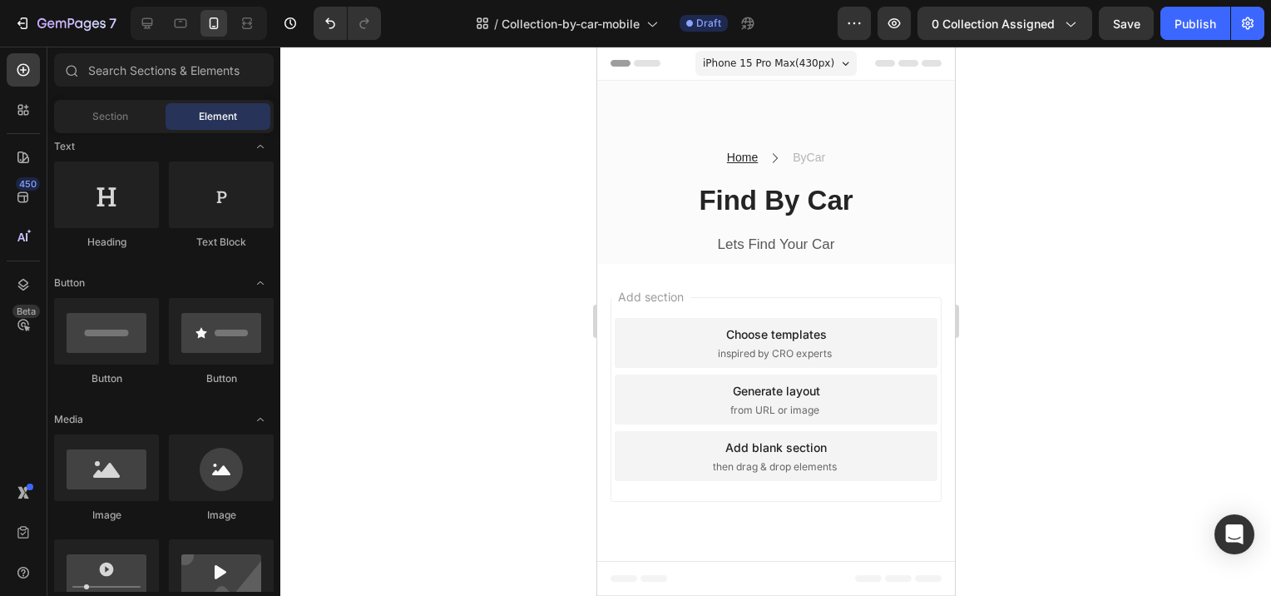
scroll to position [0, 0]
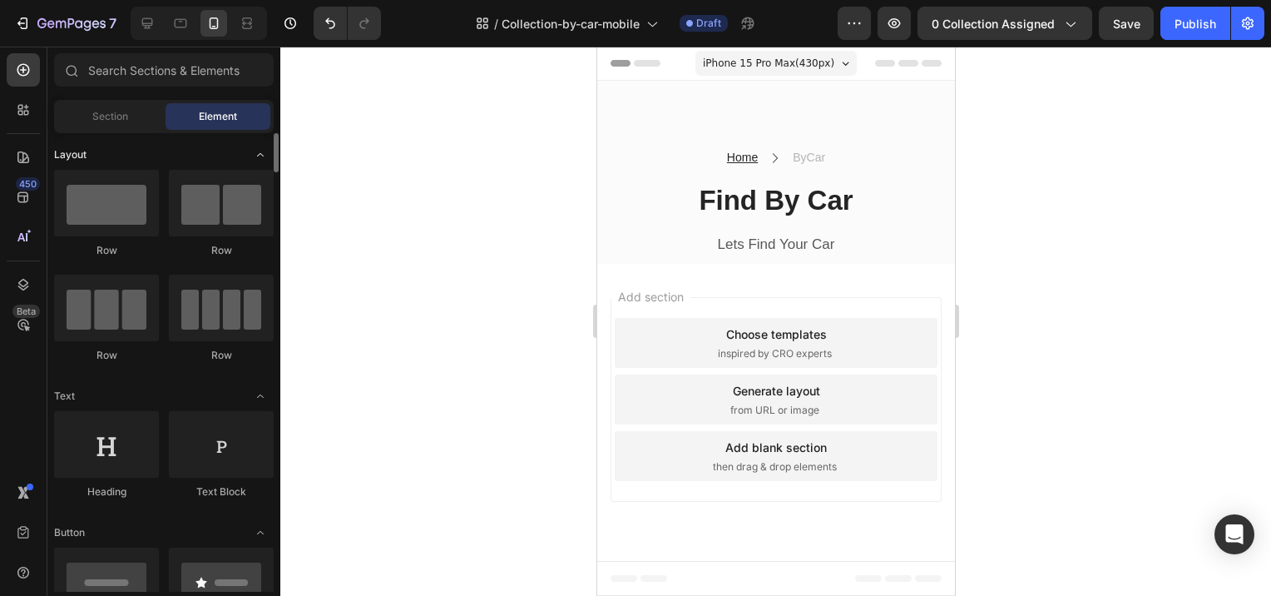
click at [264, 152] on icon "Toggle open" at bounding box center [260, 154] width 13 height 13
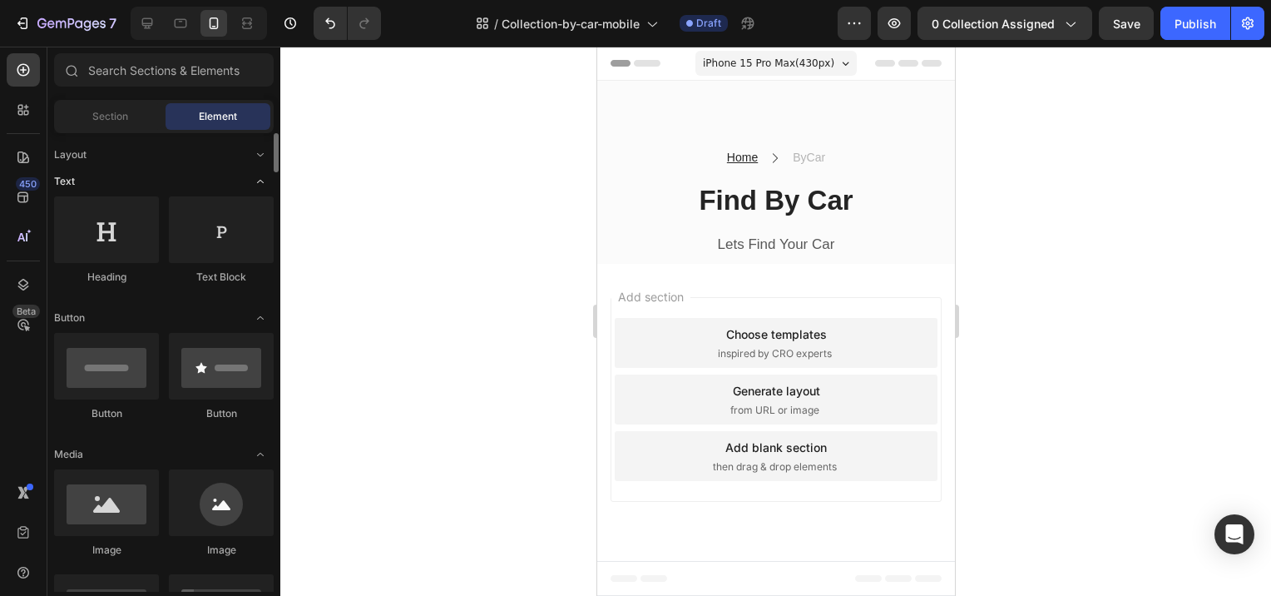
click at [260, 186] on icon "Toggle open" at bounding box center [260, 181] width 13 height 13
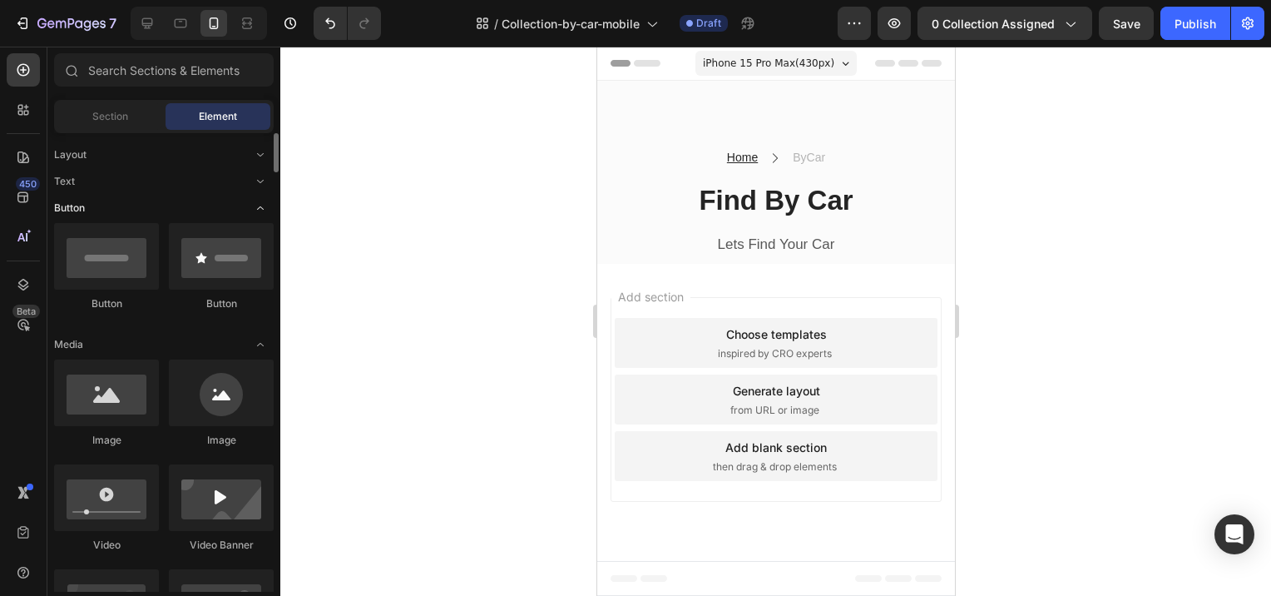
click at [260, 205] on icon "Toggle open" at bounding box center [260, 207] width 13 height 13
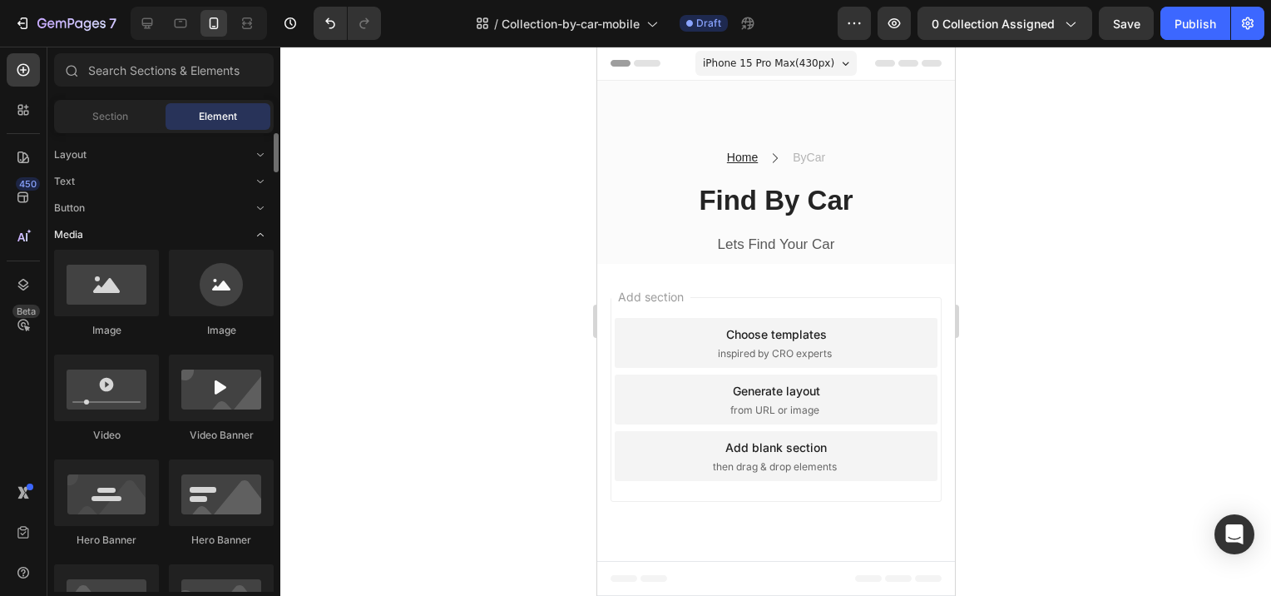
click at [262, 236] on icon "Toggle open" at bounding box center [260, 234] width 13 height 13
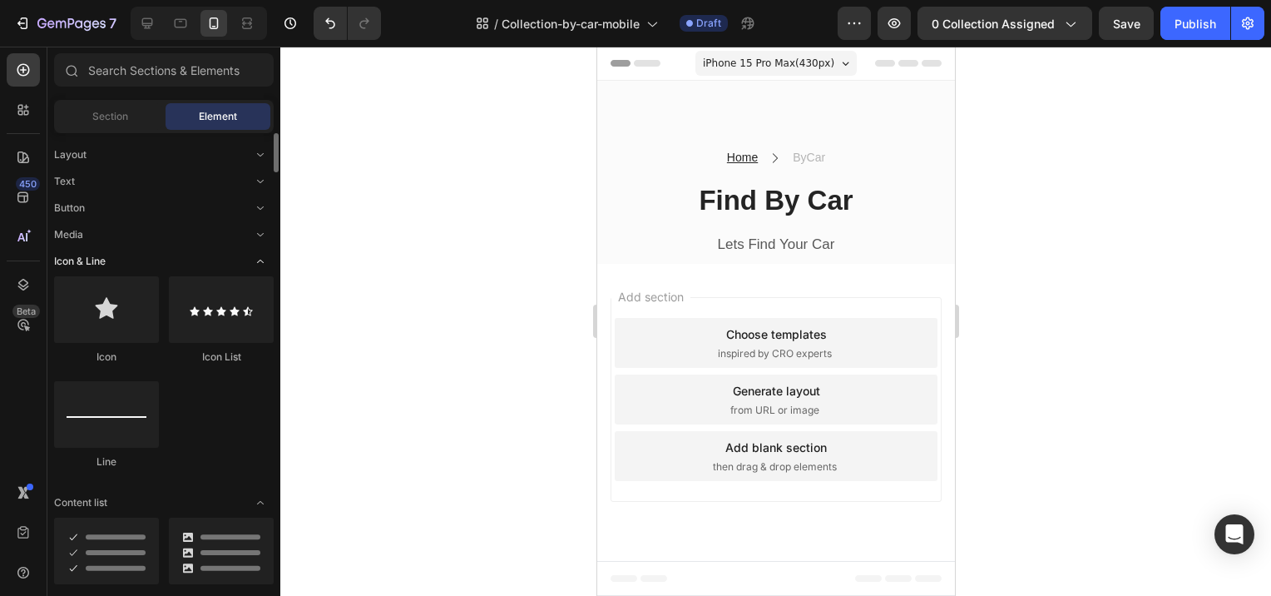
click at [260, 260] on icon "Toggle open" at bounding box center [260, 261] width 7 height 3
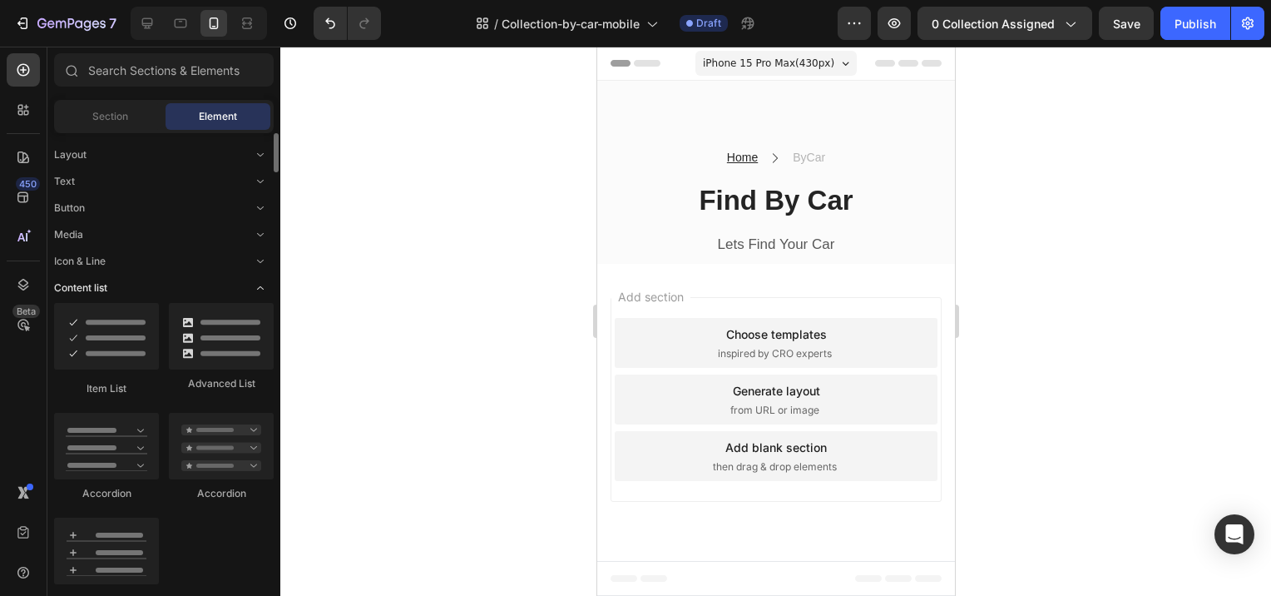
click at [260, 292] on icon "Toggle open" at bounding box center [260, 287] width 13 height 13
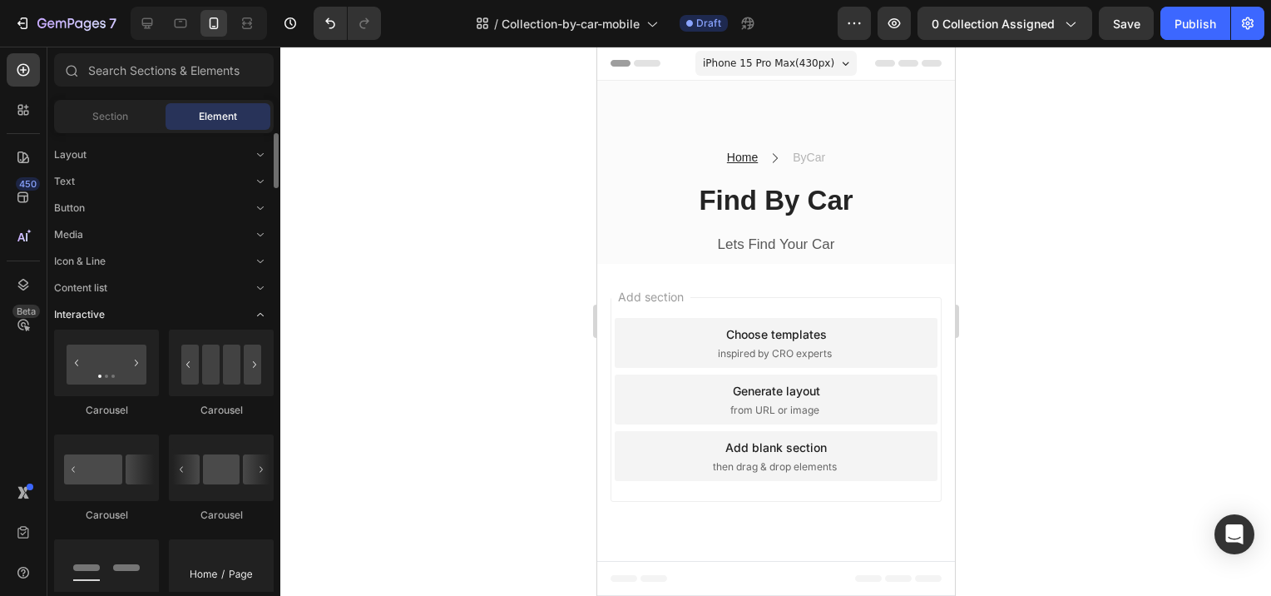
click at [257, 319] on icon "Toggle open" at bounding box center [260, 314] width 13 height 13
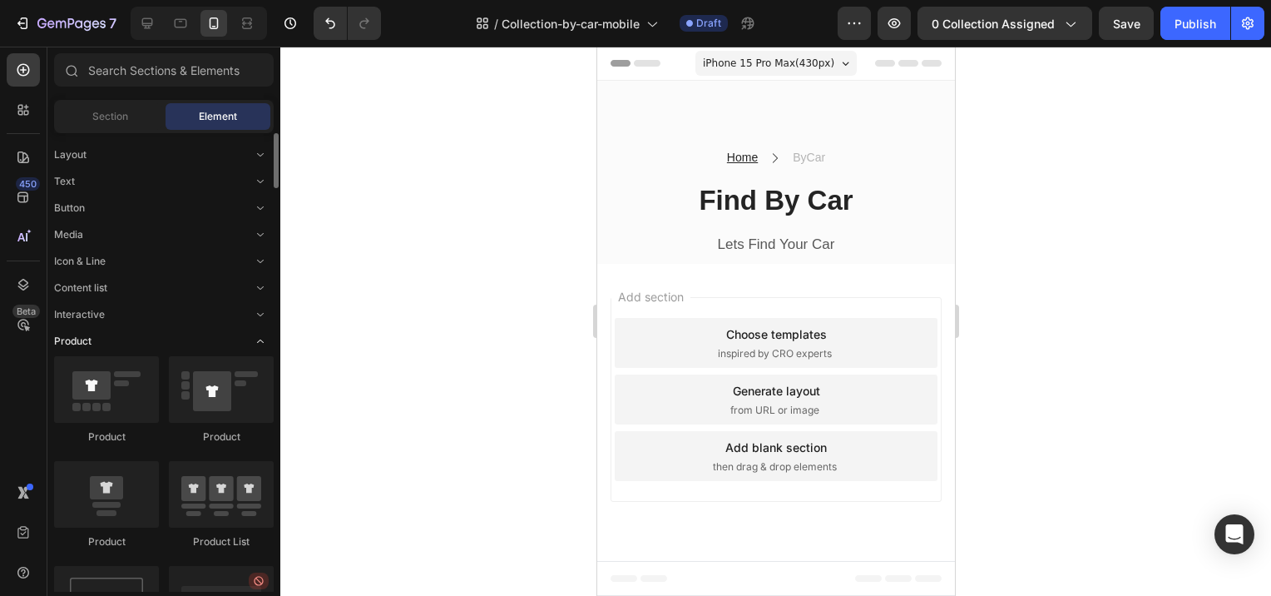
click at [261, 339] on icon "Toggle open" at bounding box center [260, 340] width 13 height 13
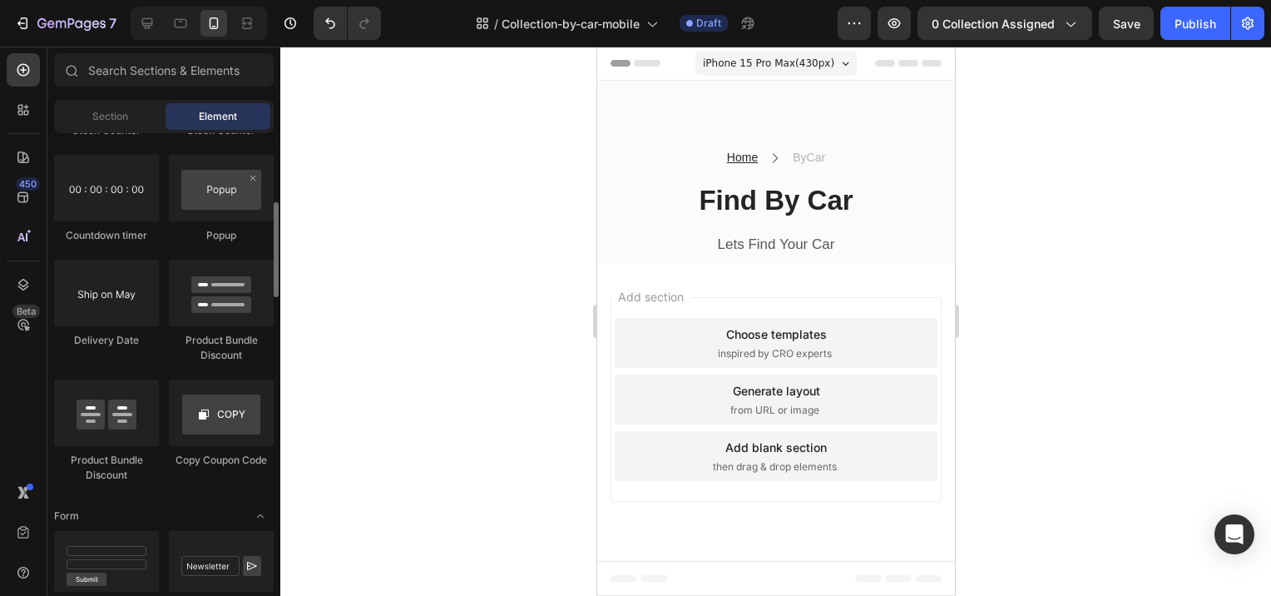
scroll to position [83, 0]
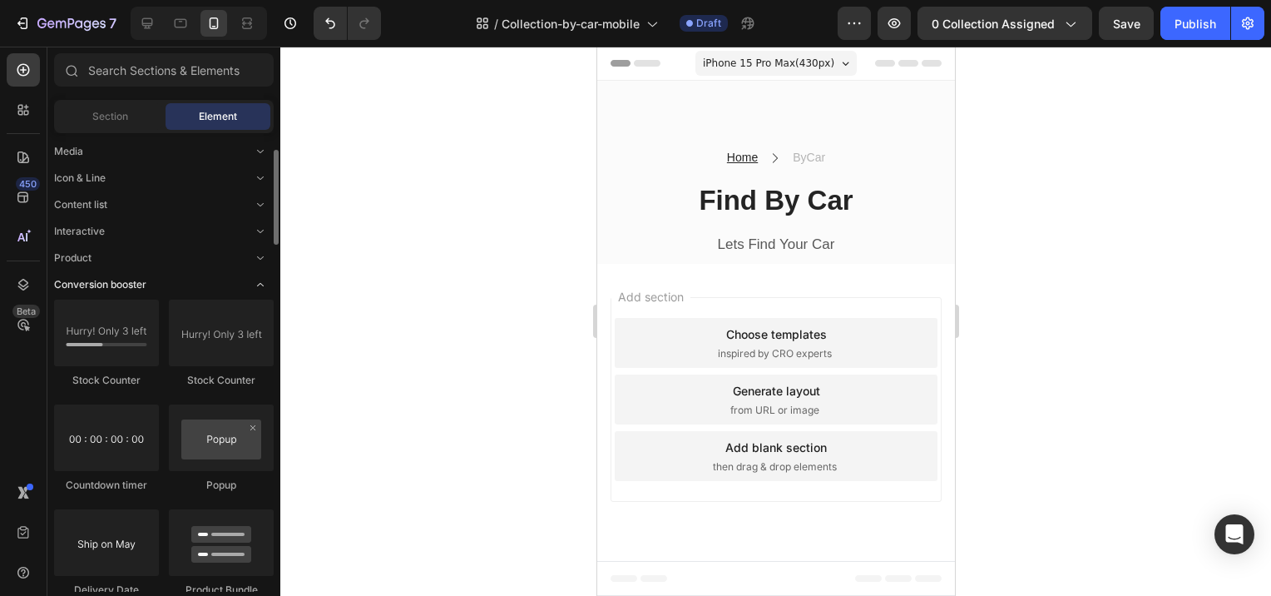
click at [260, 289] on icon "Toggle open" at bounding box center [260, 284] width 13 height 13
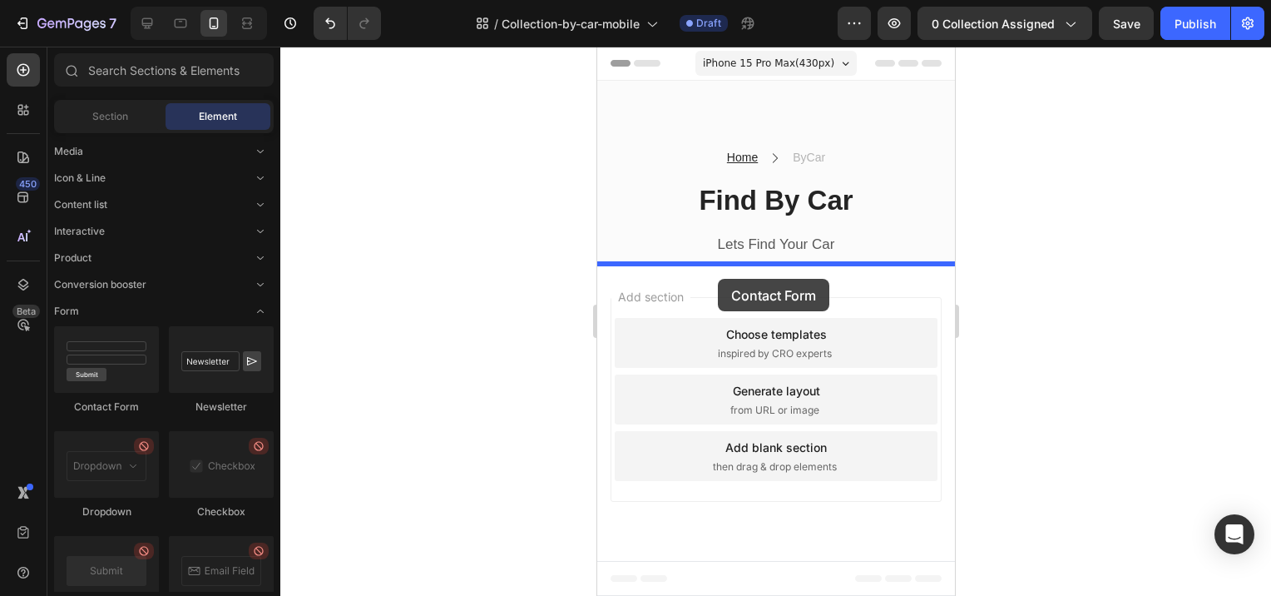
drag, startPoint x: 695, startPoint y: 405, endPoint x: 716, endPoint y: 279, distance: 128.1
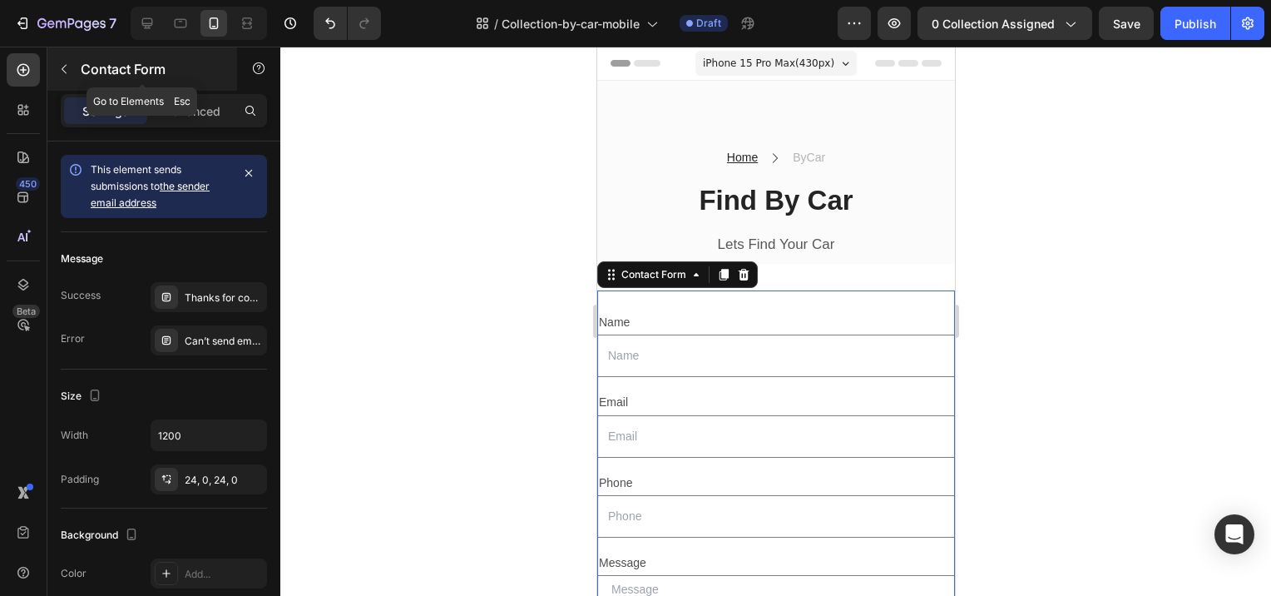
click at [62, 72] on icon "button" at bounding box center [63, 68] width 13 height 13
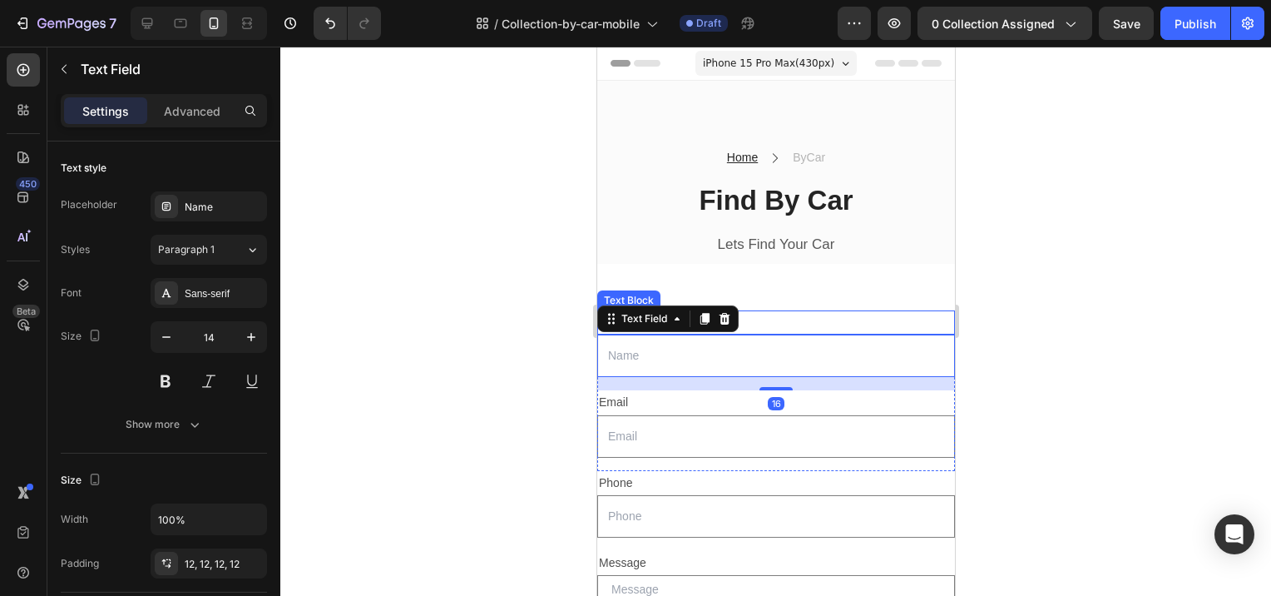
click at [765, 313] on div "Name" at bounding box center [775, 322] width 358 height 24
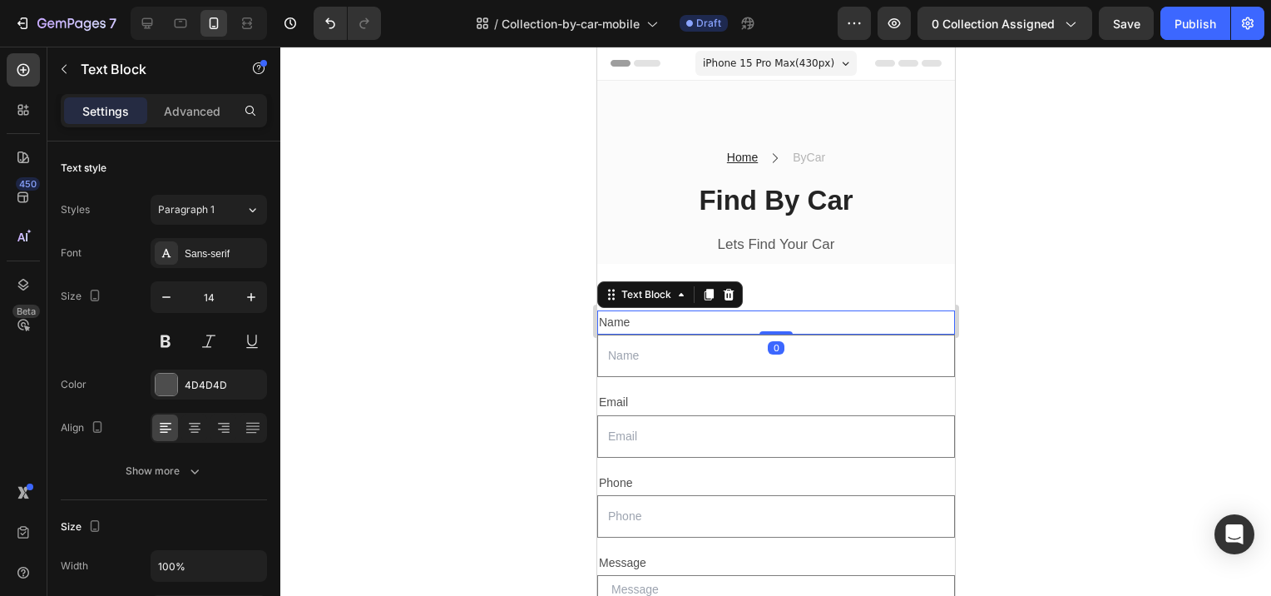
click at [656, 315] on div "Name" at bounding box center [775, 322] width 358 height 24
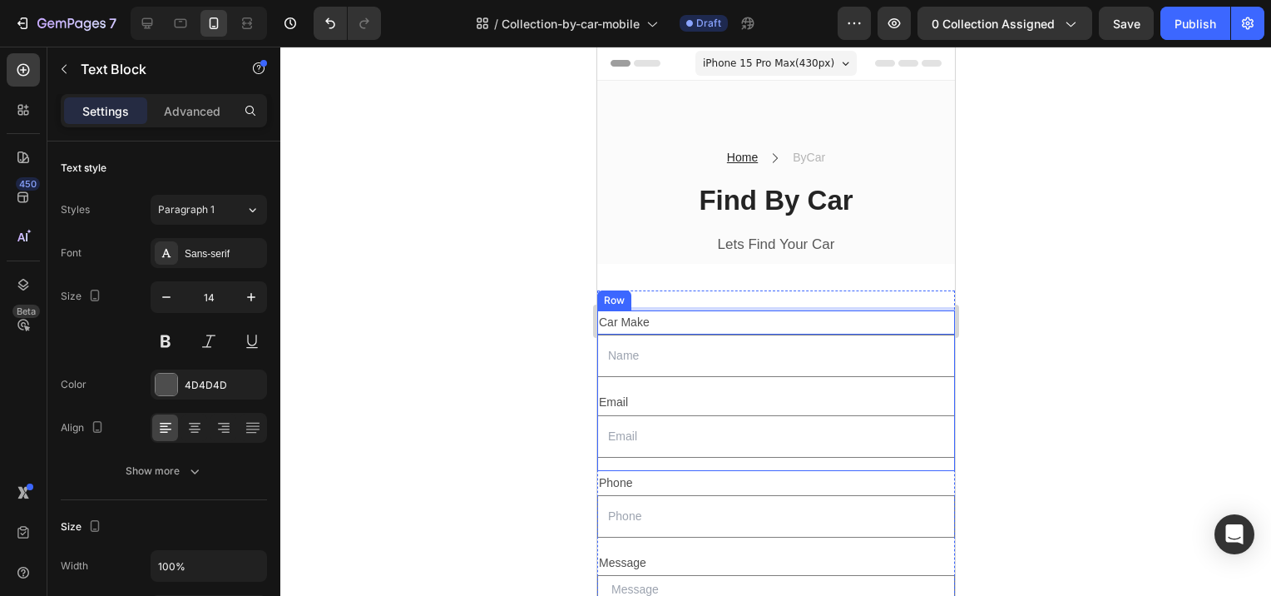
click at [696, 390] on div "Email" at bounding box center [775, 402] width 358 height 24
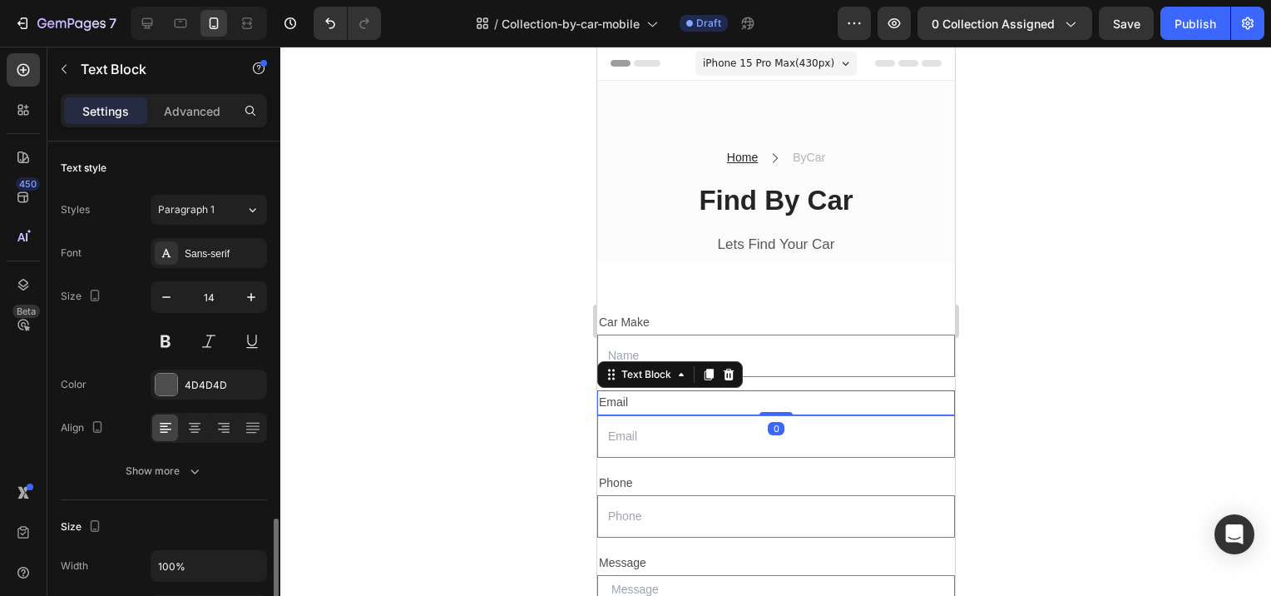
scroll to position [250, 0]
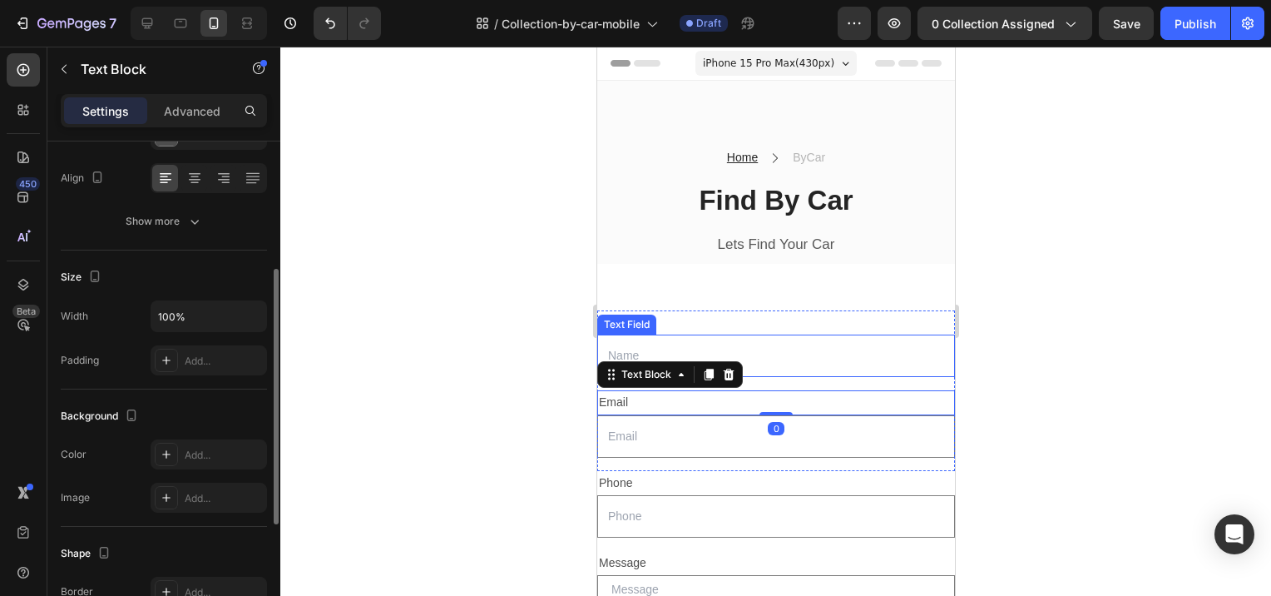
click at [700, 339] on input "text" at bounding box center [775, 355] width 358 height 42
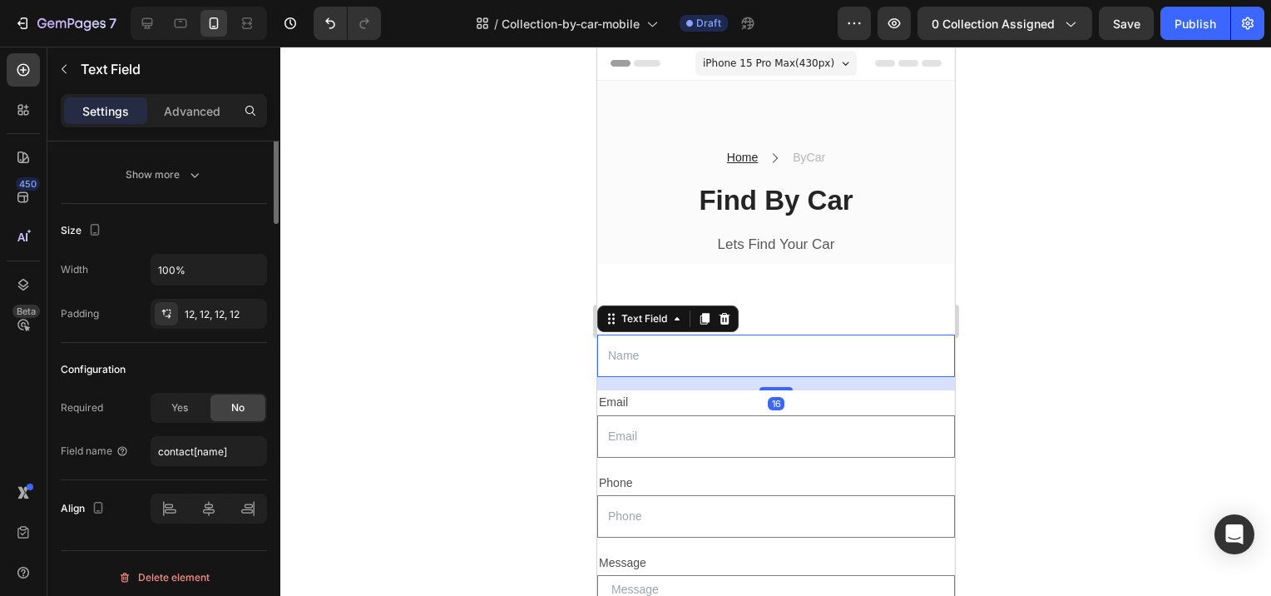
scroll to position [0, 0]
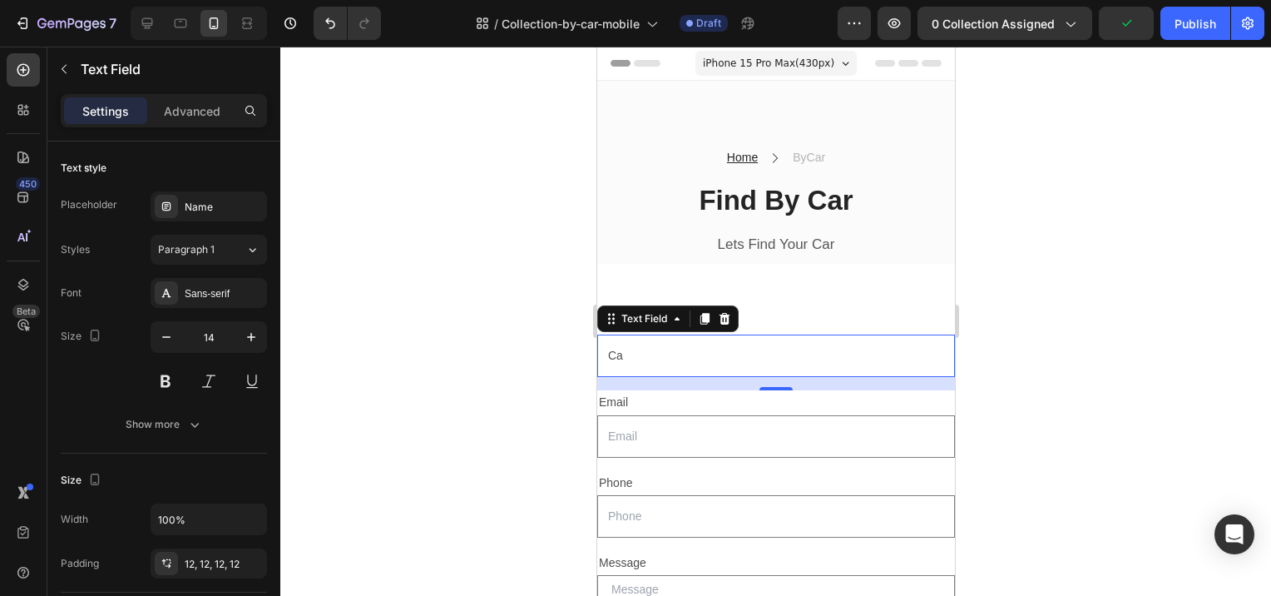
type input "C"
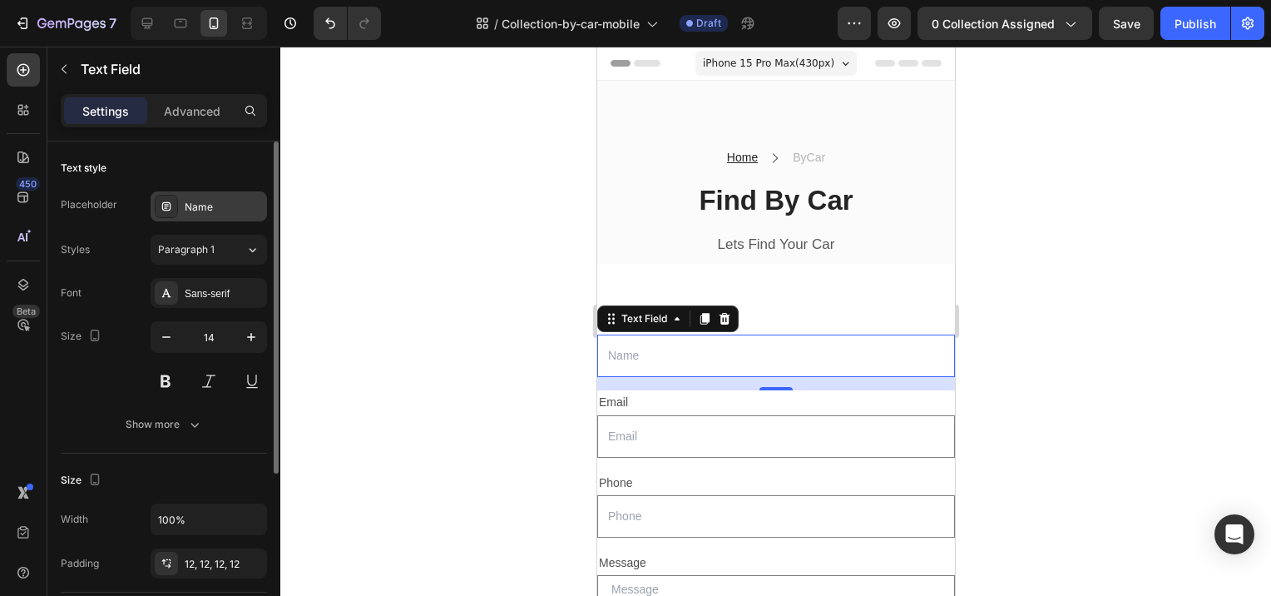
click at [215, 200] on div "Name" at bounding box center [224, 207] width 78 height 15
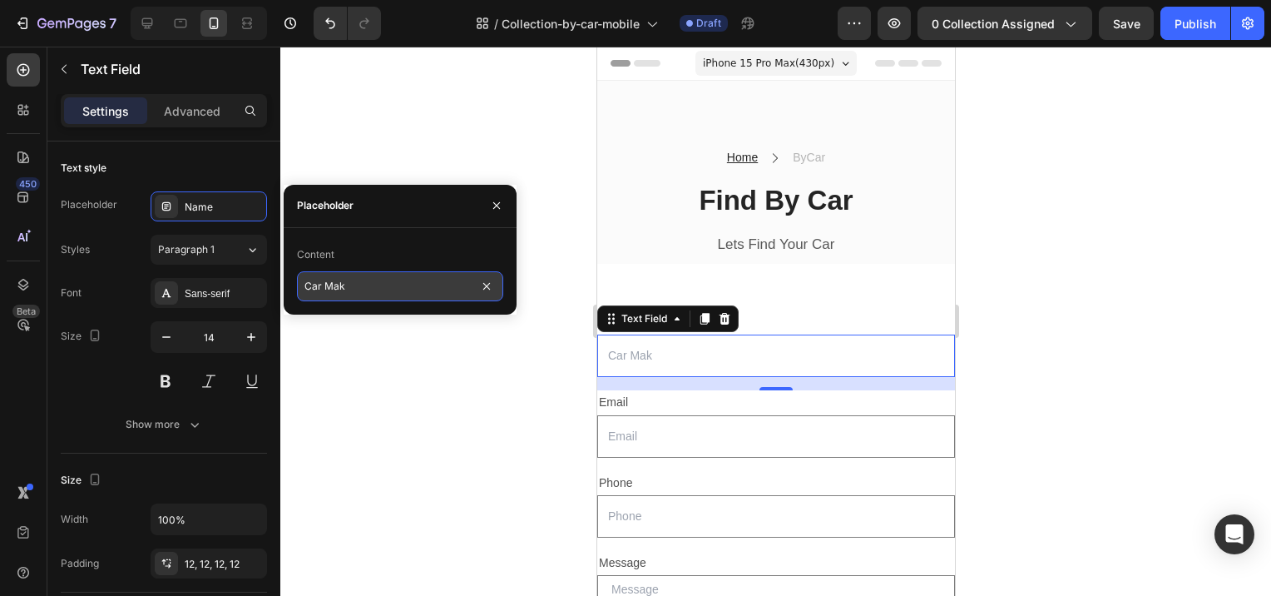
type input "Car Make"
click at [1046, 340] on div at bounding box center [775, 321] width 991 height 549
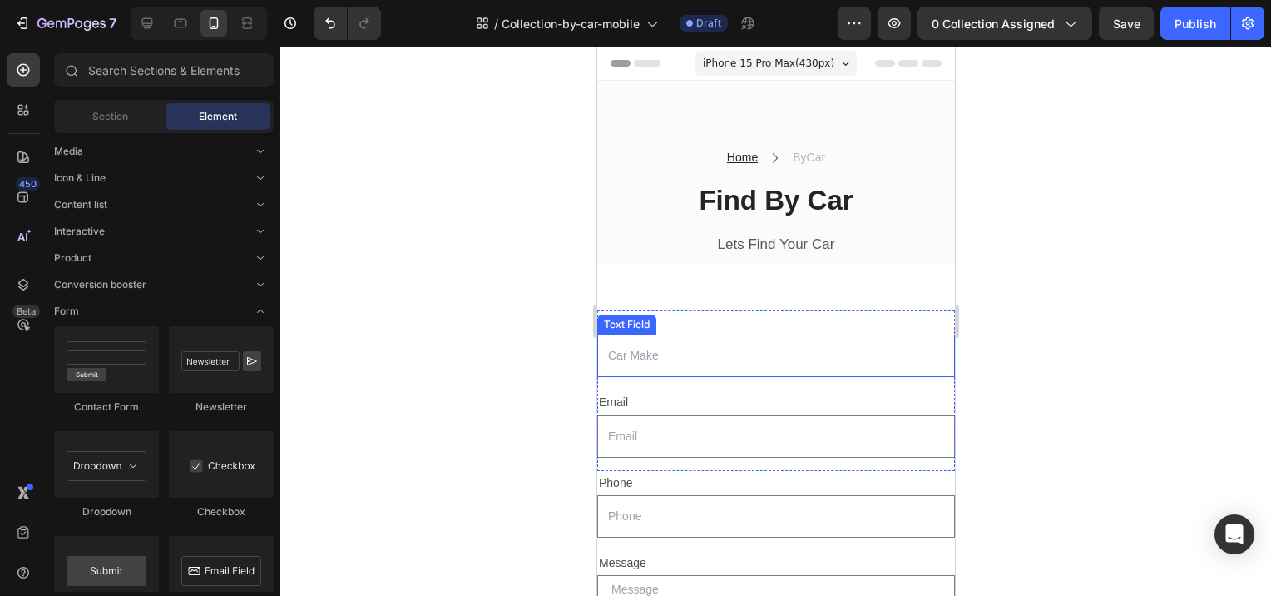
click at [655, 363] on input "text" at bounding box center [775, 355] width 358 height 42
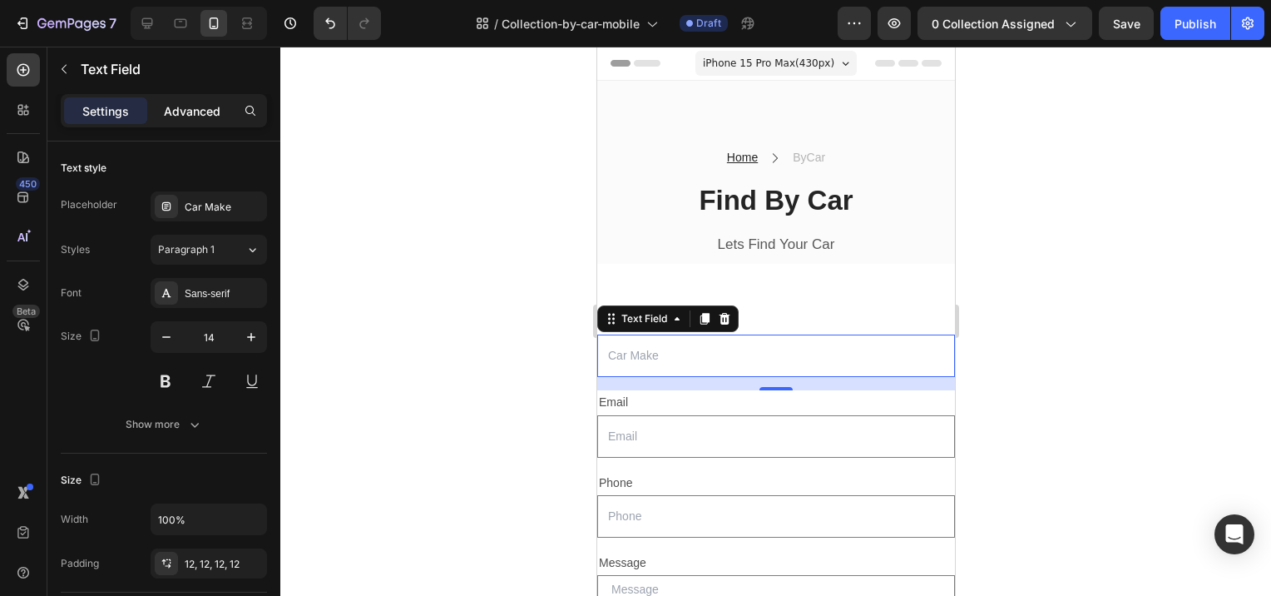
click at [205, 103] on p "Advanced" at bounding box center [192, 110] width 57 height 17
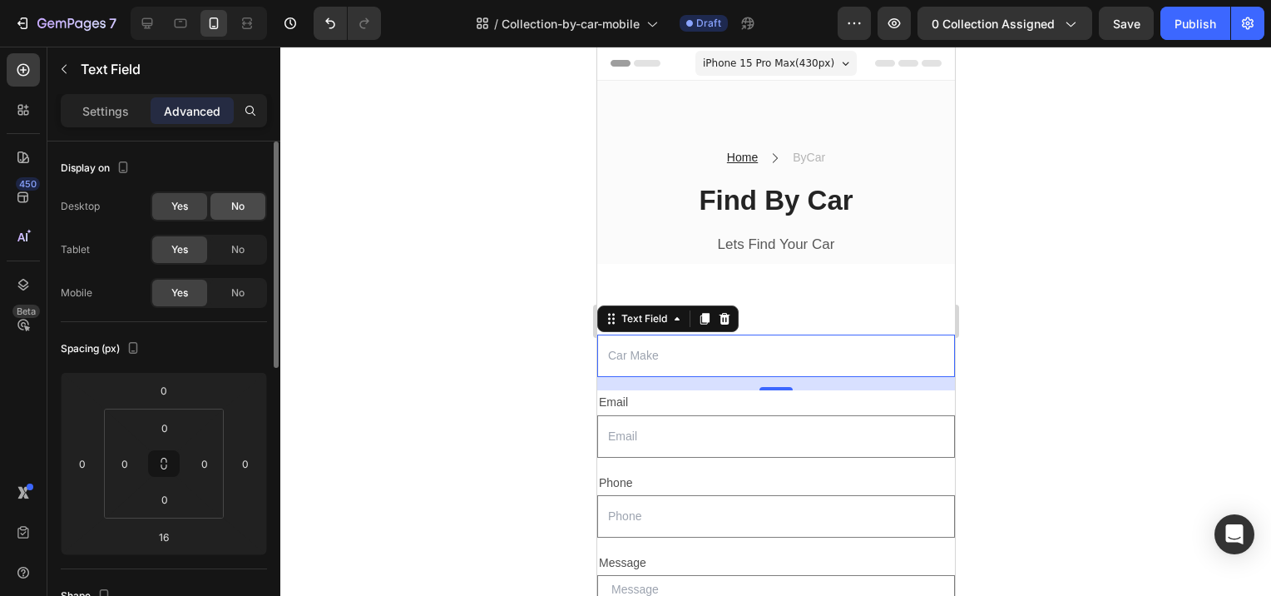
click at [225, 210] on div "No" at bounding box center [237, 206] width 55 height 27
click at [239, 249] on span "No" at bounding box center [237, 249] width 13 height 15
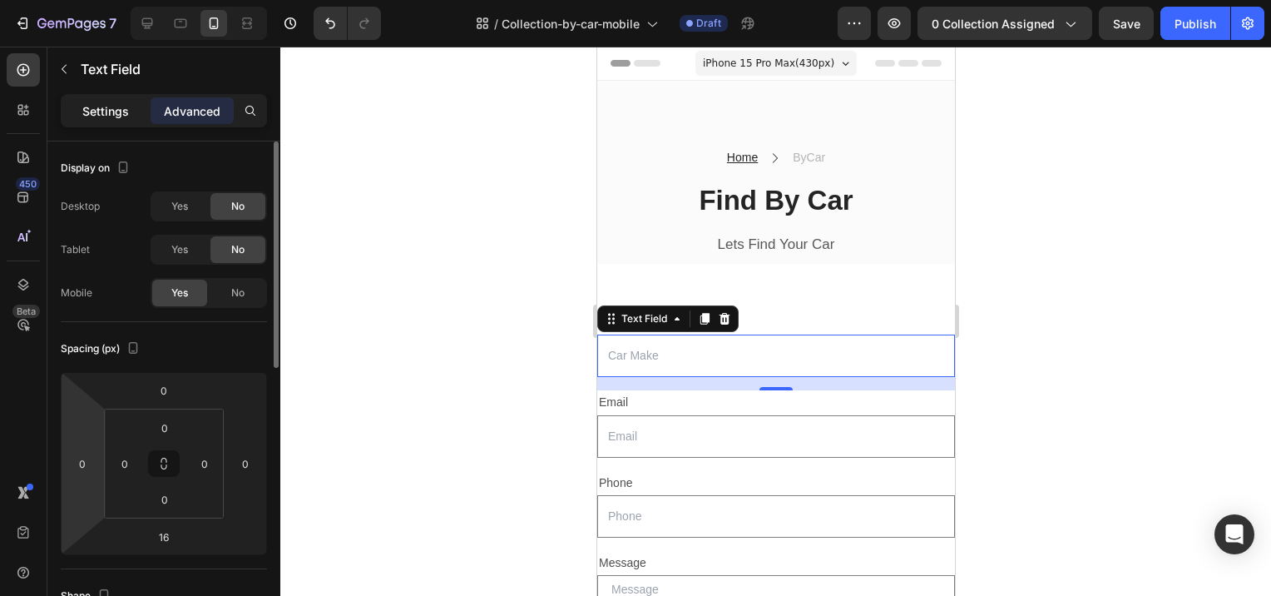
click at [87, 111] on p "Settings" at bounding box center [105, 110] width 47 height 17
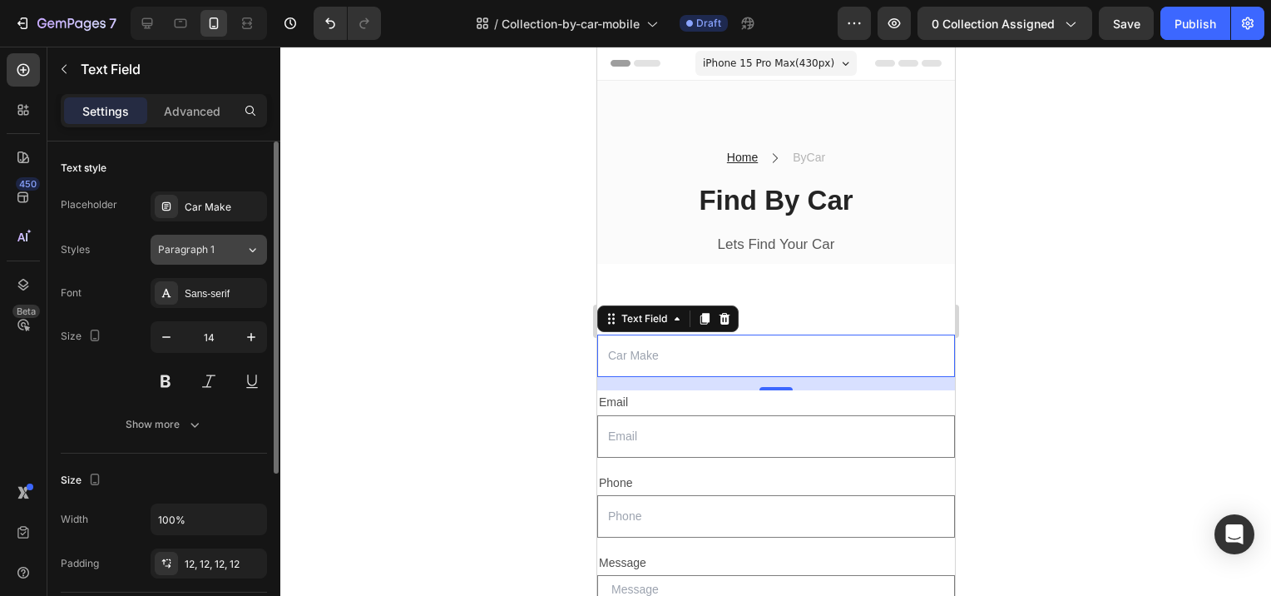
click at [245, 254] on icon at bounding box center [252, 249] width 14 height 17
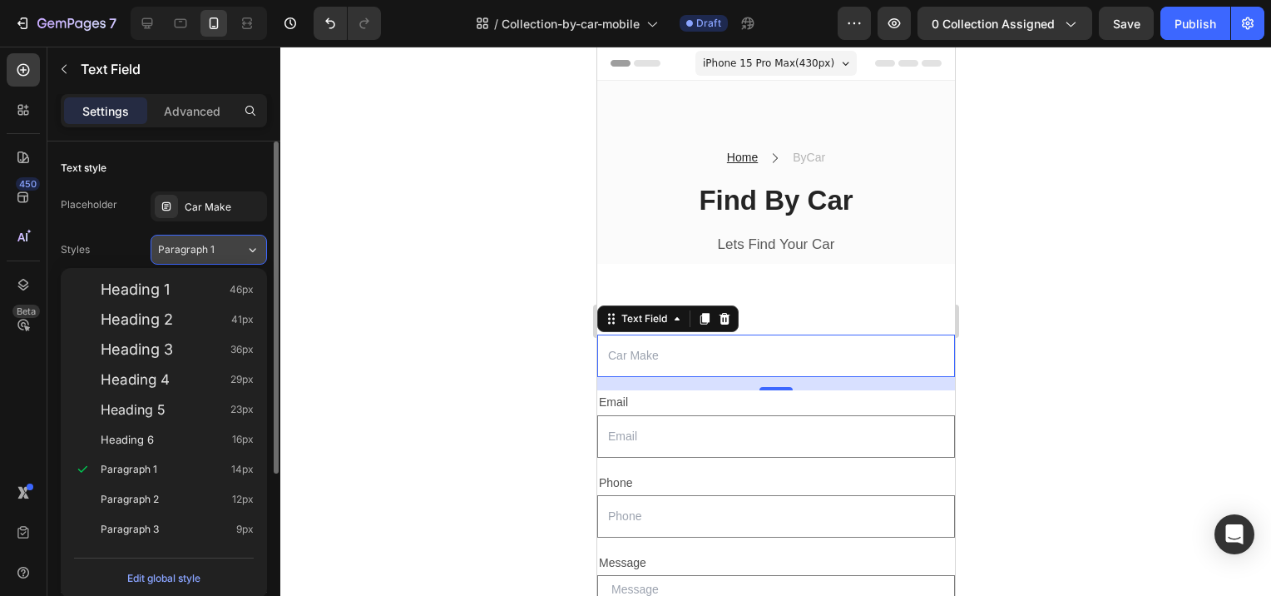
click at [248, 256] on icon at bounding box center [252, 249] width 14 height 17
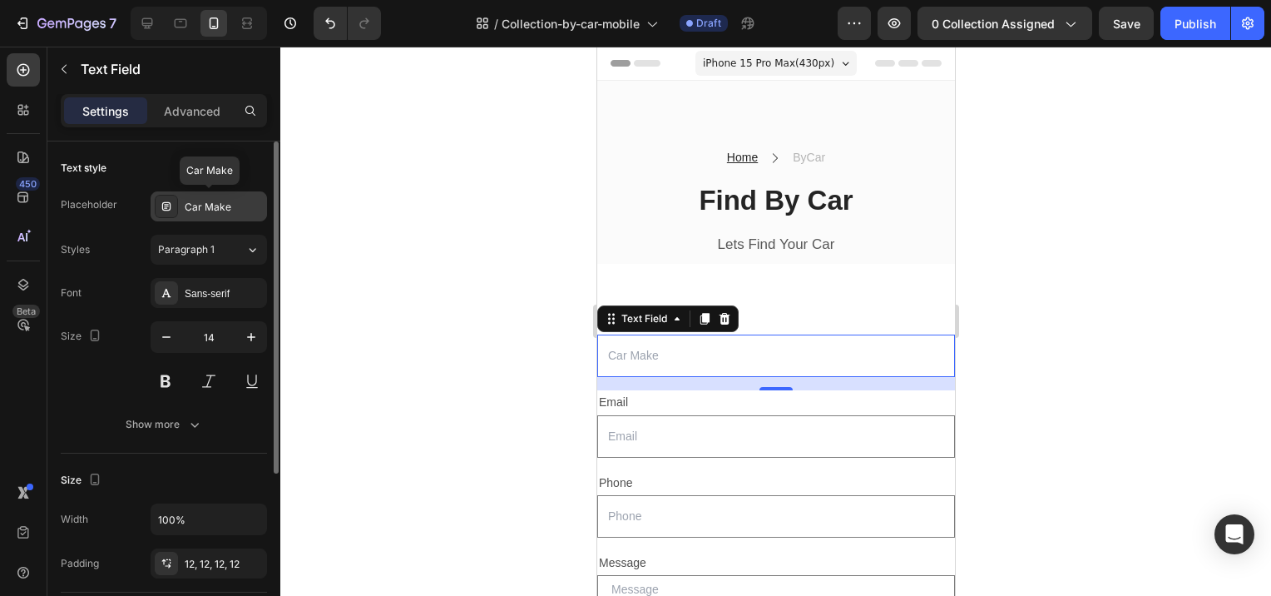
click at [166, 205] on icon at bounding box center [166, 206] width 13 height 13
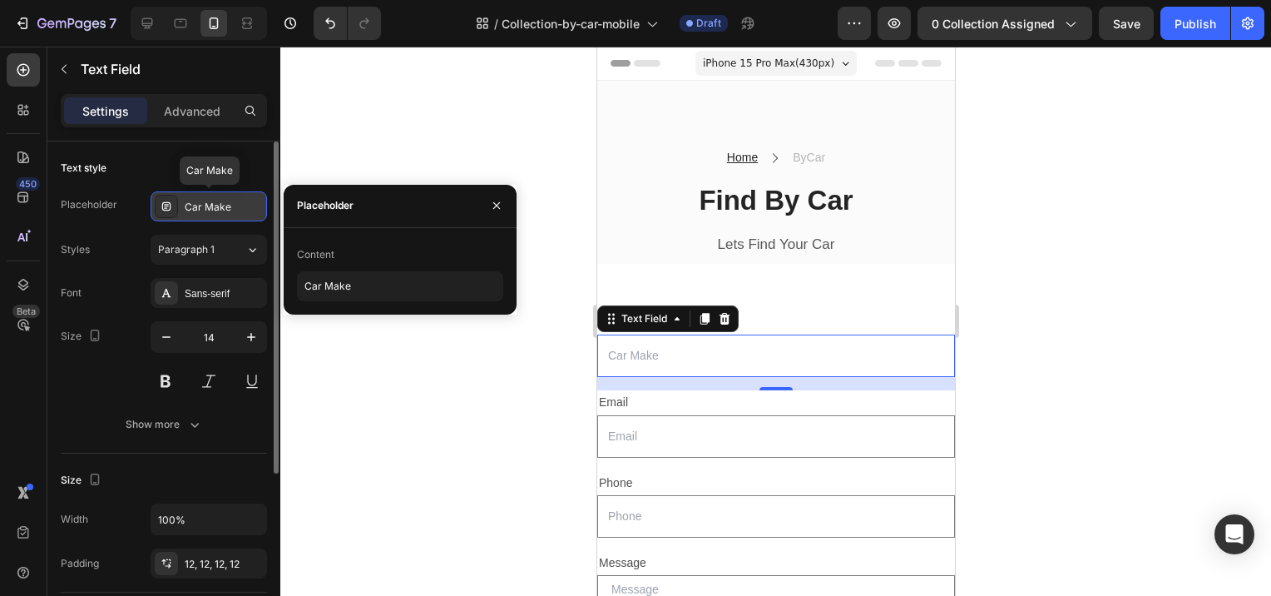
click at [166, 205] on icon at bounding box center [166, 206] width 13 height 13
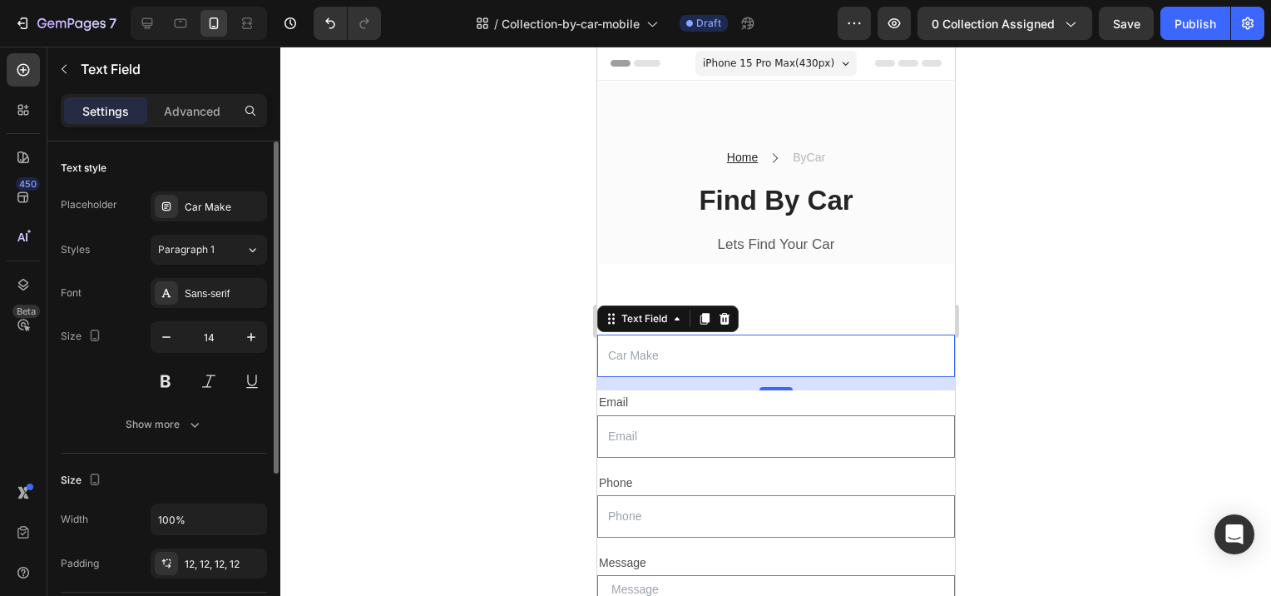
click at [100, 218] on div "Placeholder Car Make" at bounding box center [164, 206] width 206 height 30
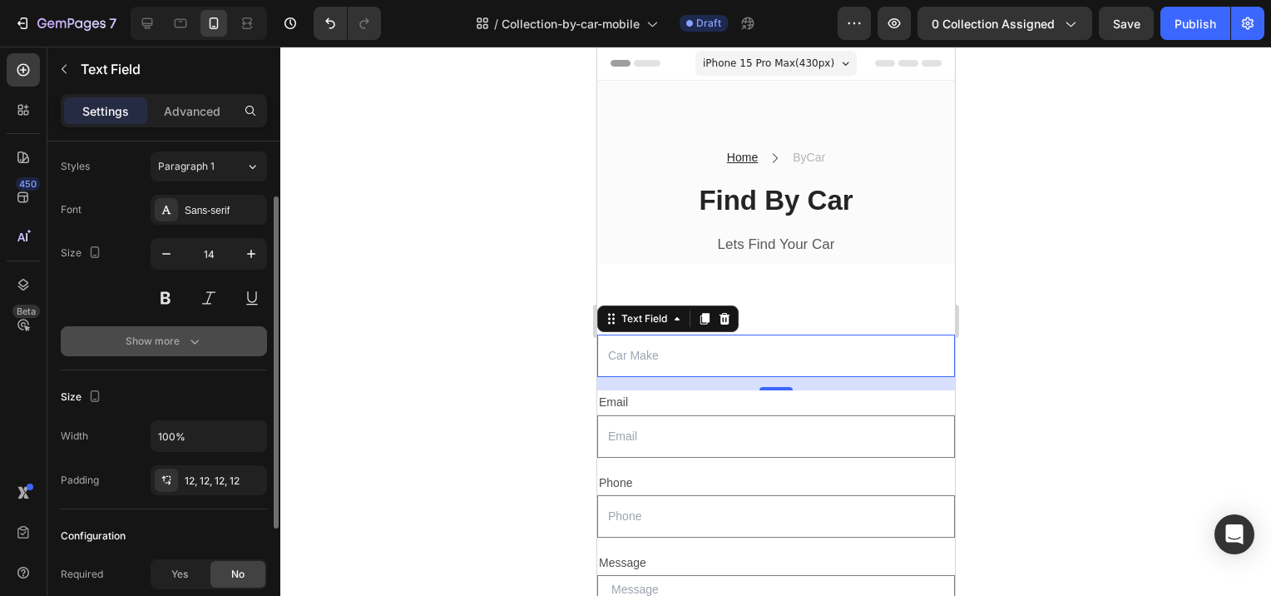
click at [193, 346] on icon "button" at bounding box center [194, 341] width 17 height 17
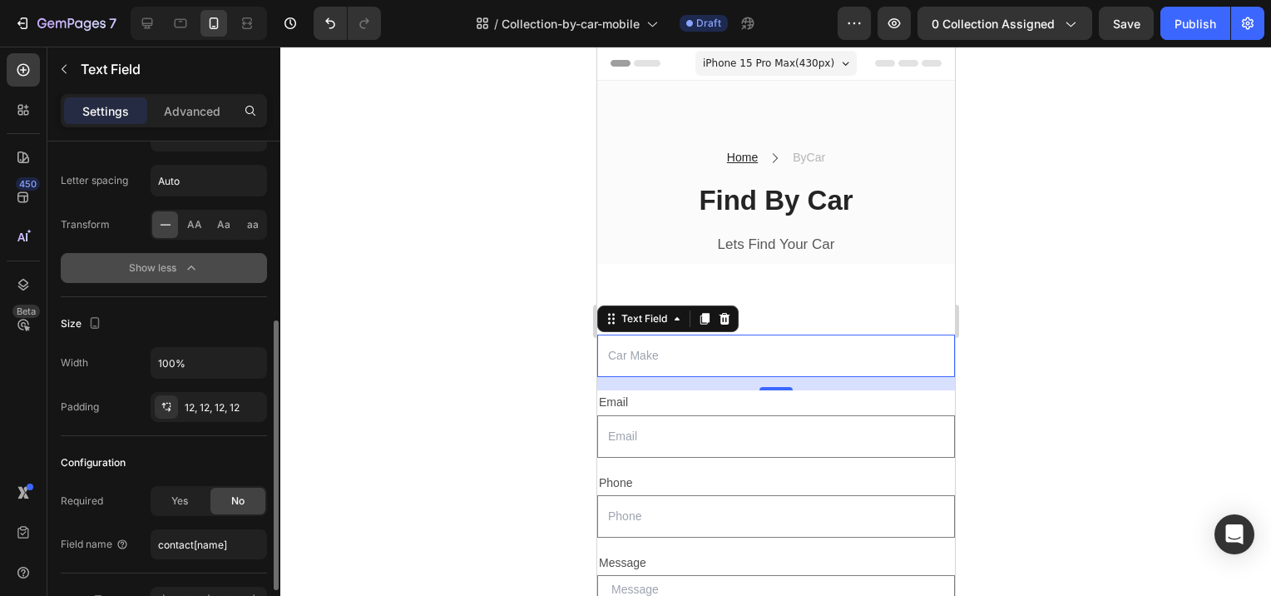
scroll to position [431, 0]
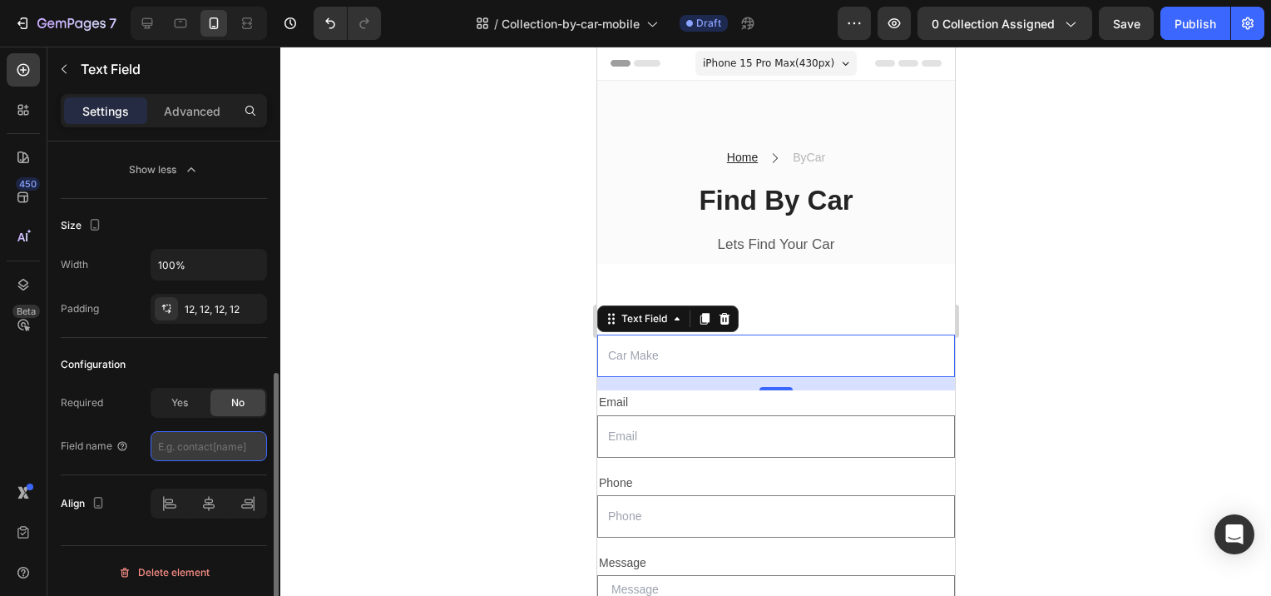
click at [210, 438] on input "text" at bounding box center [209, 446] width 116 height 30
type input "Car Make"
click at [415, 361] on div at bounding box center [775, 321] width 991 height 549
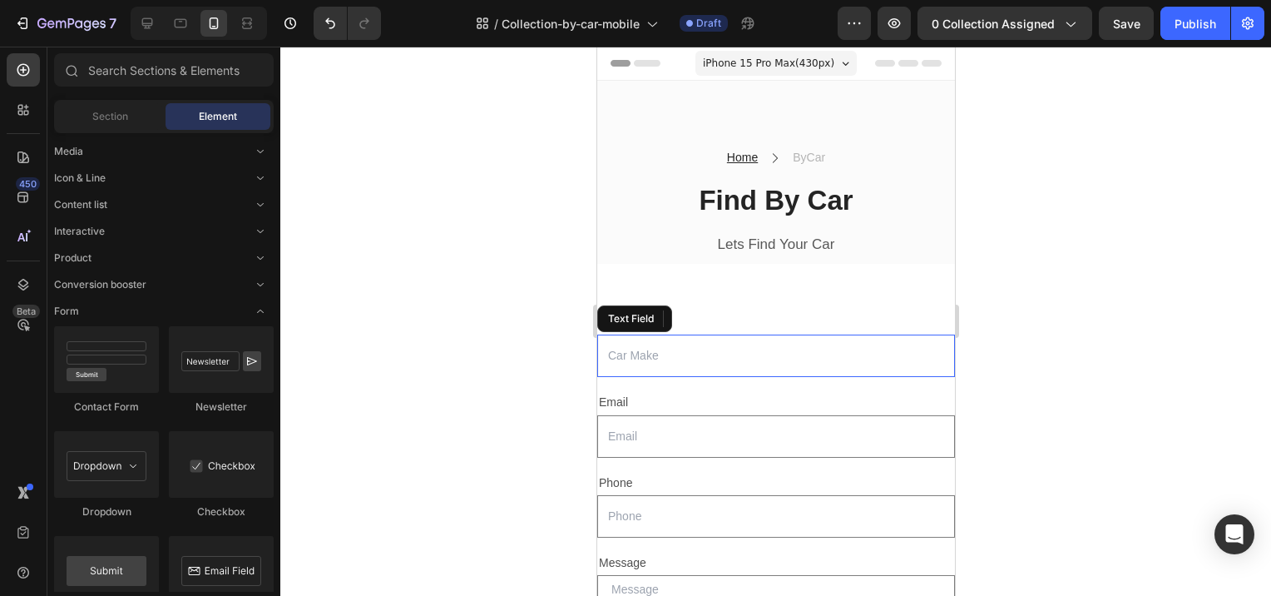
click at [639, 344] on input "text" at bounding box center [775, 355] width 358 height 42
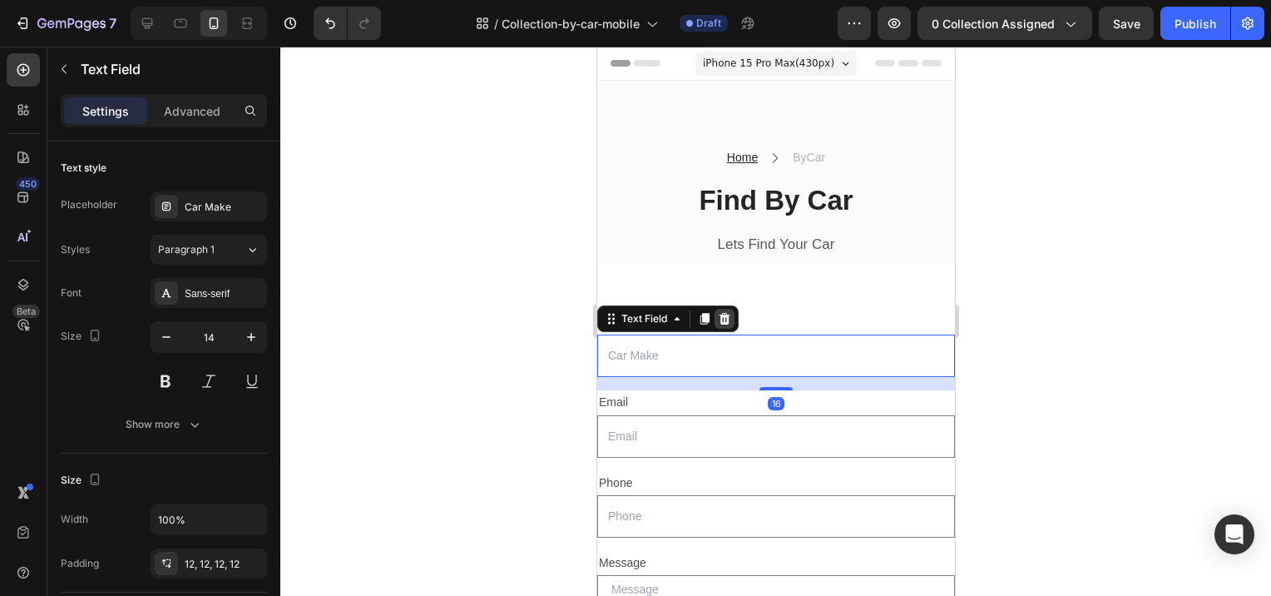
click at [720, 319] on icon at bounding box center [723, 318] width 13 height 13
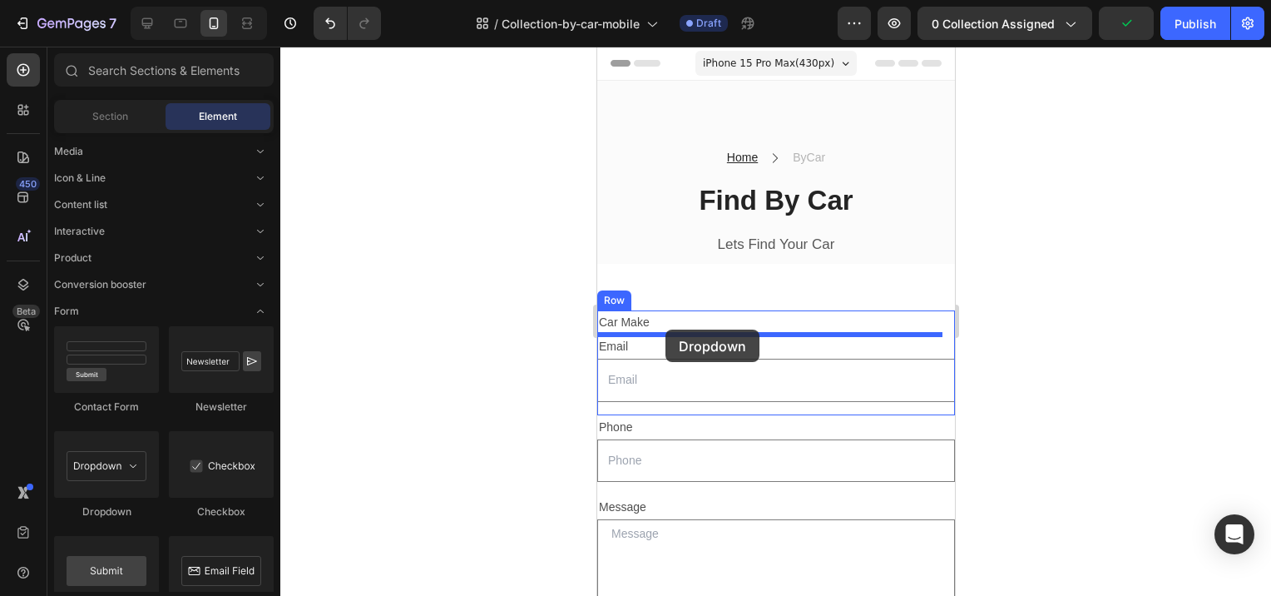
drag, startPoint x: 713, startPoint y: 532, endPoint x: 665, endPoint y: 329, distance: 208.6
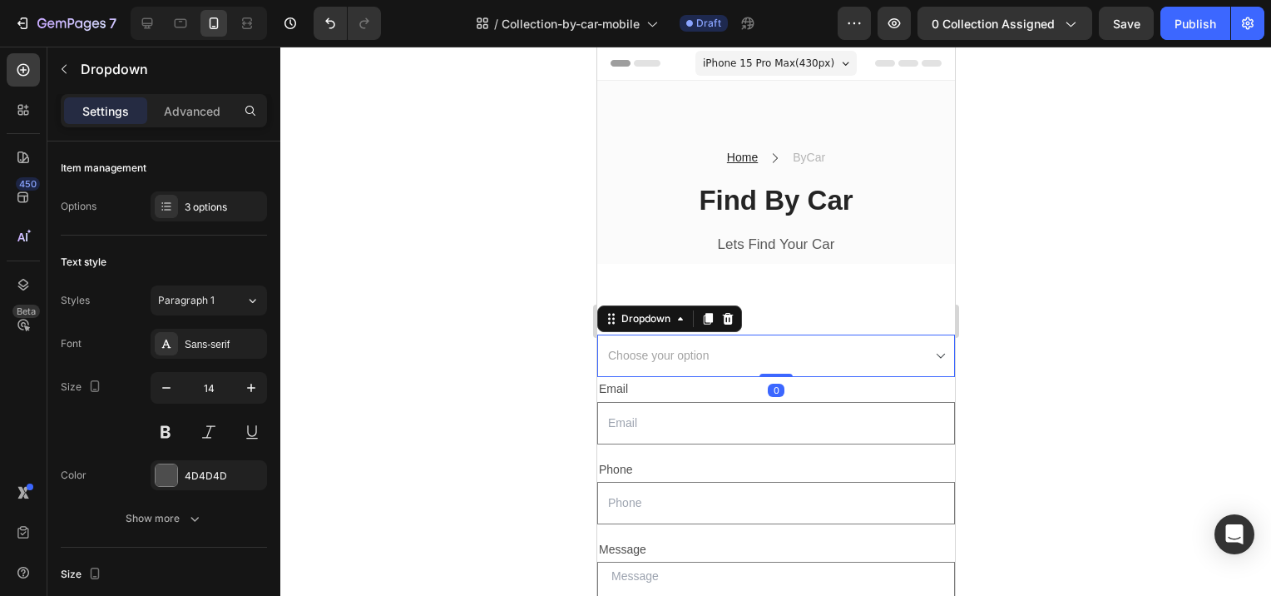
click at [453, 344] on div at bounding box center [775, 321] width 991 height 549
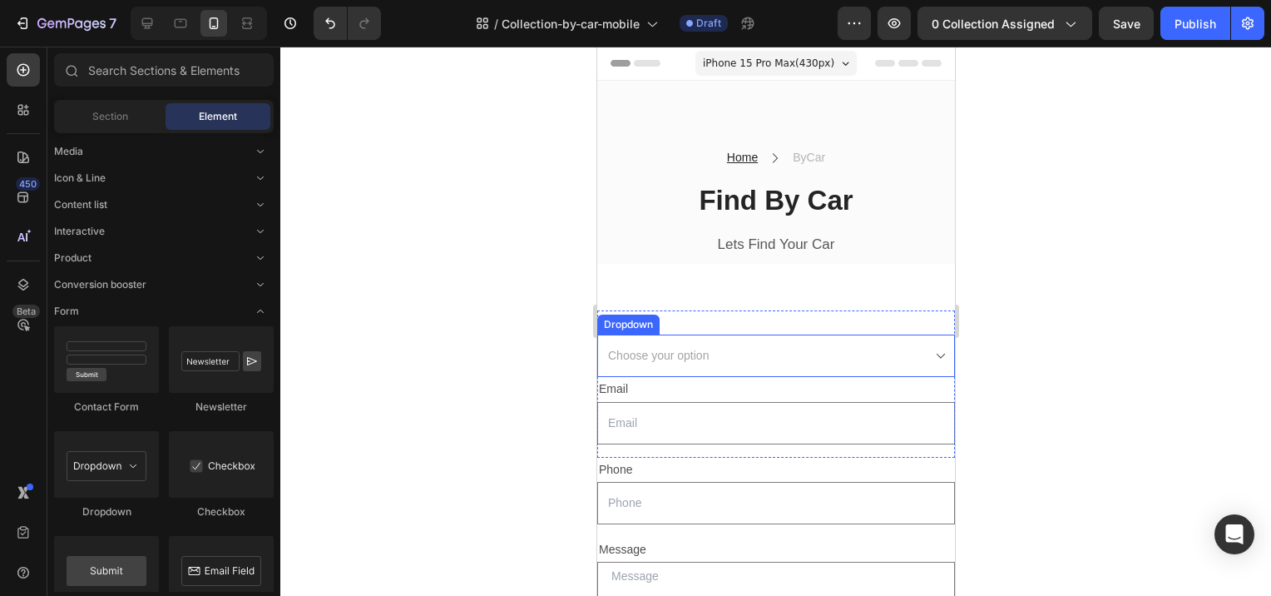
click at [695, 353] on select "Choose your option Option 1 Option 2 Option 3" at bounding box center [775, 355] width 358 height 42
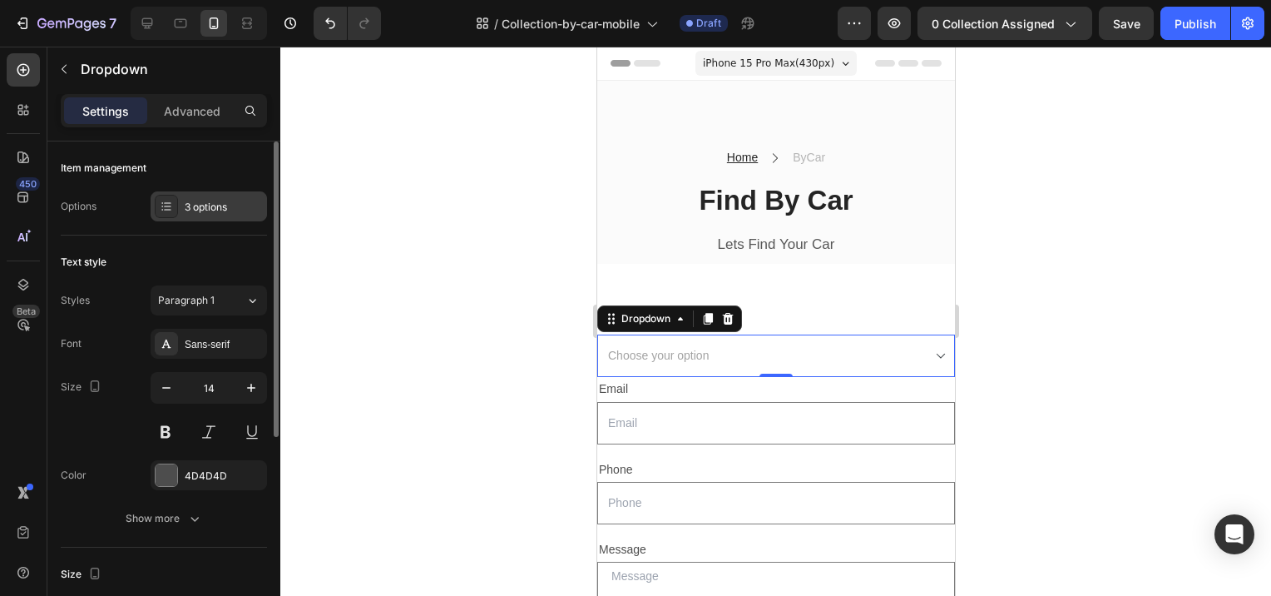
click at [166, 205] on icon at bounding box center [166, 206] width 13 height 13
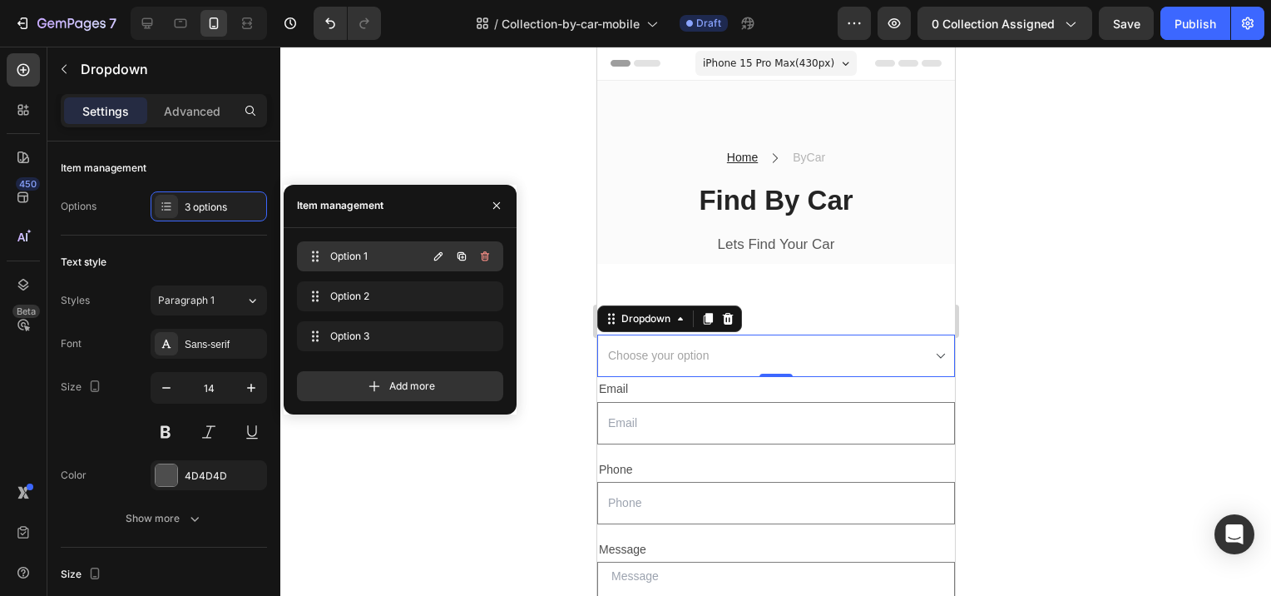
click at [367, 252] on span "Option 1" at bounding box center [377, 256] width 94 height 15
click at [926, 355] on select "Choose your option Option 1 Option 2 Option 3" at bounding box center [775, 355] width 358 height 42
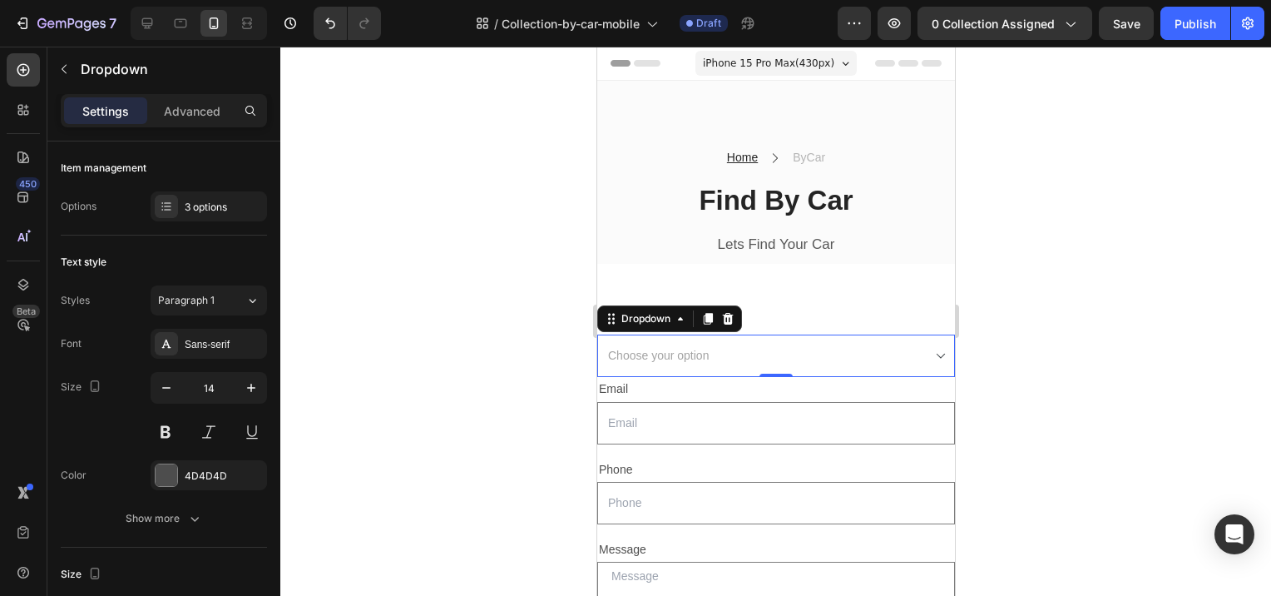
click at [925, 354] on select "Choose your option Option 1 Option 2 Option 3" at bounding box center [775, 355] width 358 height 42
click at [747, 362] on select "Choose your option Option 1 Option 2 Option 3" at bounding box center [775, 355] width 358 height 42
select select "Option 1"
click at [596, 334] on select "Choose your option Option 1 Option 2 Option 3" at bounding box center [775, 355] width 358 height 42
click at [686, 346] on select "Choose your option Option 1 Option 2 Option 3" at bounding box center [775, 355] width 358 height 42
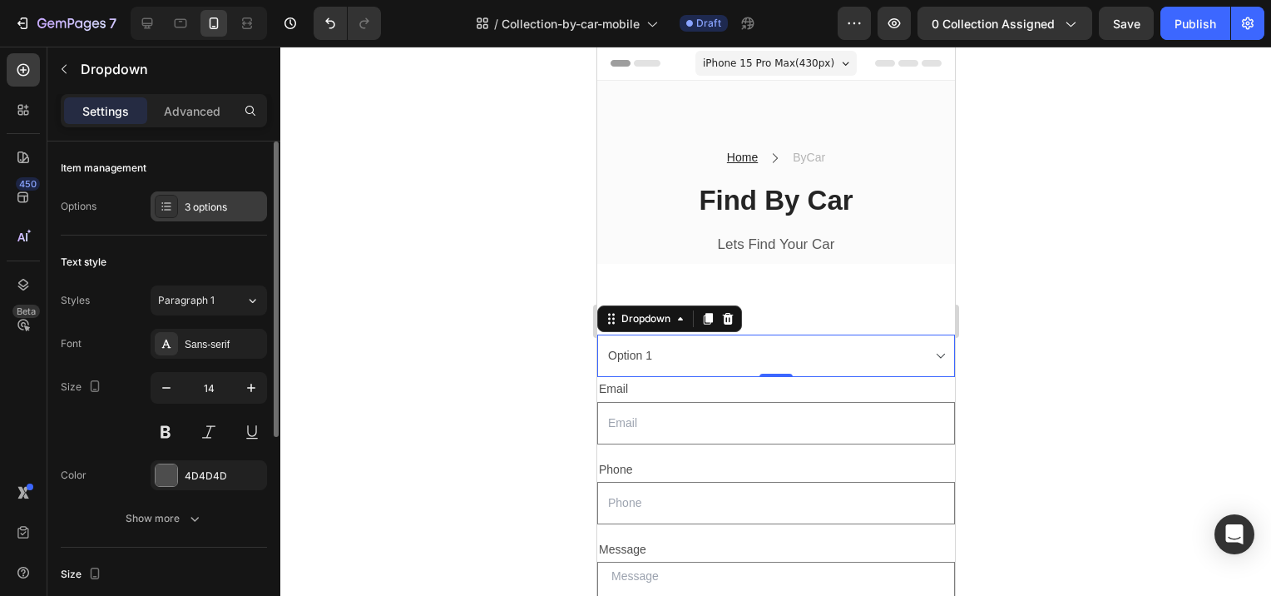
click at [200, 200] on div "3 options" at bounding box center [224, 207] width 78 height 15
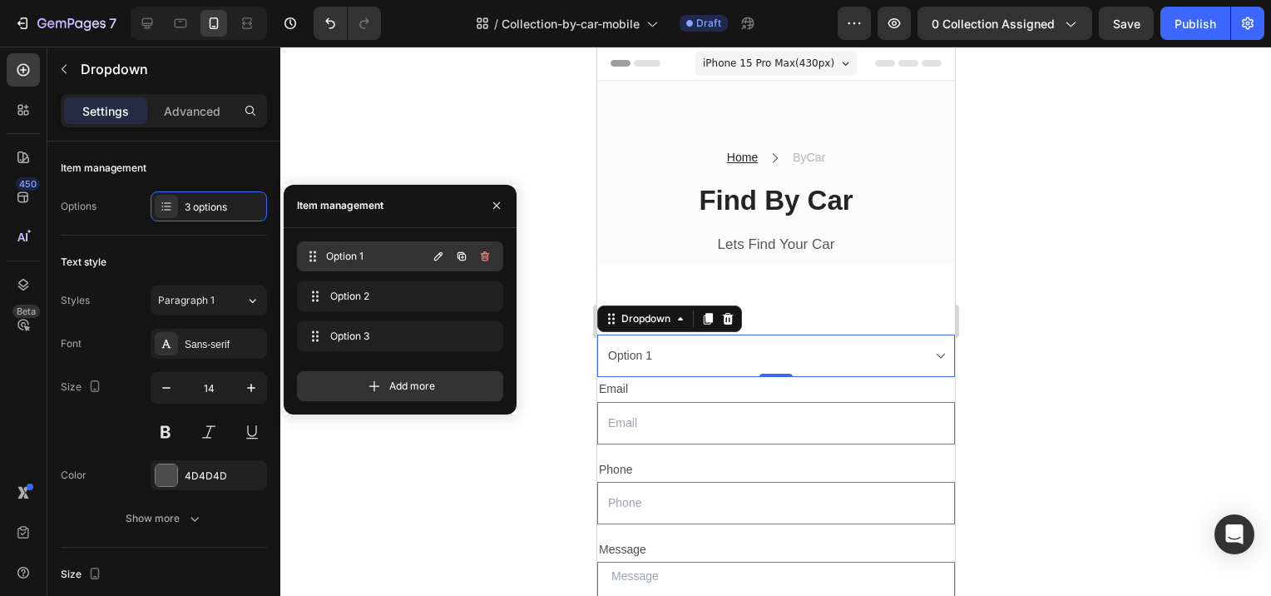
click at [376, 256] on span "Option 1" at bounding box center [376, 256] width 101 height 15
click at [438, 256] on icon "button" at bounding box center [438, 256] width 13 height 13
type input "Audi"
click at [492, 251] on button "button" at bounding box center [484, 256] width 23 height 23
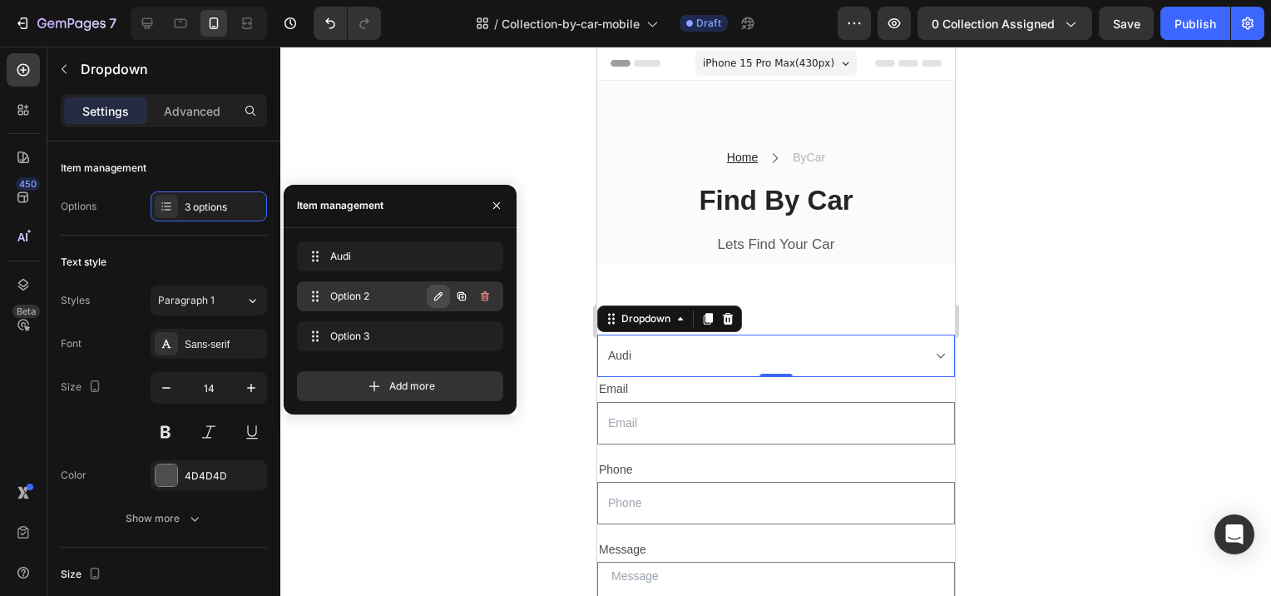
click at [437, 296] on icon "button" at bounding box center [438, 295] width 13 height 13
type input "BMW"
click at [484, 295] on icon "button" at bounding box center [484, 295] width 13 height 13
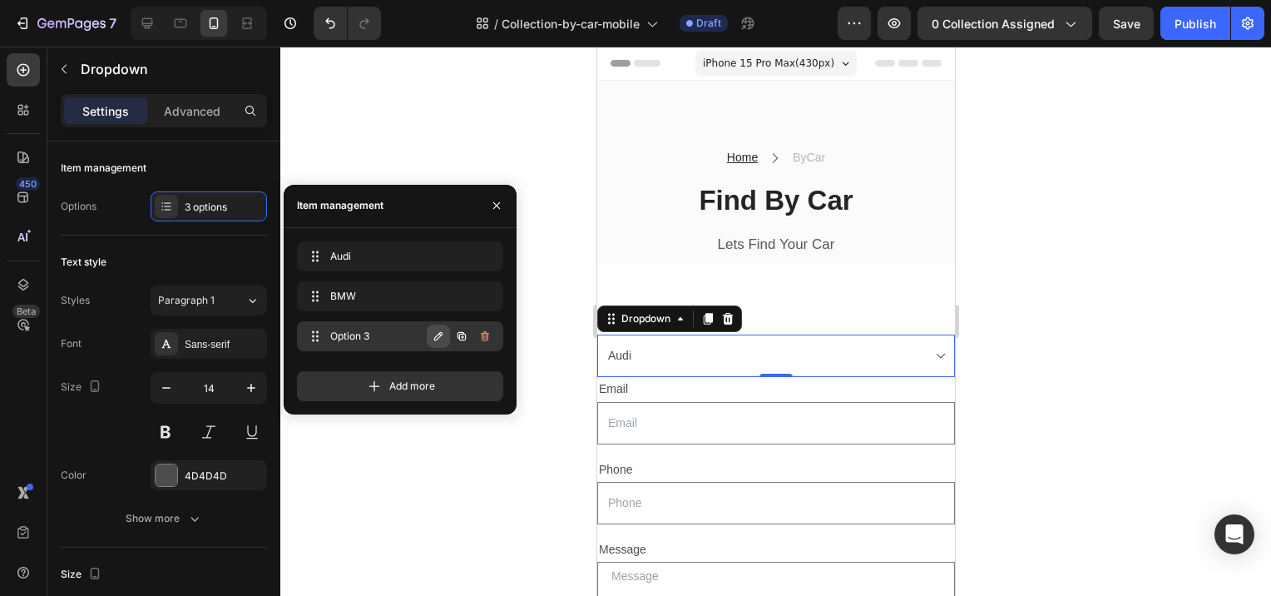
click at [441, 333] on icon "button" at bounding box center [438, 335] width 13 height 13
type input "Ford"
click at [482, 334] on icon "button" at bounding box center [484, 335] width 13 height 13
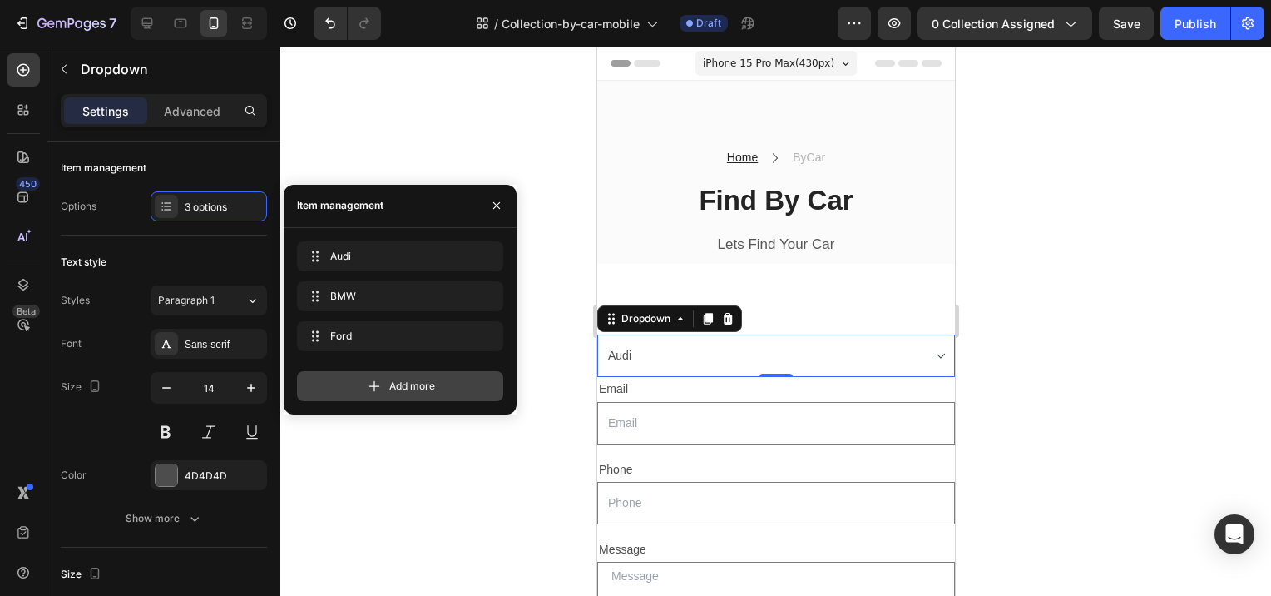
click at [359, 386] on div "Add more" at bounding box center [400, 386] width 206 height 30
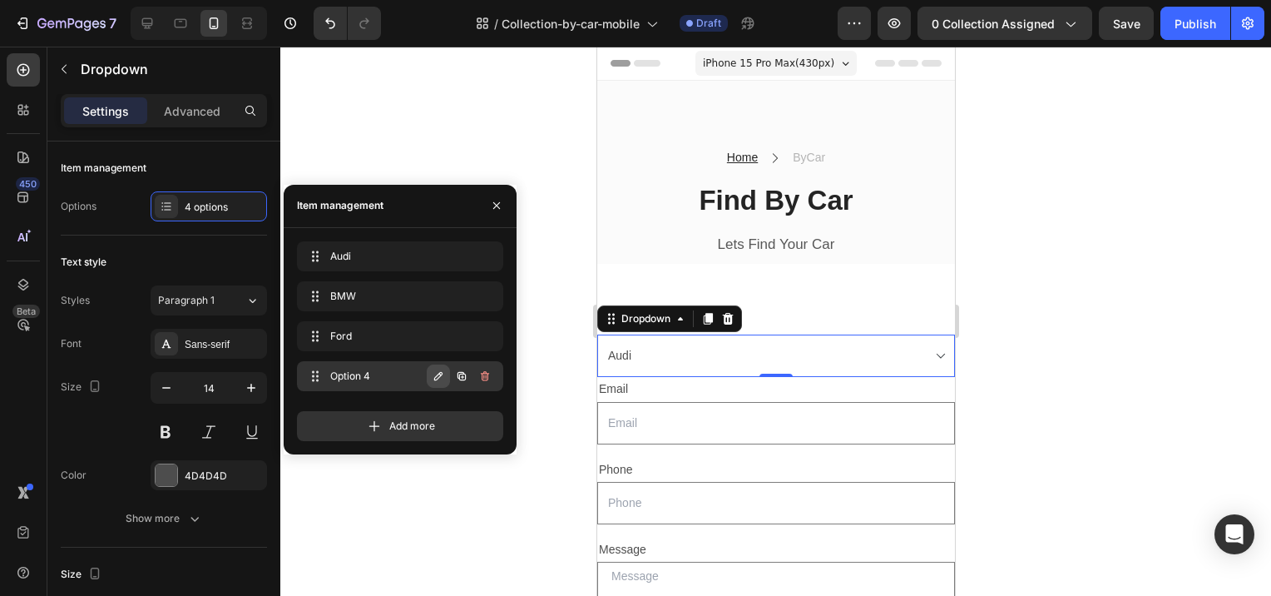
click at [441, 374] on icon "button" at bounding box center [438, 375] width 8 height 8
type input "Honda"
click at [486, 373] on icon "button" at bounding box center [484, 375] width 13 height 13
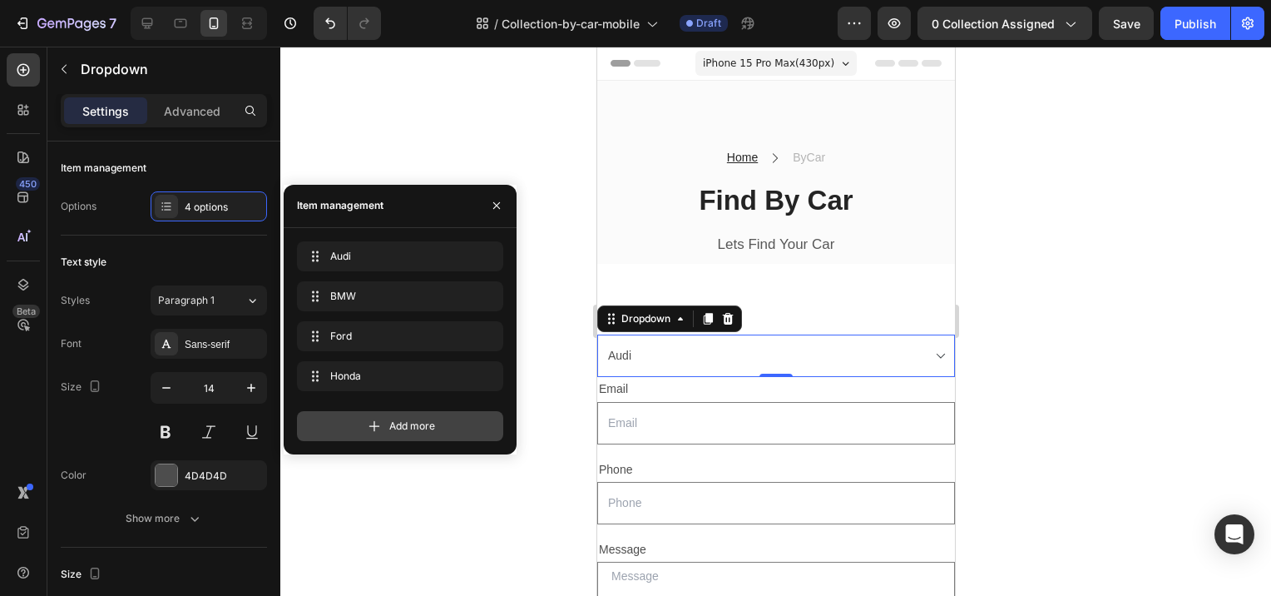
click at [399, 430] on span "Add more" at bounding box center [412, 425] width 46 height 15
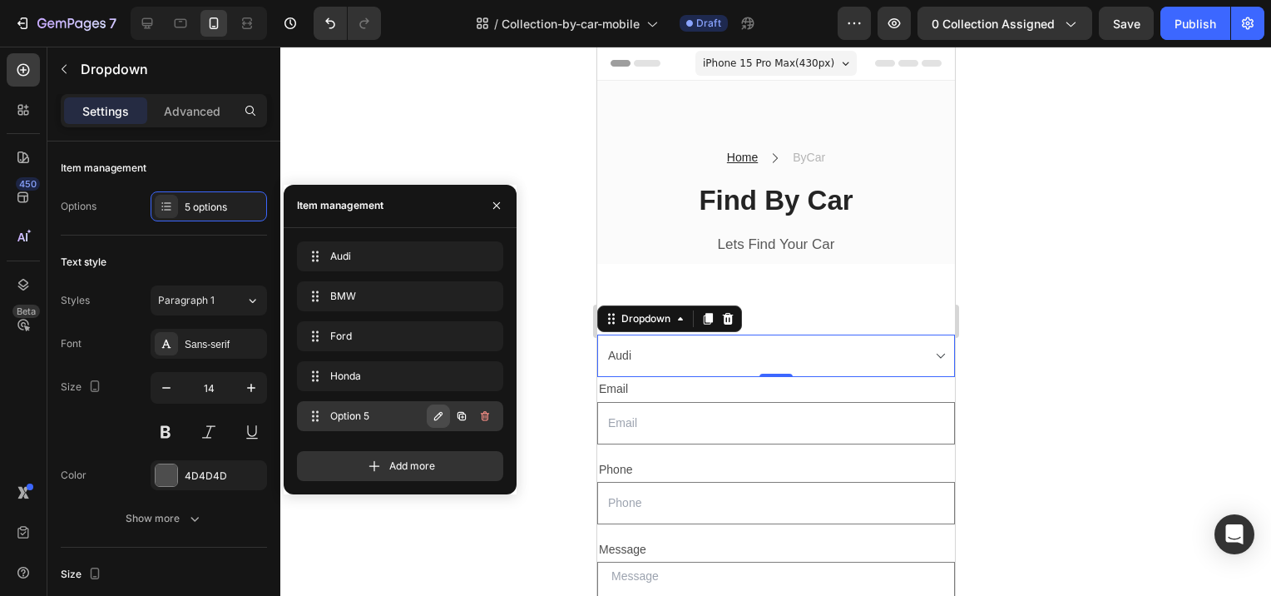
click at [436, 414] on icon "button" at bounding box center [438, 415] width 13 height 13
type input "Mercedes"
click at [486, 411] on icon "button" at bounding box center [484, 415] width 13 height 13
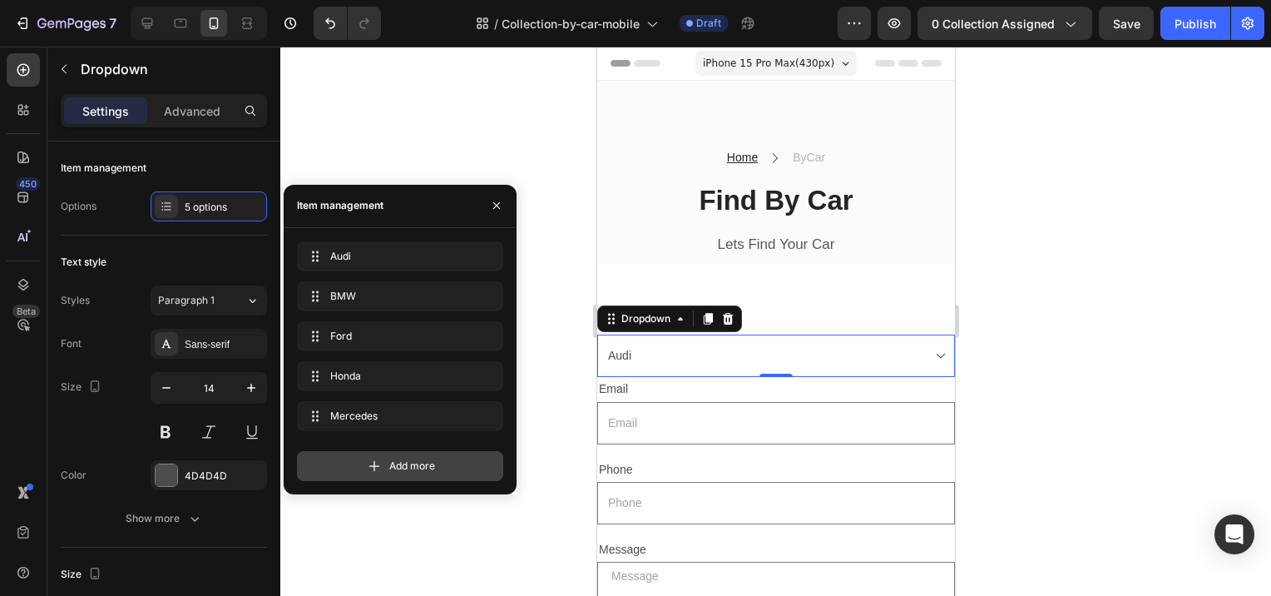
click at [438, 466] on div "Add more" at bounding box center [400, 466] width 206 height 30
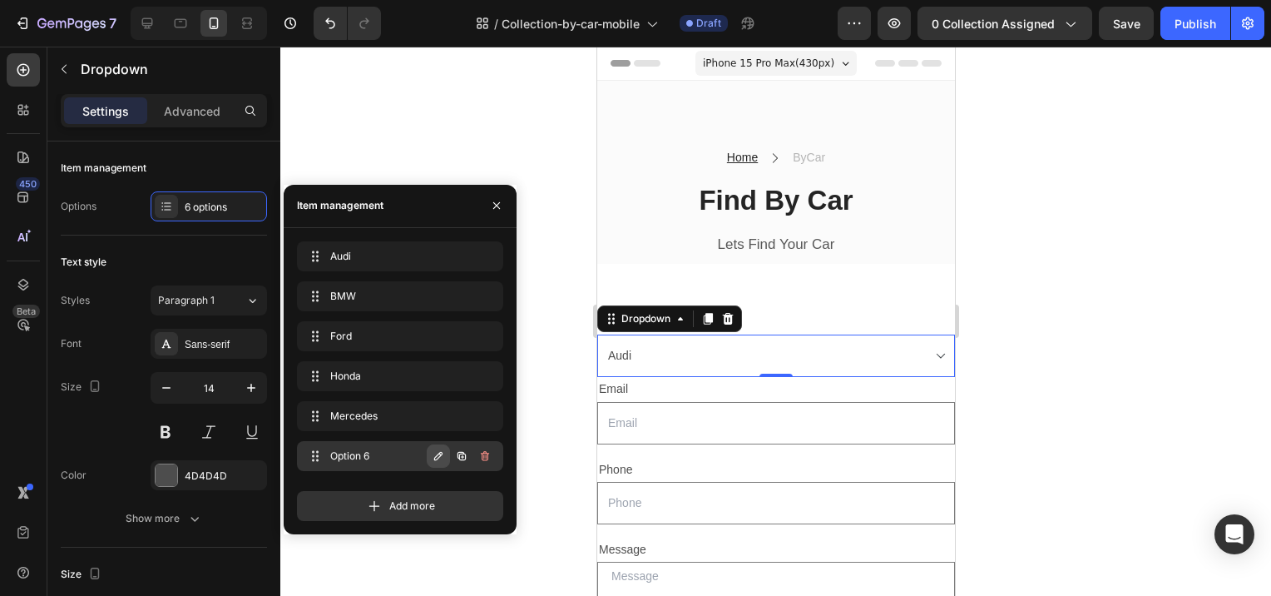
click at [438, 454] on icon "button" at bounding box center [438, 455] width 8 height 8
type input "Toyota"
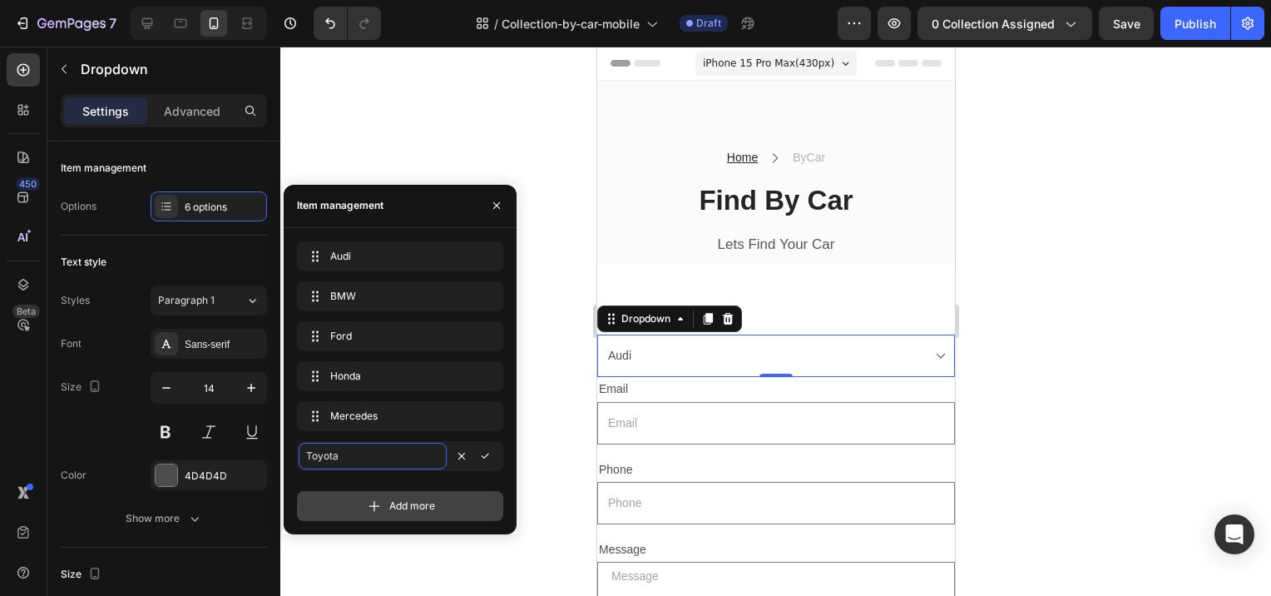
click at [480, 453] on icon "button" at bounding box center [484, 455] width 13 height 13
click at [423, 502] on span "Add more" at bounding box center [412, 505] width 46 height 15
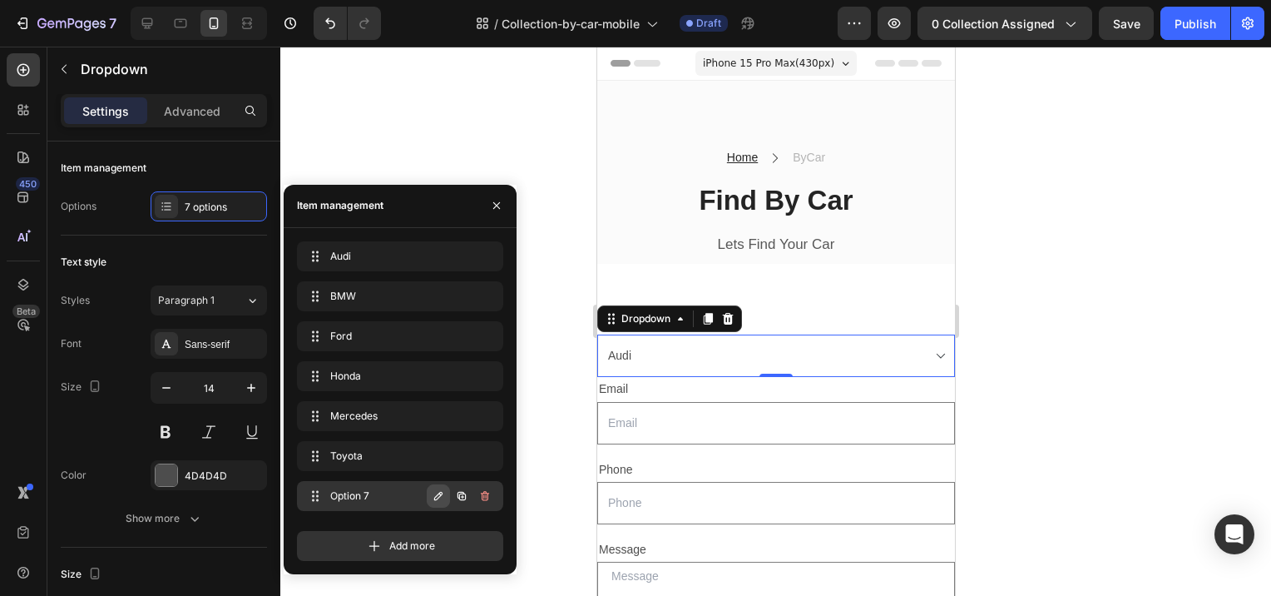
click at [434, 496] on icon "button" at bounding box center [438, 495] width 13 height 13
type input "Volkswagen"
click at [485, 489] on icon "button" at bounding box center [484, 495] width 13 height 13
click at [499, 204] on icon "button" at bounding box center [496, 205] width 13 height 13
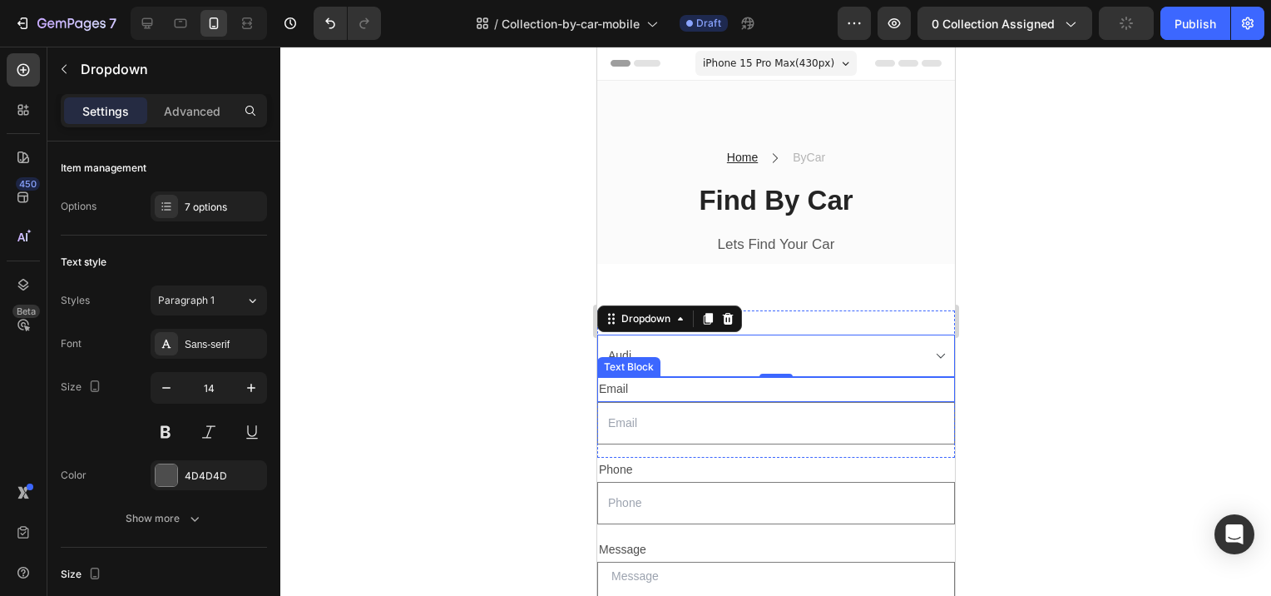
click at [642, 383] on div "Email" at bounding box center [775, 389] width 358 height 24
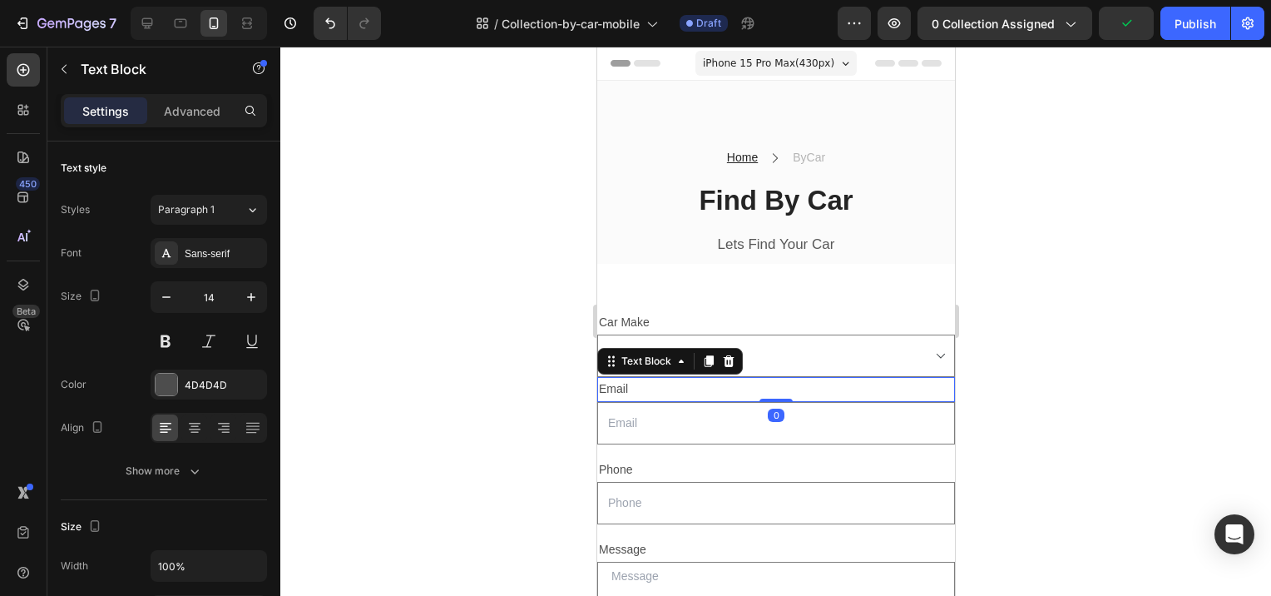
click at [623, 389] on div "Email" at bounding box center [775, 389] width 358 height 24
click at [559, 425] on div at bounding box center [775, 321] width 991 height 549
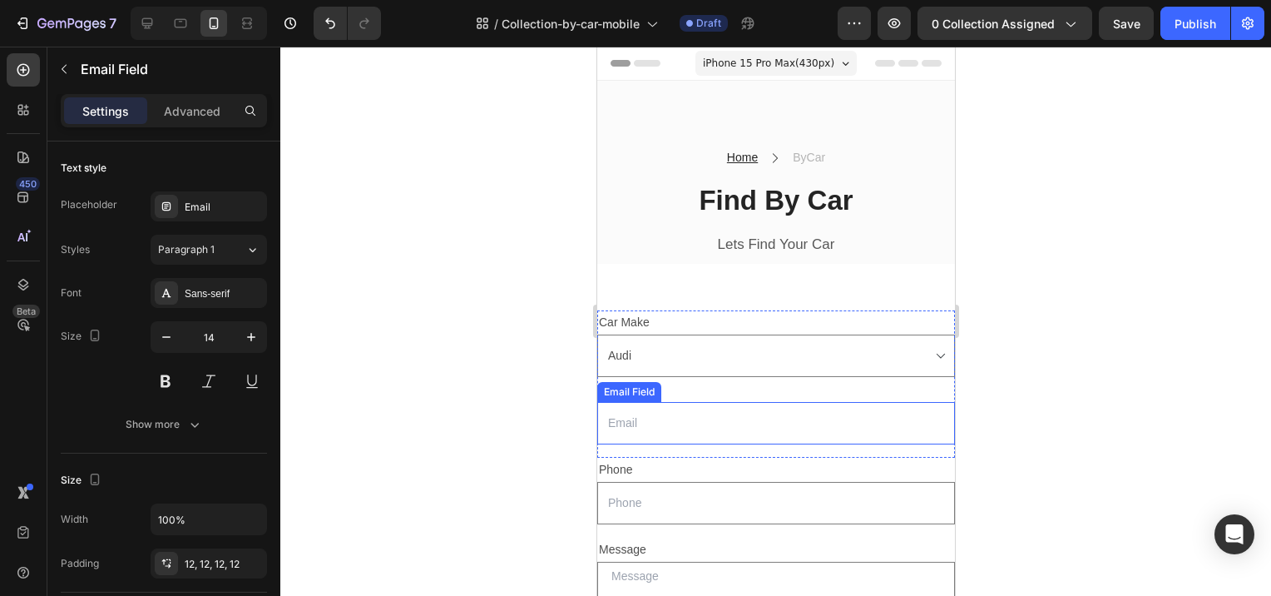
click at [644, 391] on div "Email Field" at bounding box center [628, 391] width 57 height 15
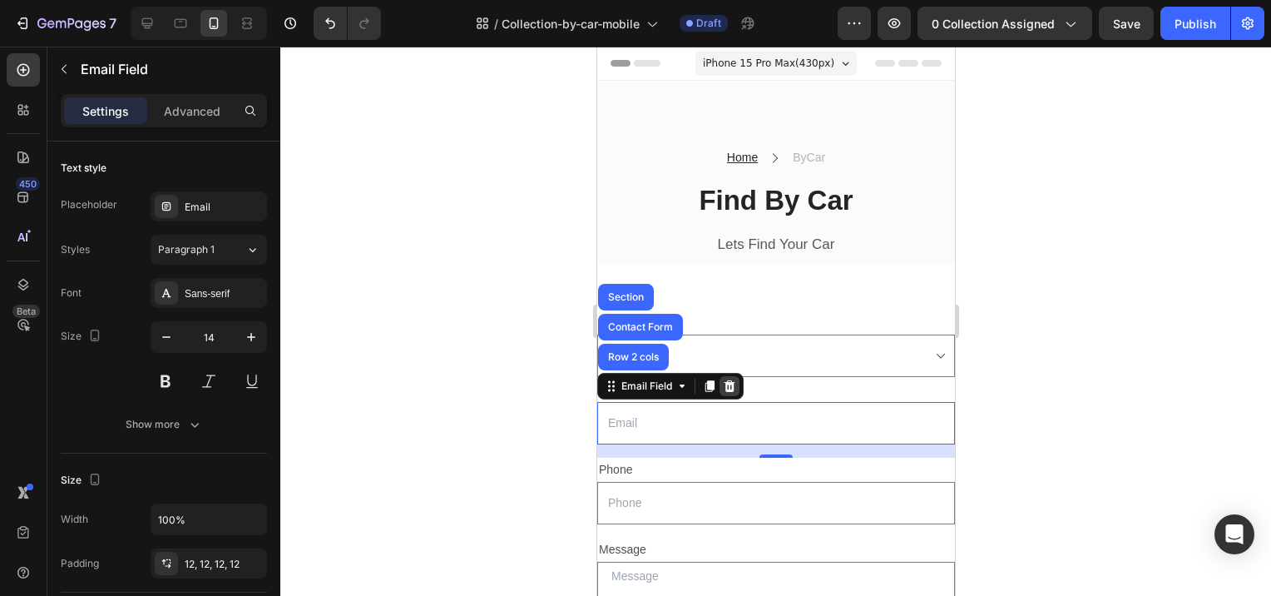
click at [728, 386] on icon at bounding box center [729, 385] width 11 height 12
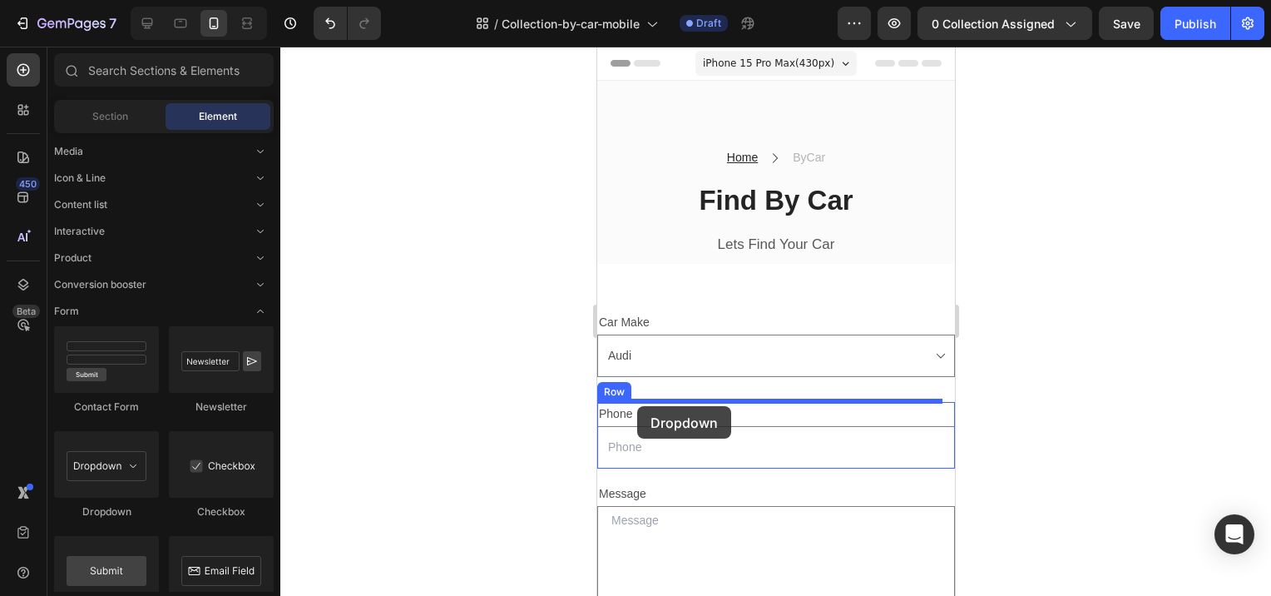
drag, startPoint x: 693, startPoint y: 513, endPoint x: 636, endPoint y: 406, distance: 121.3
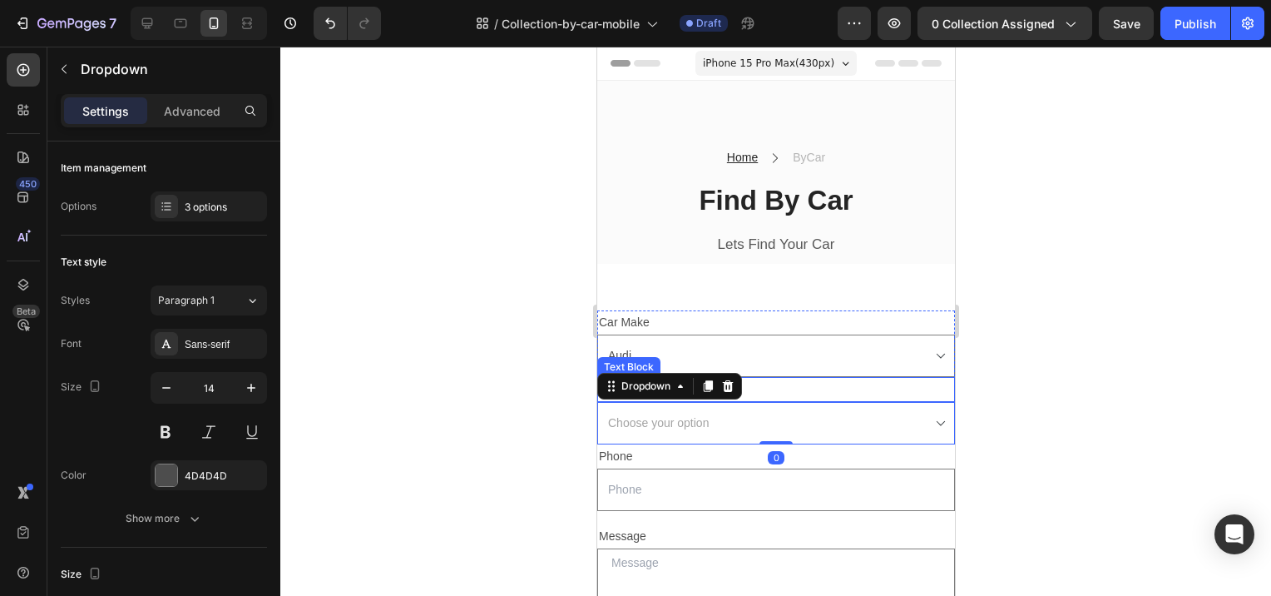
click at [814, 386] on p "Model" at bounding box center [775, 389] width 354 height 21
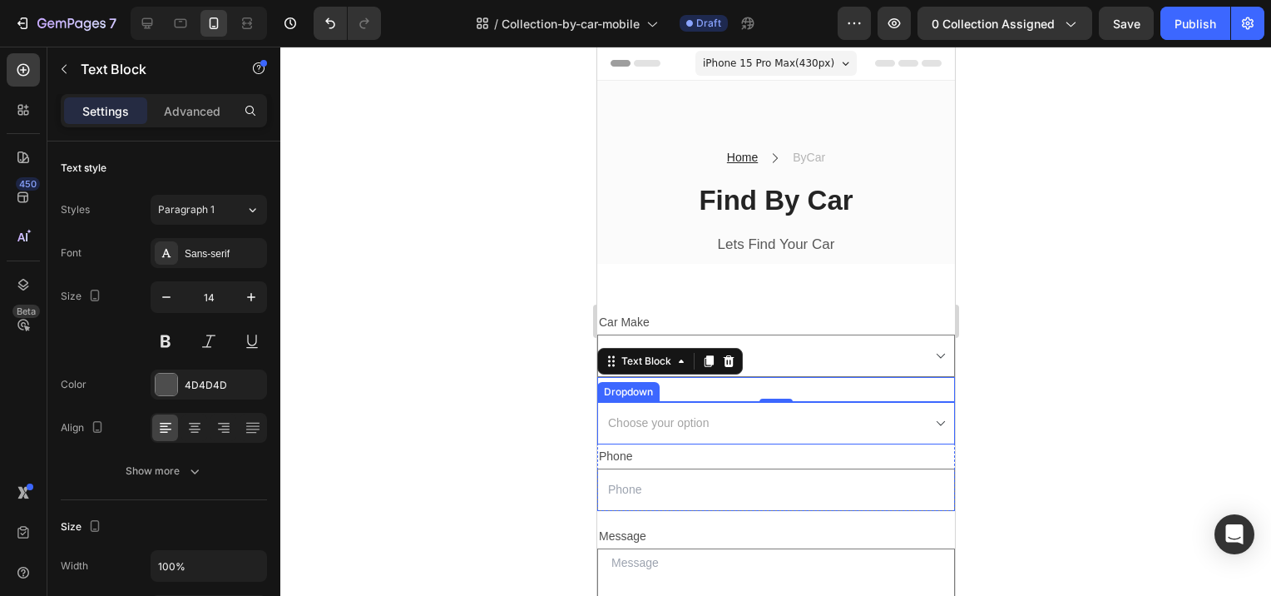
click at [663, 423] on select "Choose your option Option 1 Option 2 Option 3" at bounding box center [775, 423] width 358 height 42
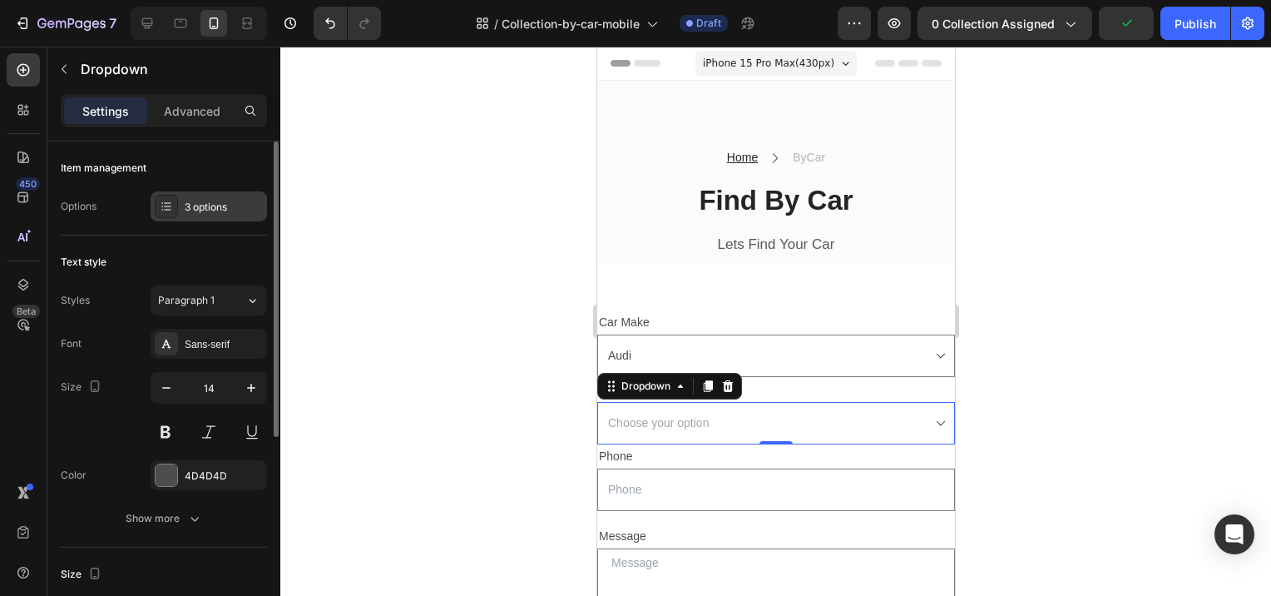
click at [162, 211] on icon at bounding box center [166, 206] width 13 height 13
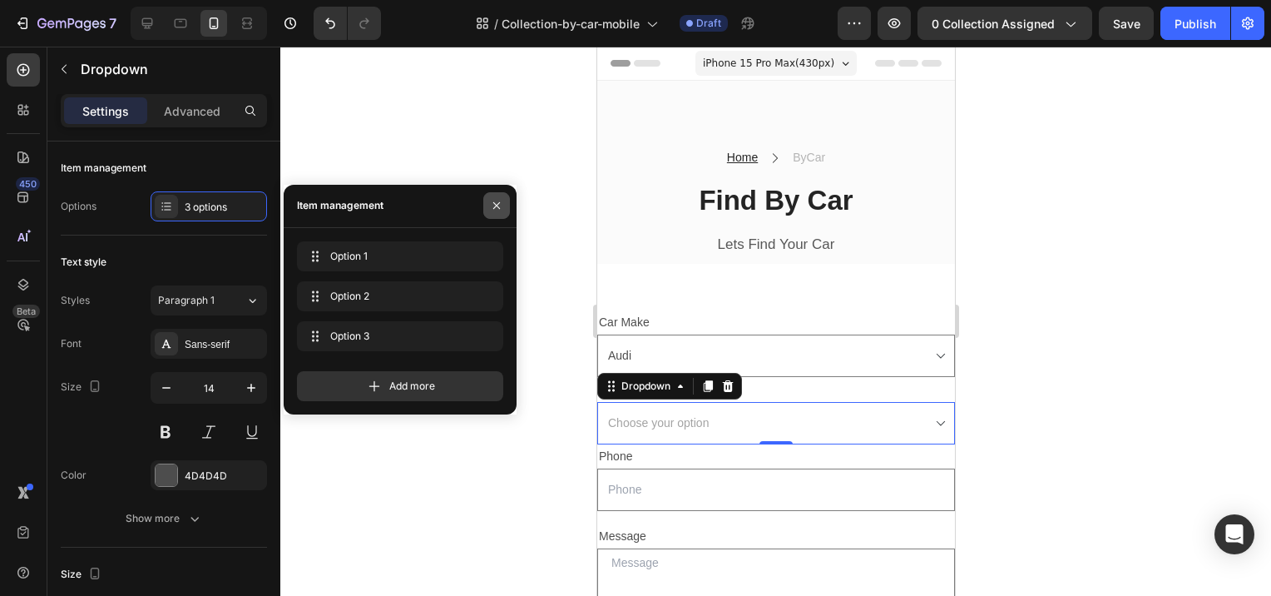
click at [493, 206] on icon "button" at bounding box center [496, 205] width 13 height 13
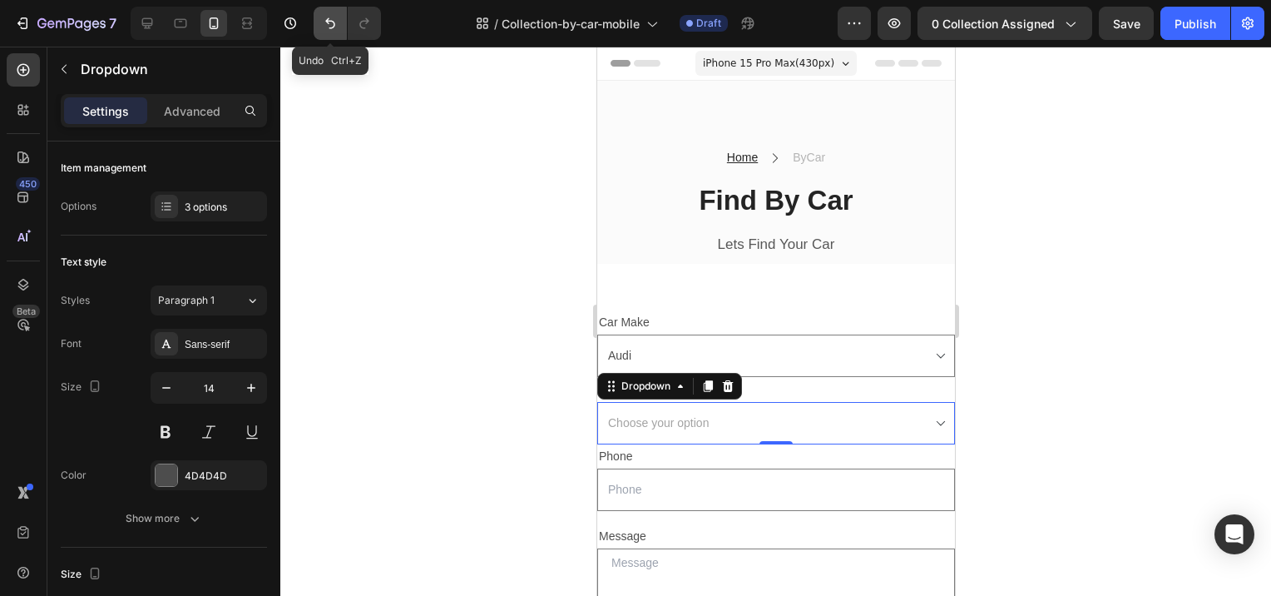
click at [319, 21] on button "Undo/Redo" at bounding box center [330, 23] width 33 height 33
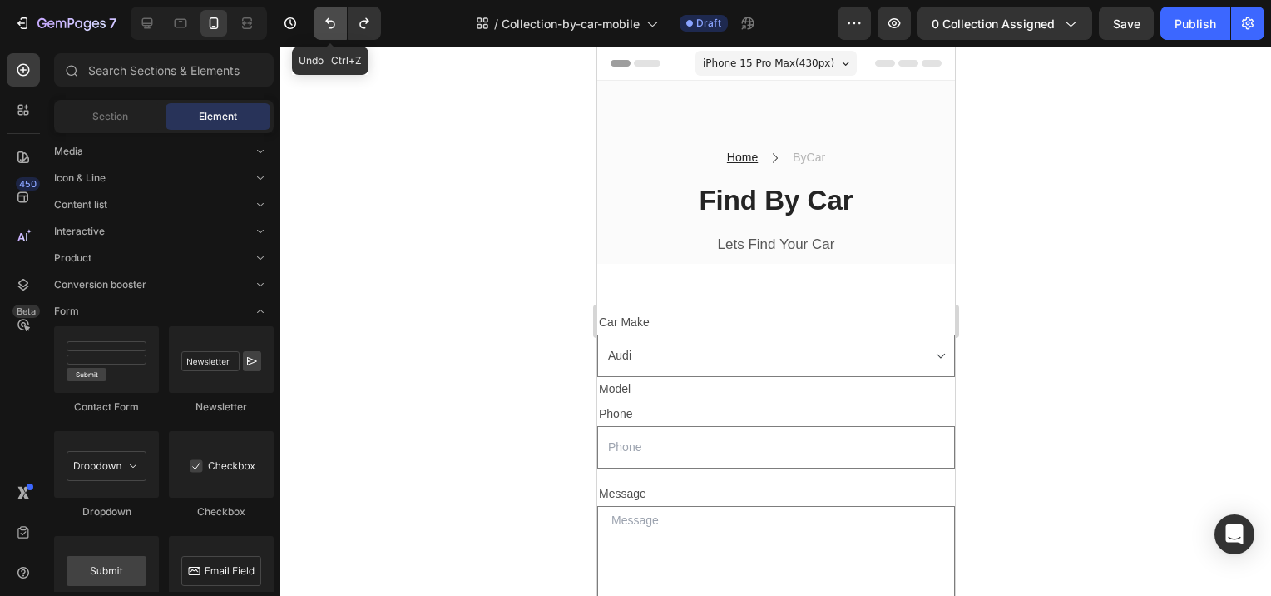
click at [319, 21] on button "Undo/Redo" at bounding box center [330, 23] width 33 height 33
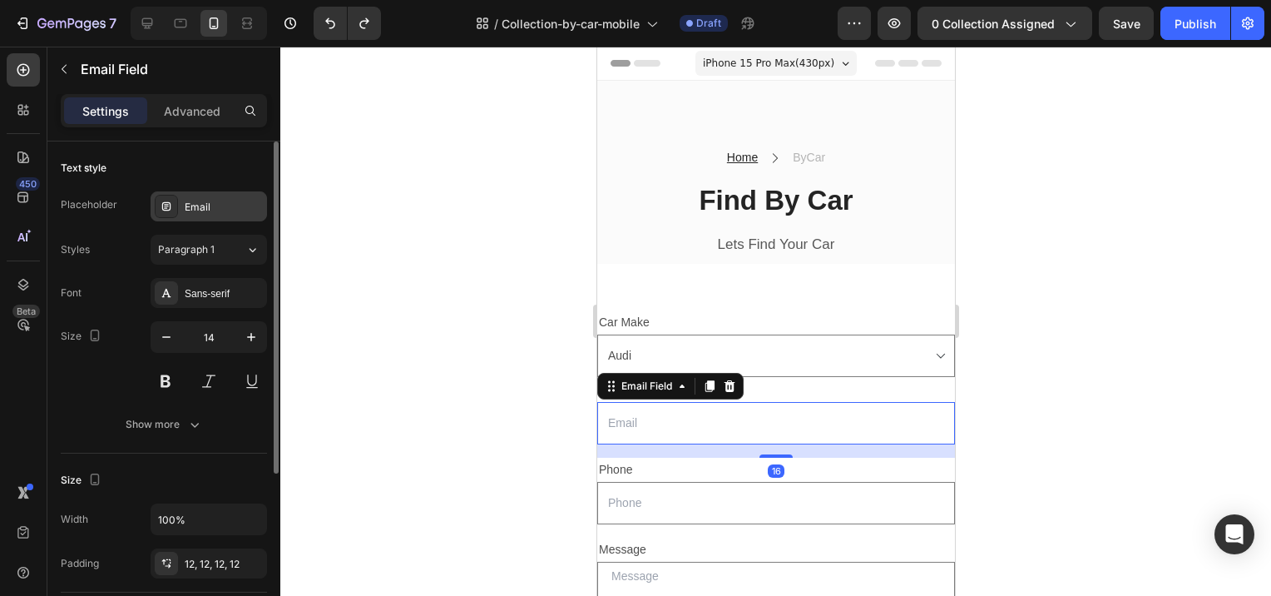
click at [220, 204] on div "Email" at bounding box center [224, 207] width 78 height 15
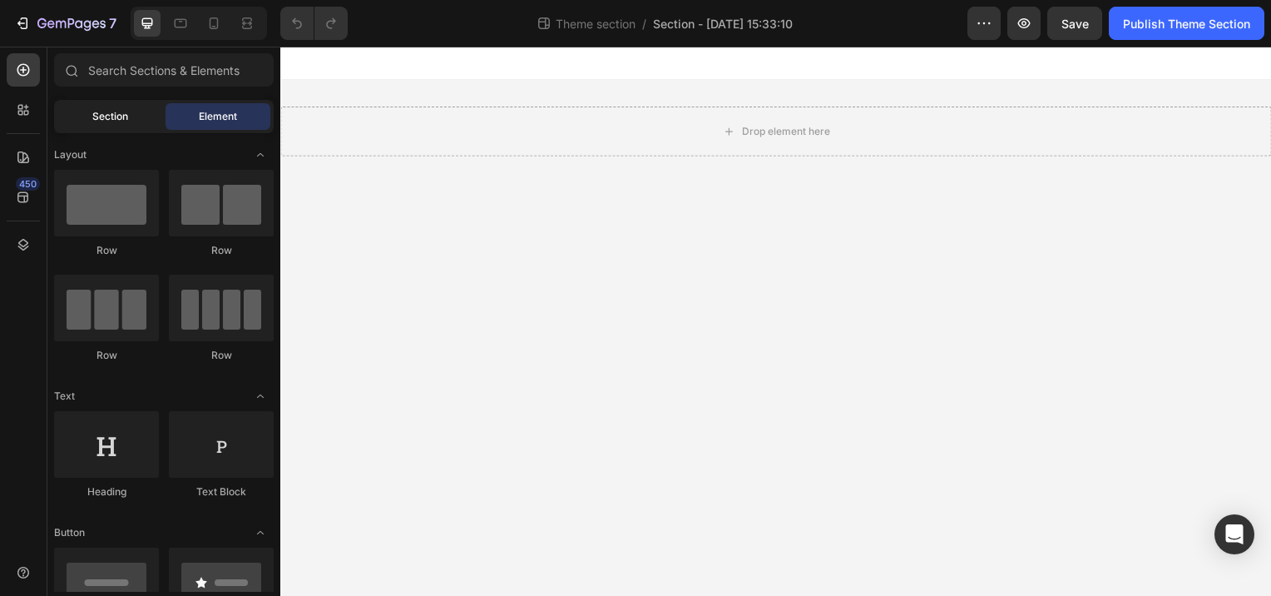
click at [62, 113] on div "Section" at bounding box center [109, 116] width 105 height 27
